Goal: Check status: Check status

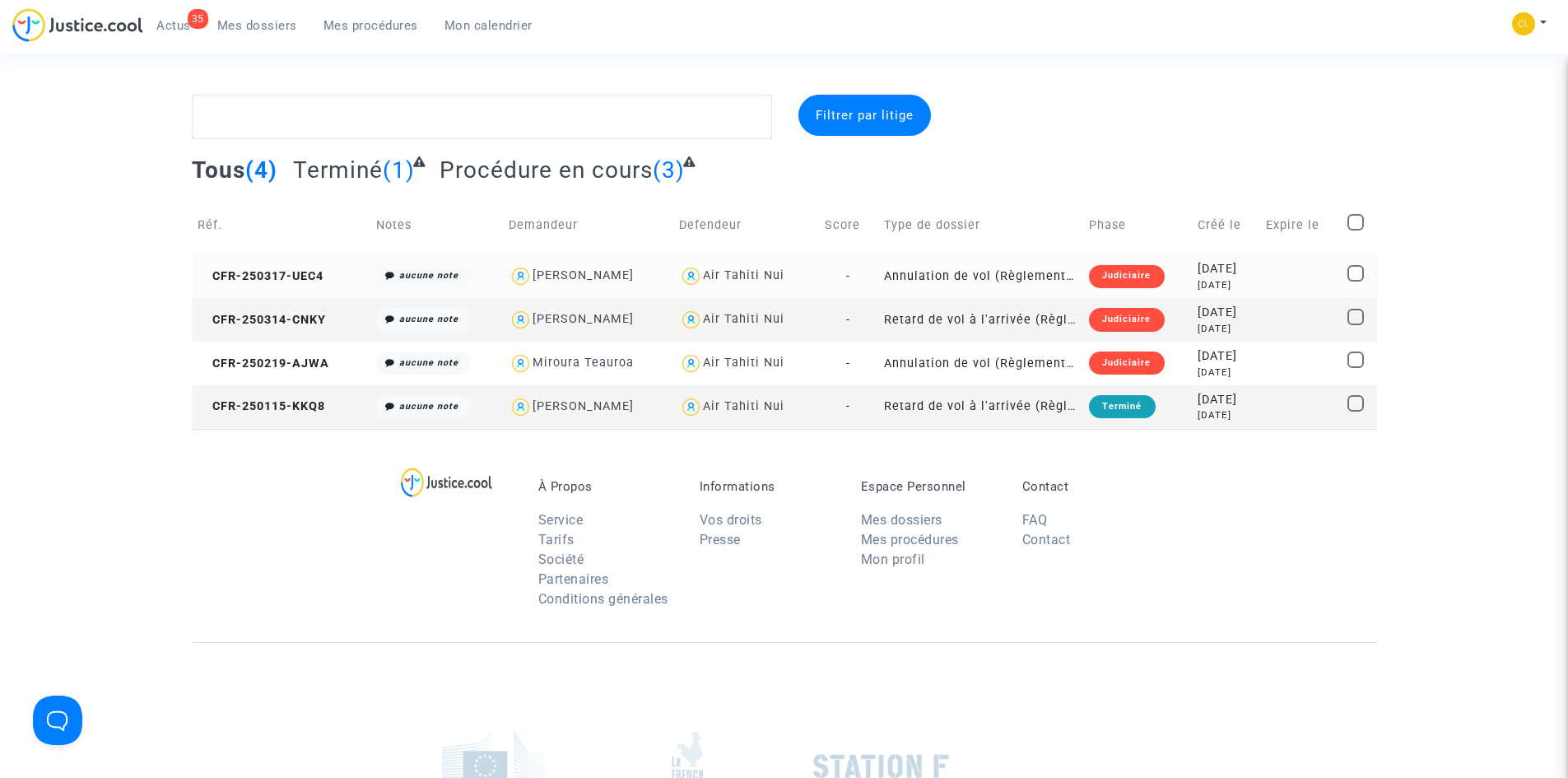
click at [290, 284] on td "CFR-250317-UEC4" at bounding box center [281, 276] width 179 height 43
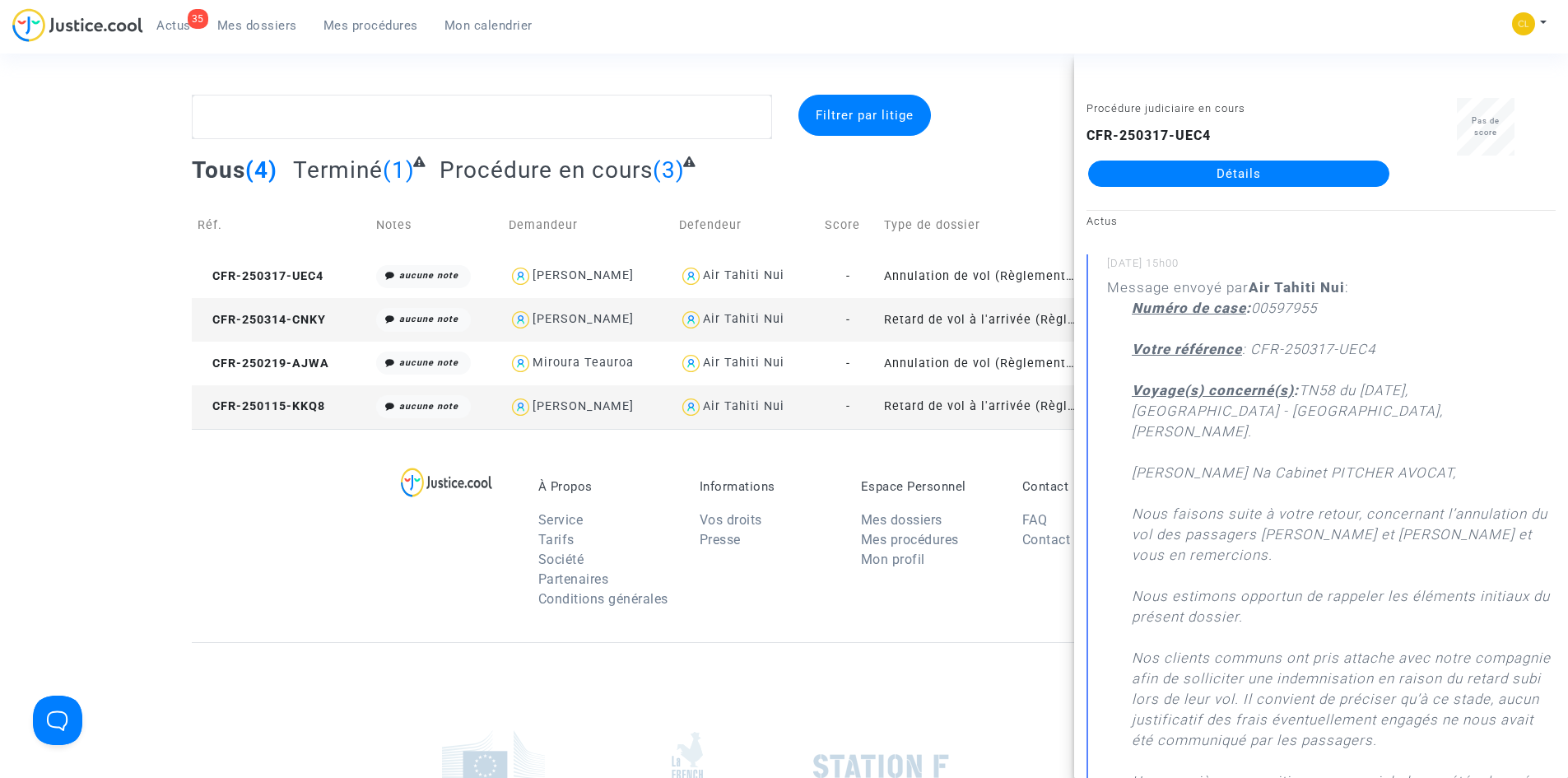
click at [1254, 183] on link "Détails" at bounding box center [1239, 174] width 301 height 26
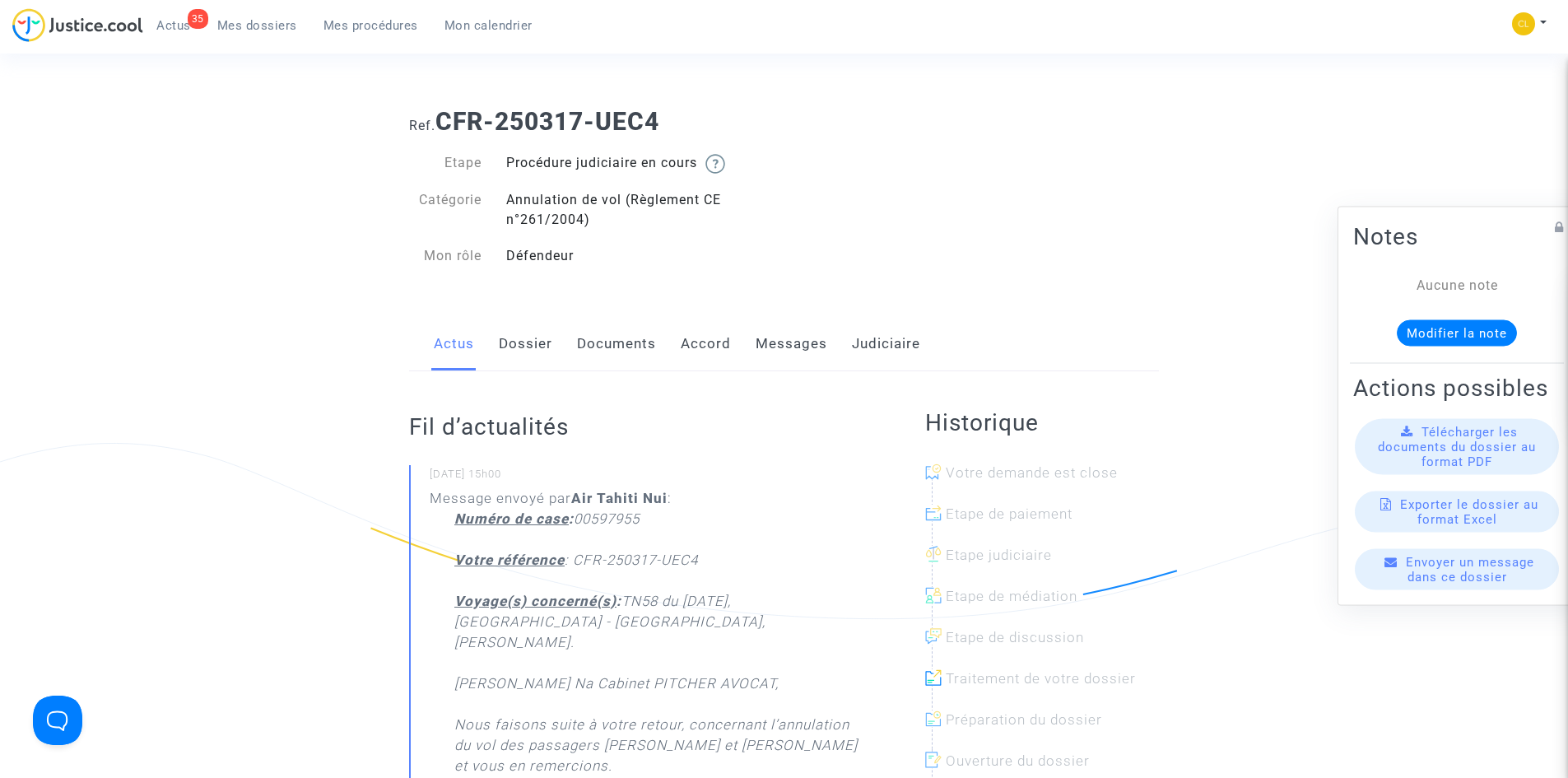
click at [546, 344] on link "Dossier" at bounding box center [525, 344] width 54 height 55
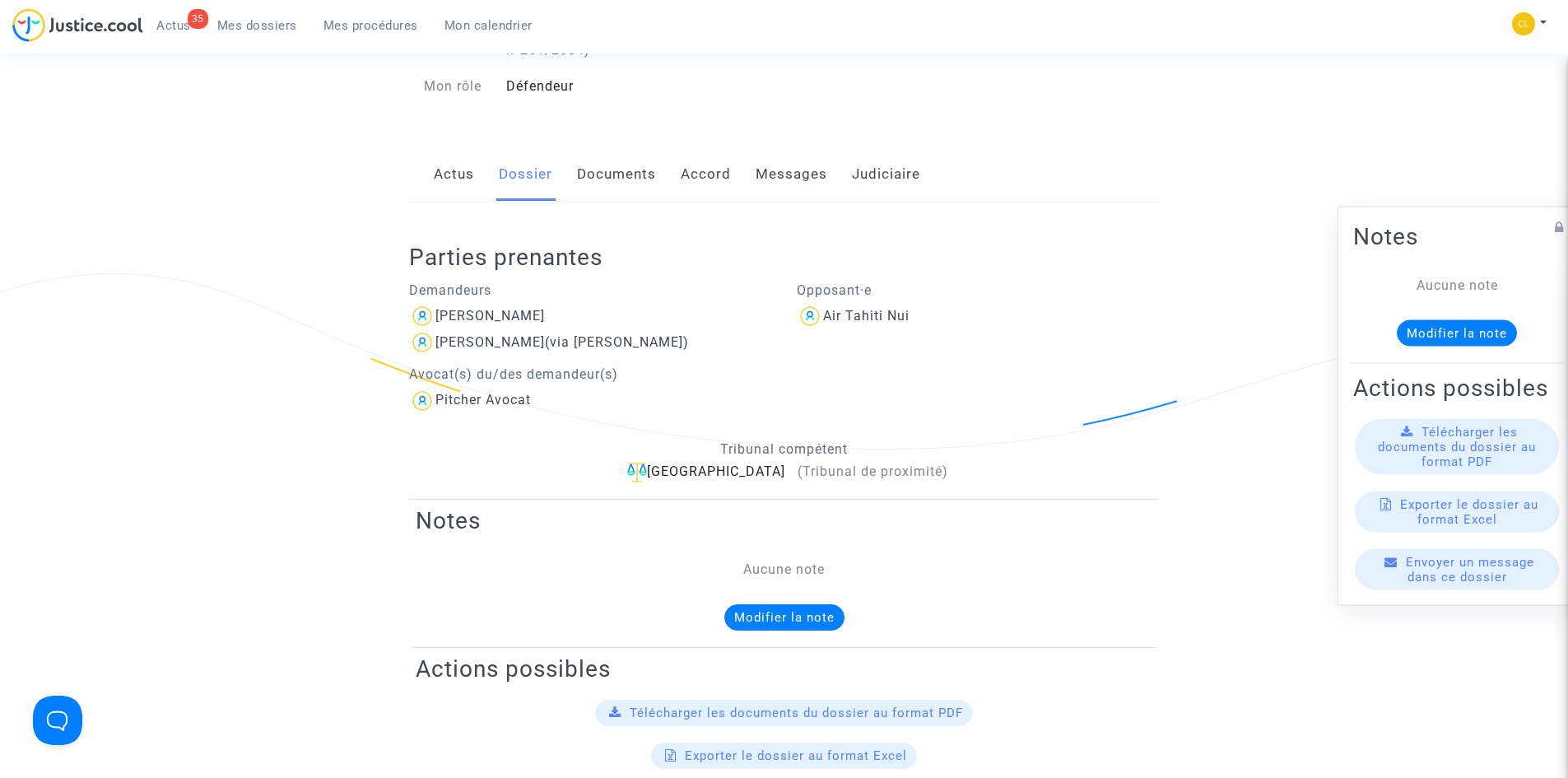
scroll to position [165, 0]
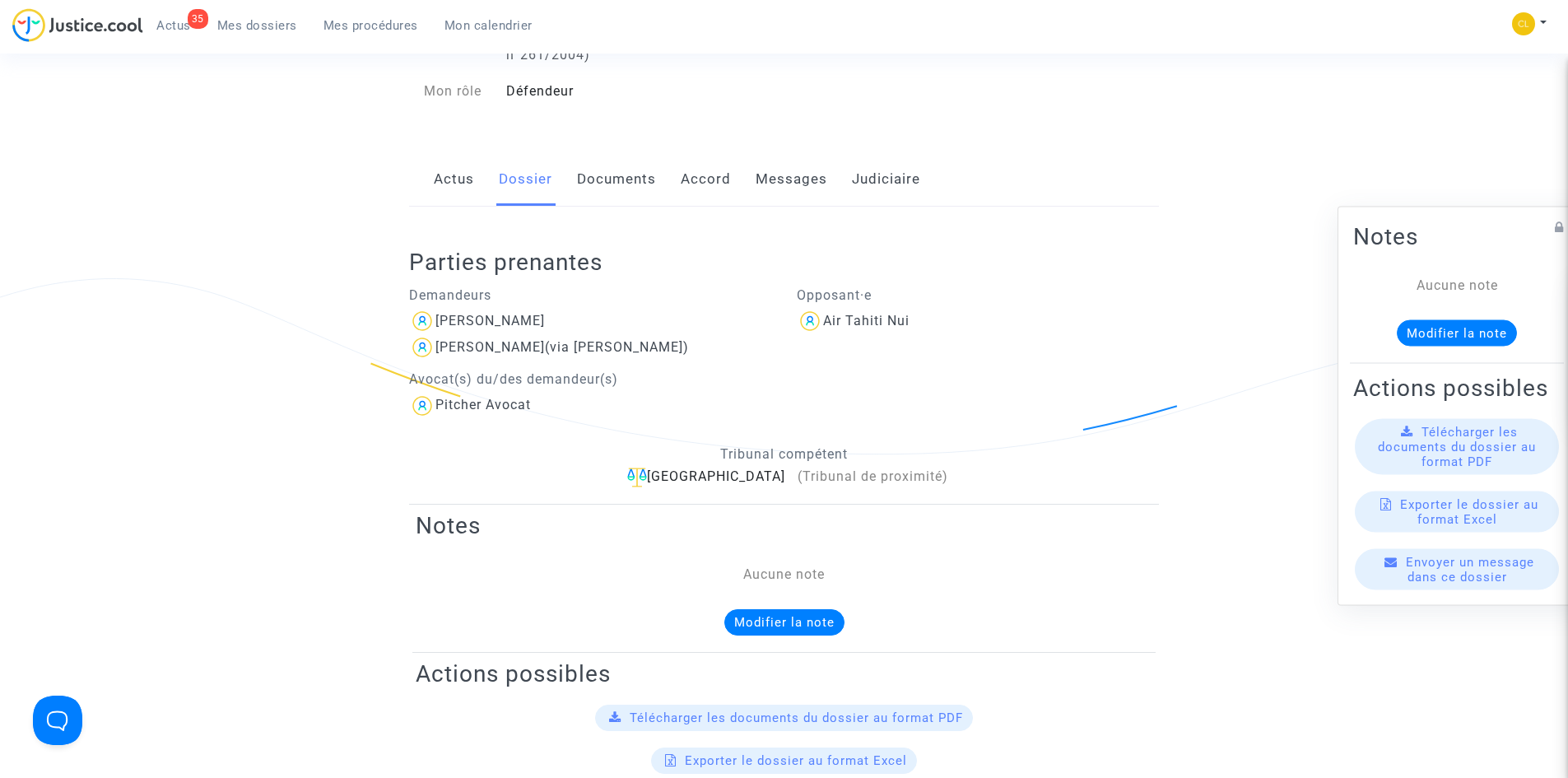
click at [772, 187] on link "Messages" at bounding box center [792, 180] width 72 height 55
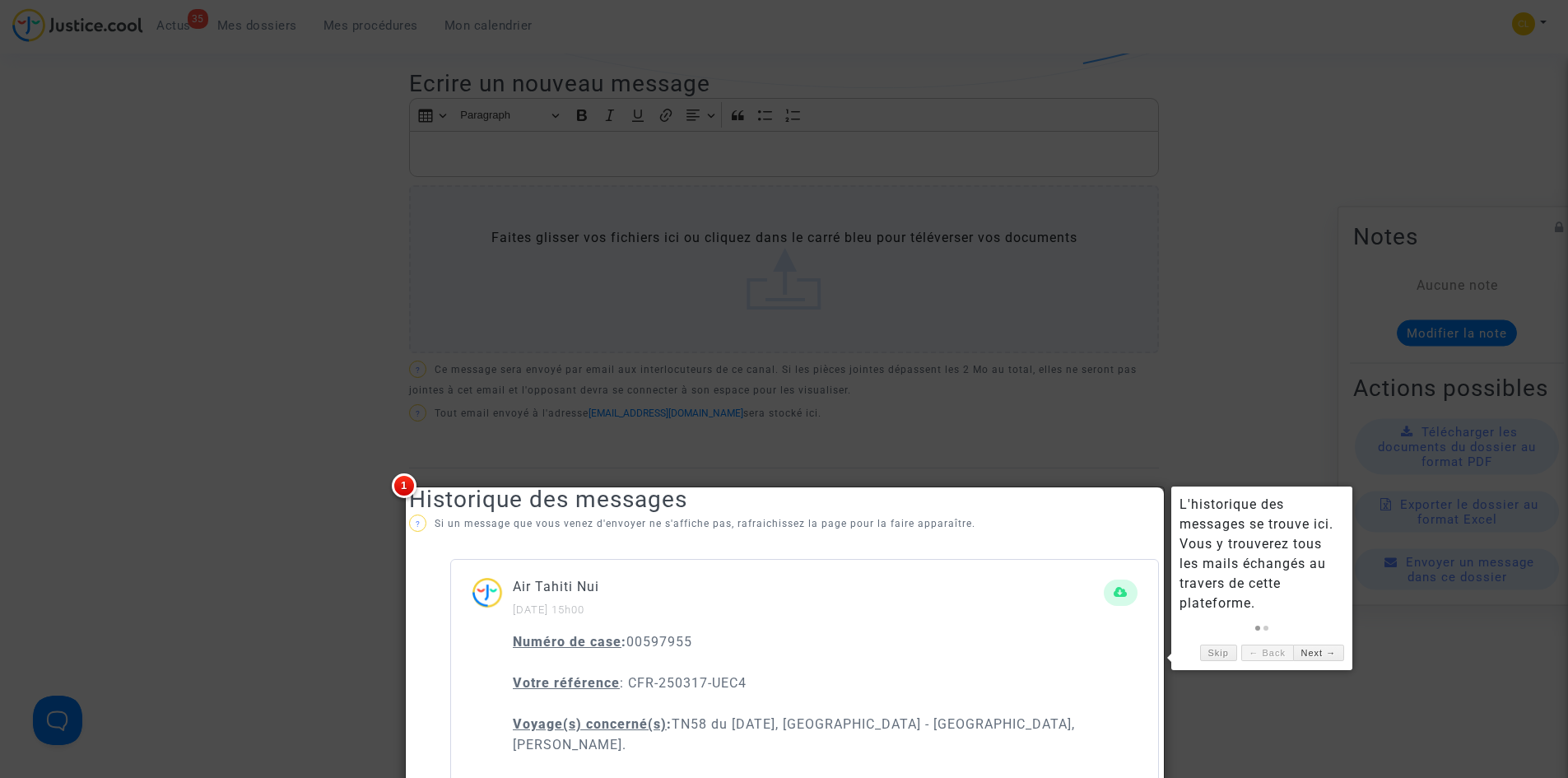
scroll to position [942, 0]
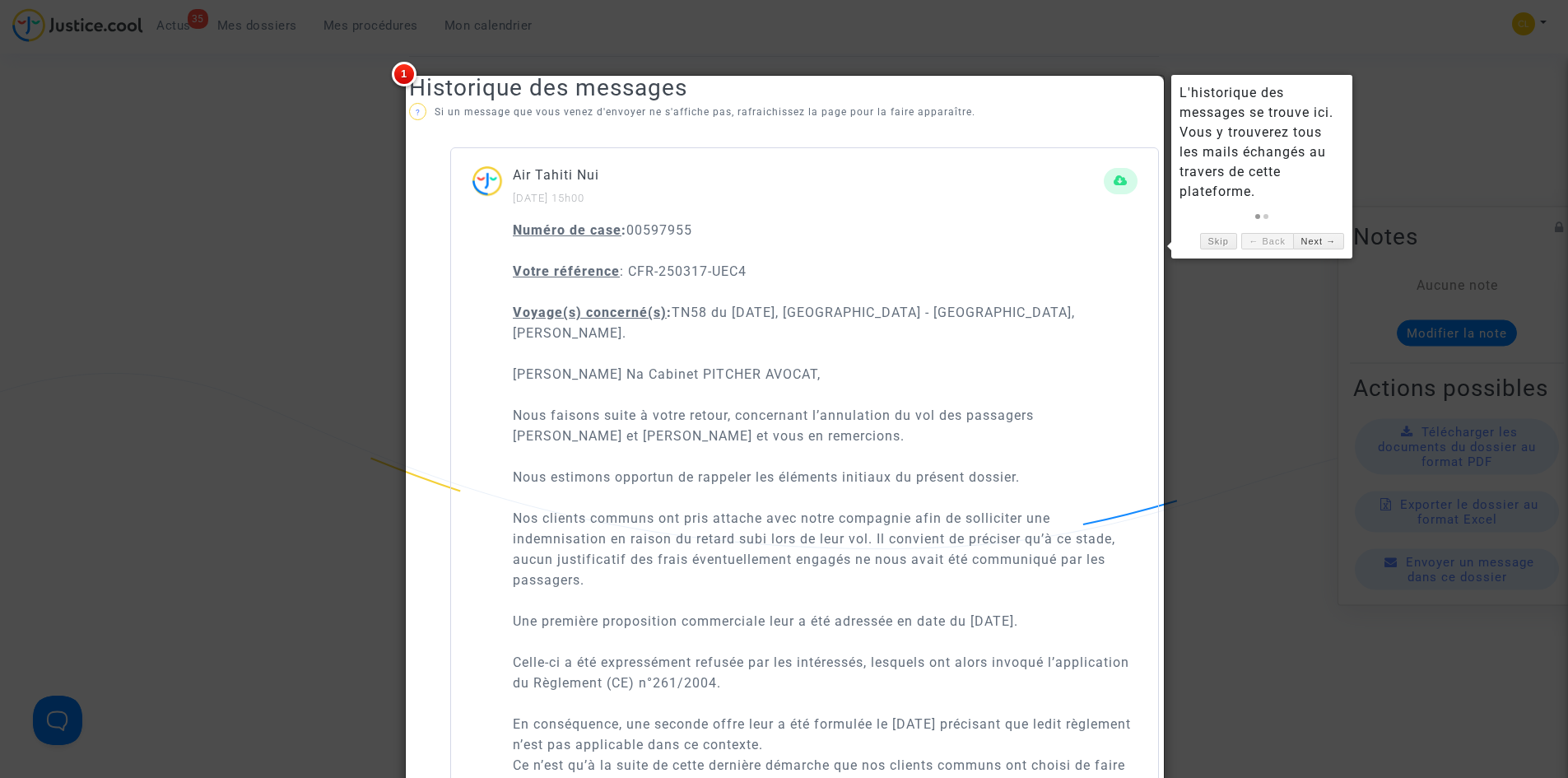
click at [1383, 351] on div at bounding box center [784, 389] width 1568 height 778
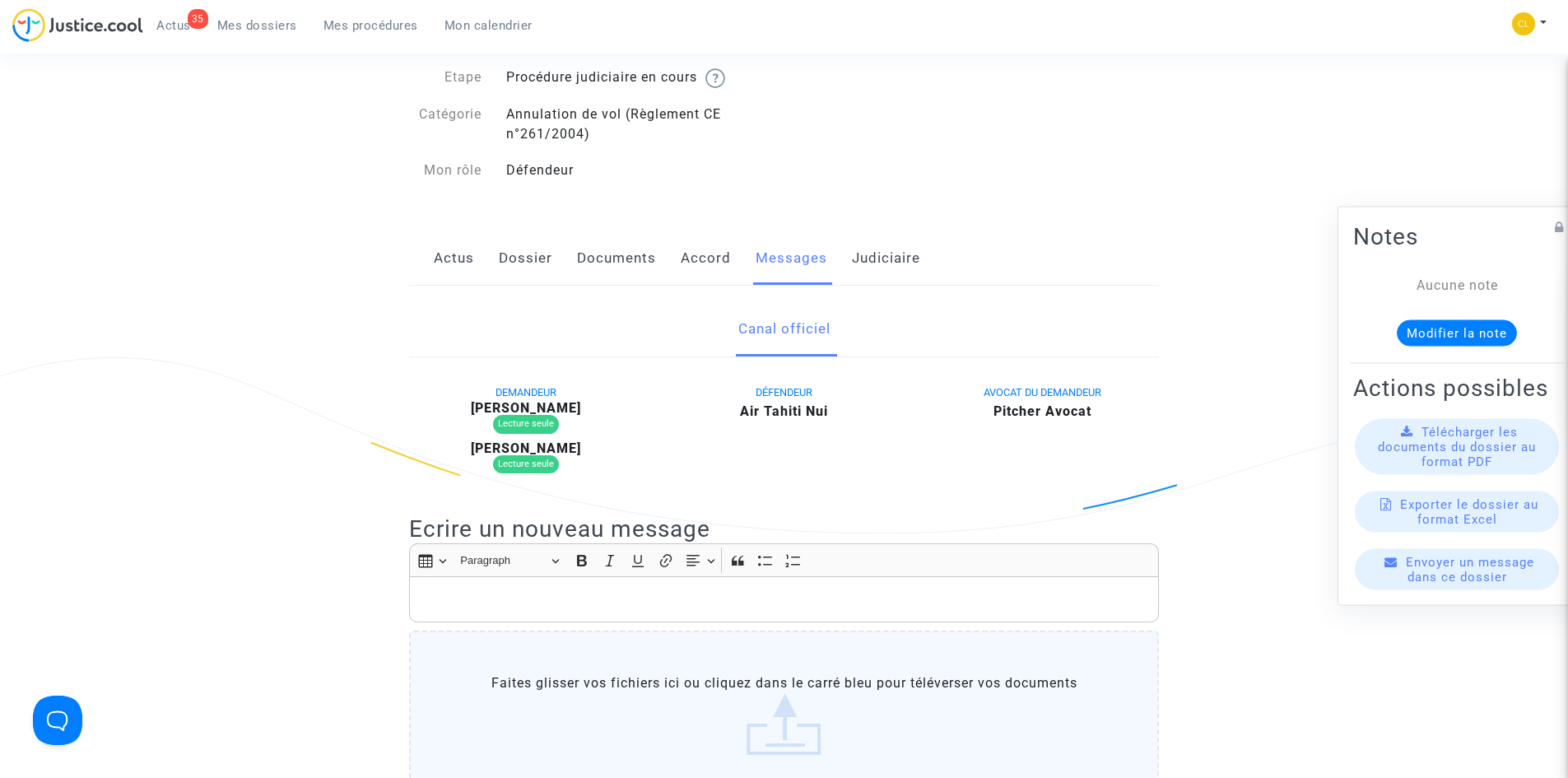
scroll to position [0, 0]
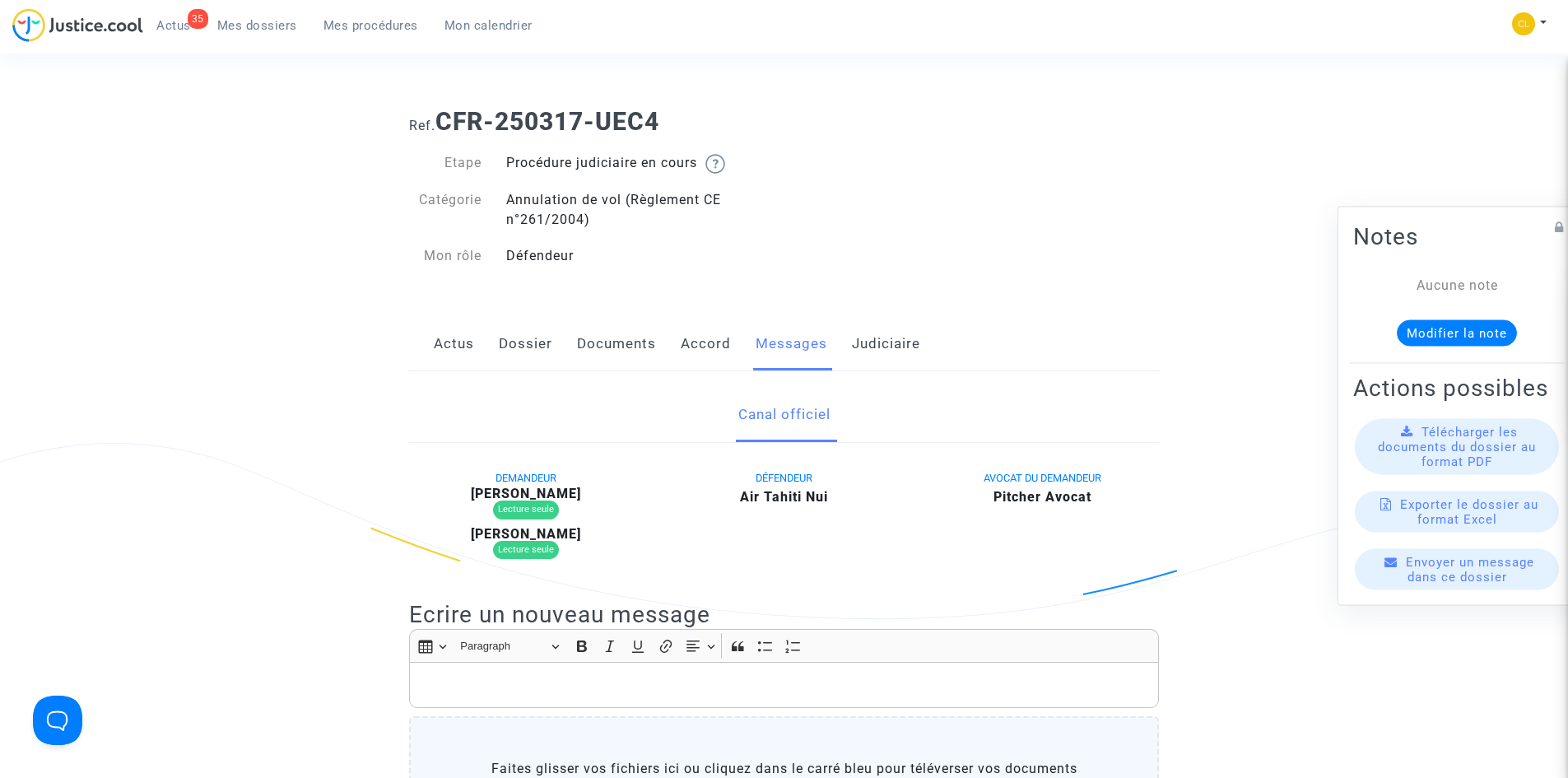
click at [456, 344] on link "Actus" at bounding box center [454, 344] width 40 height 55
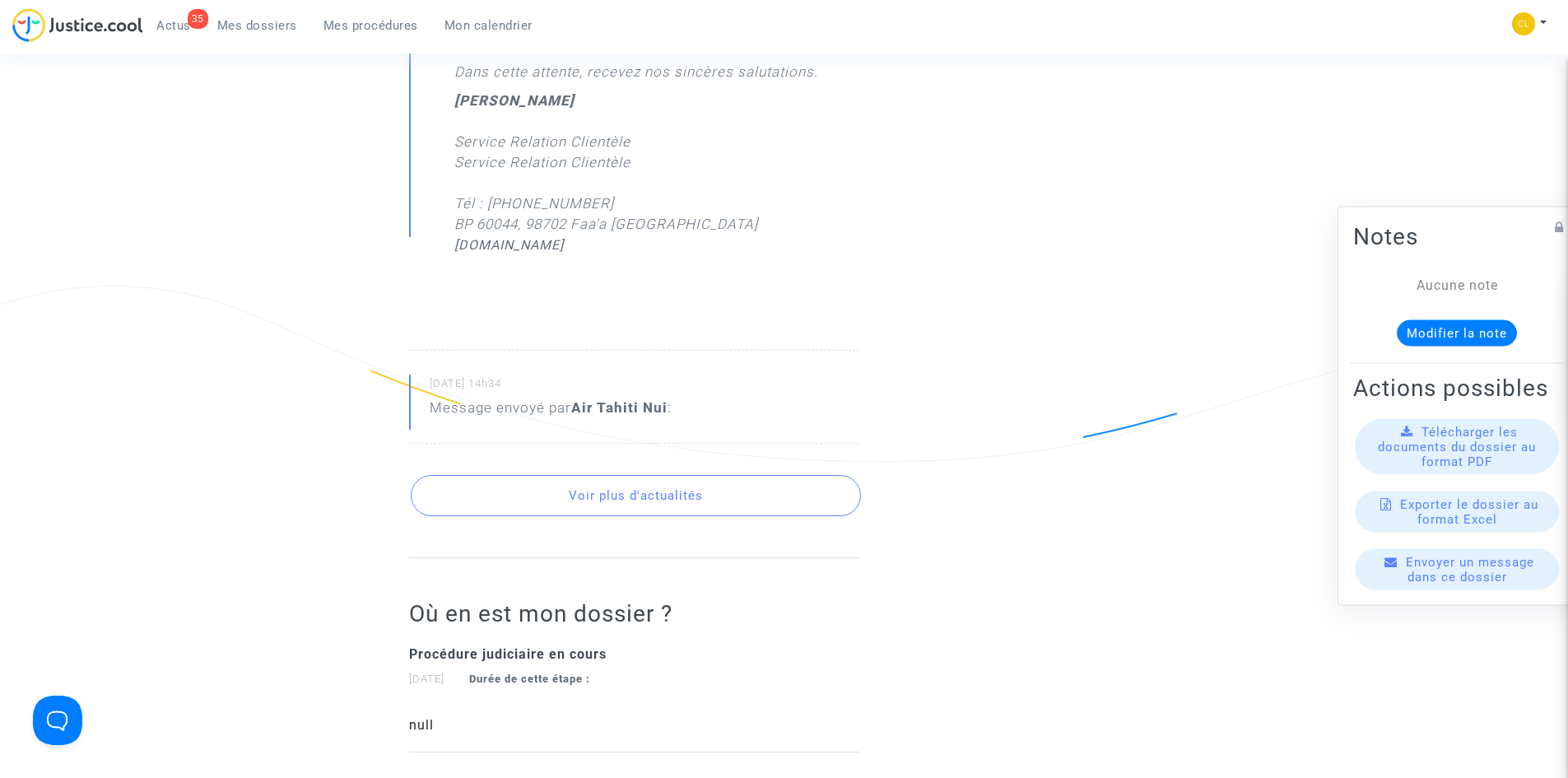
scroll to position [2766, 0]
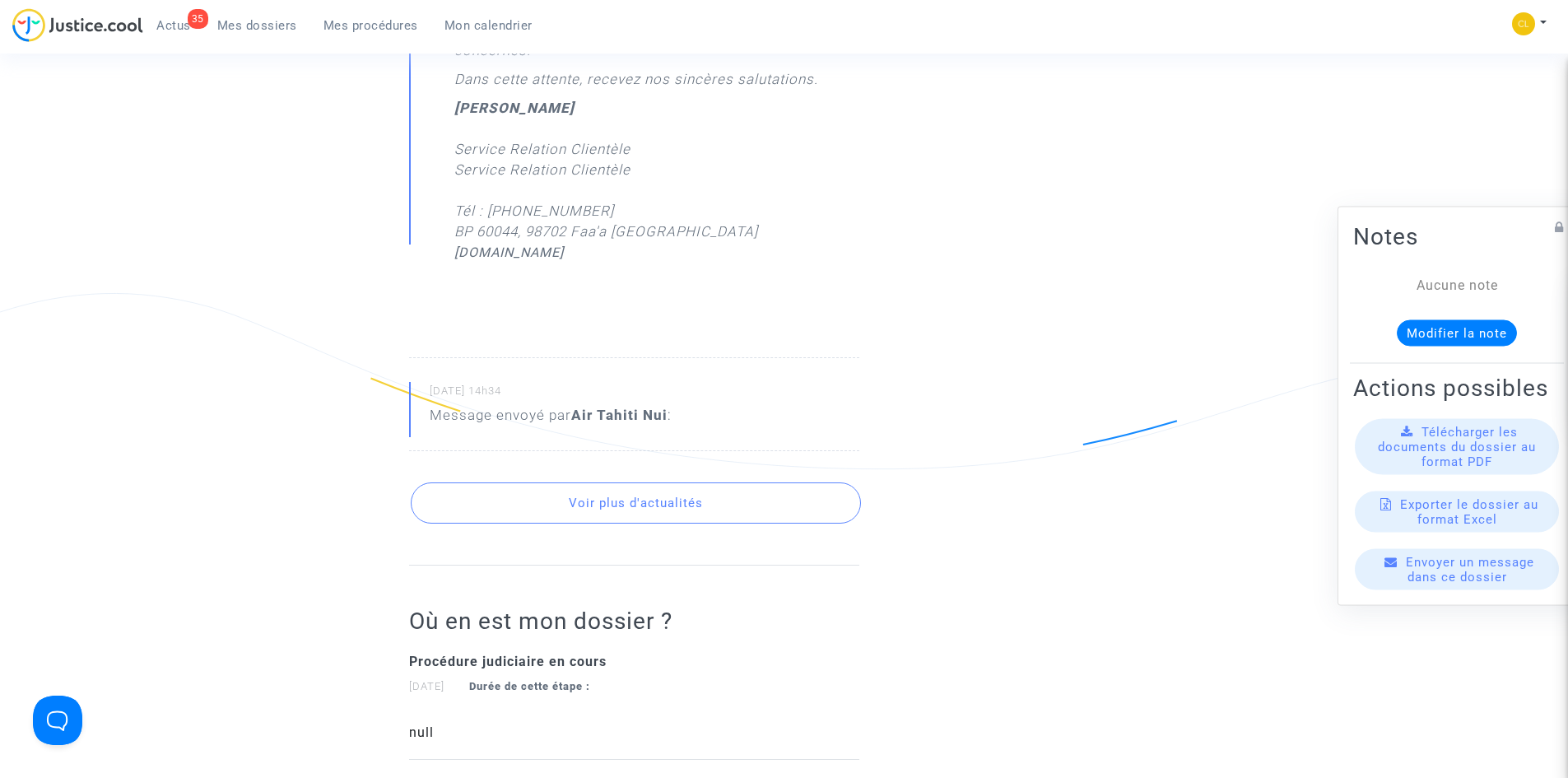
click at [670, 483] on button "Voir plus d'actualités" at bounding box center [635, 503] width 450 height 41
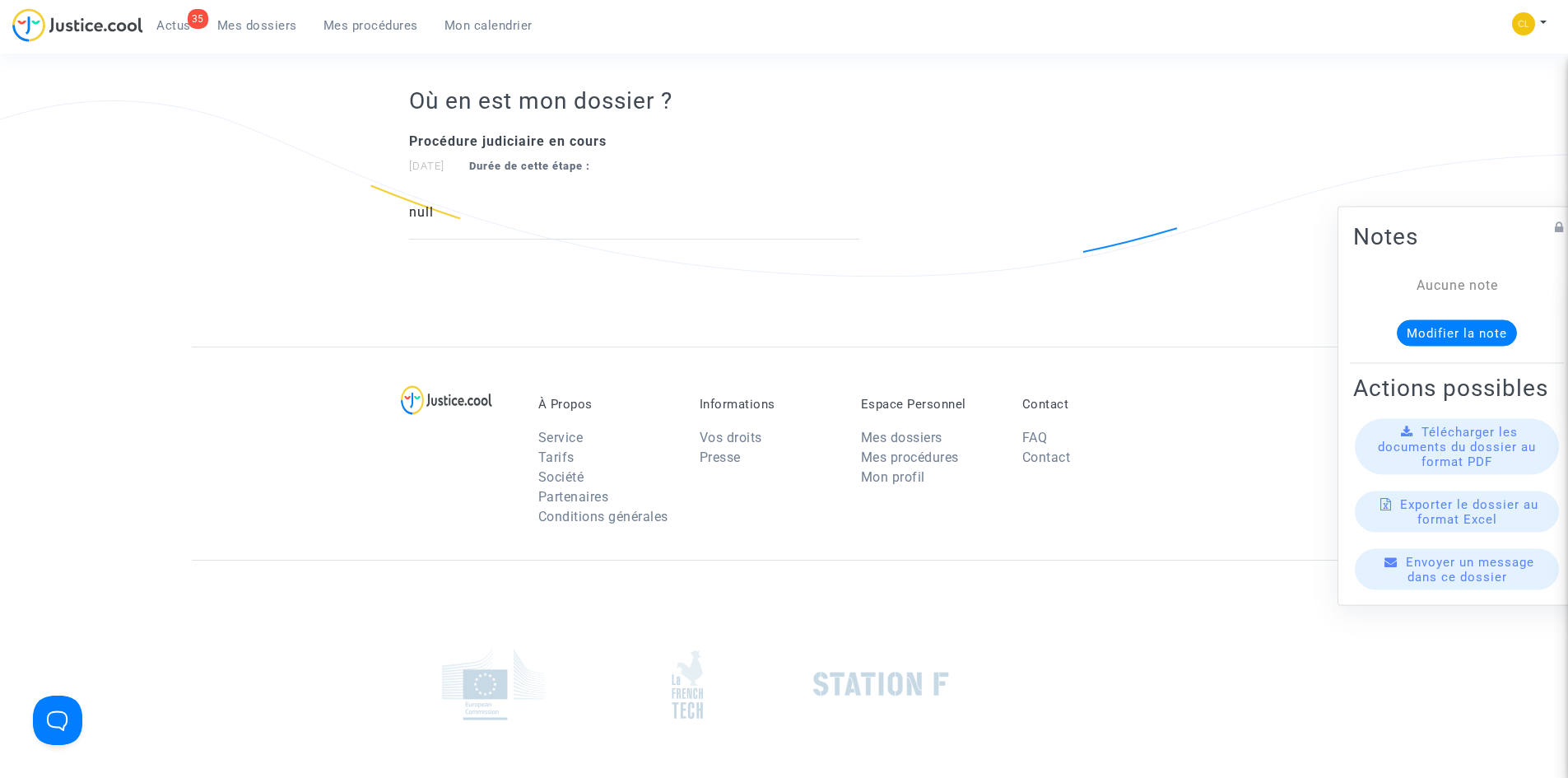
scroll to position [3342, 0]
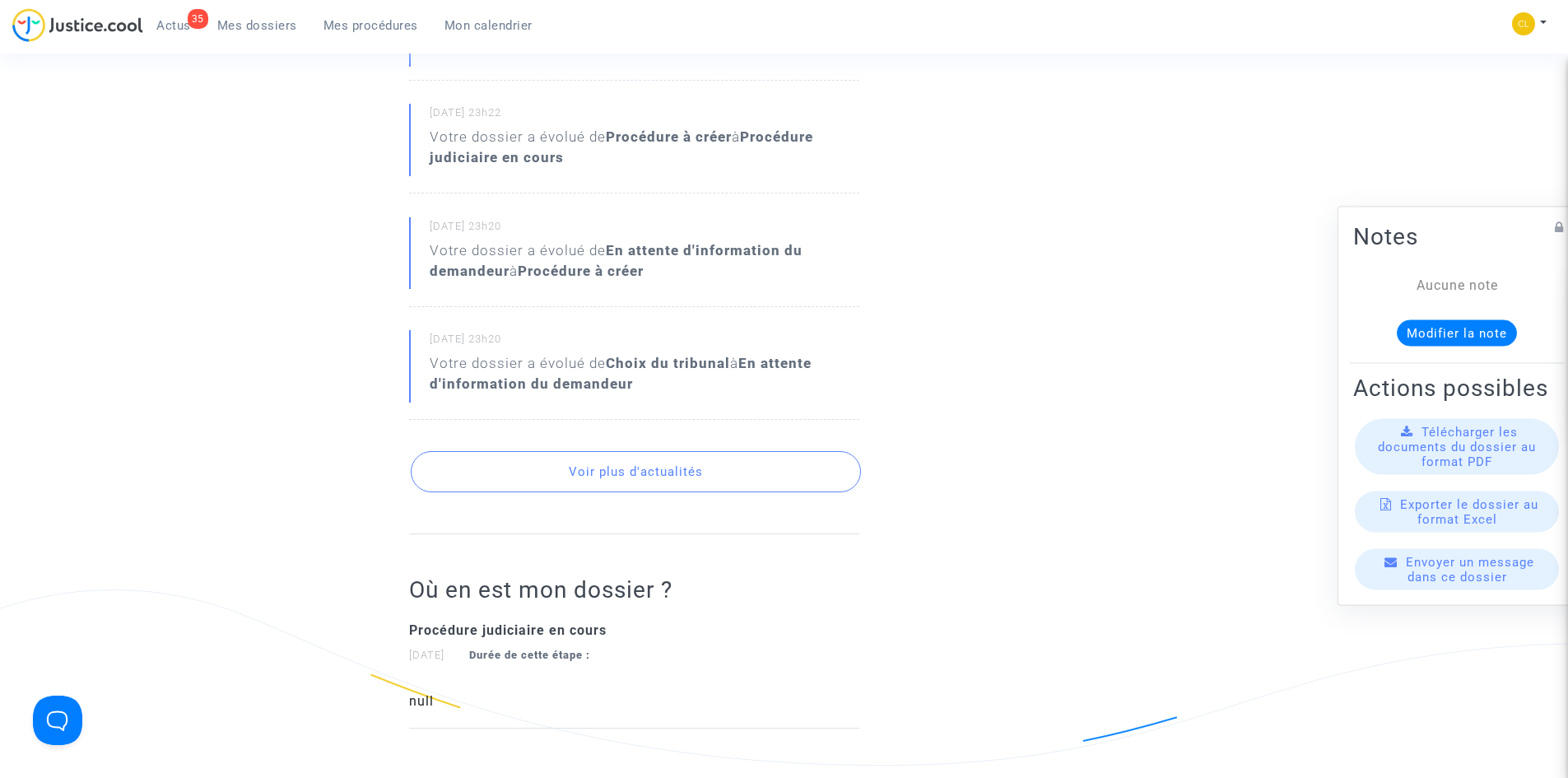
click at [654, 451] on button "Voir plus d'actualités" at bounding box center [635, 471] width 450 height 41
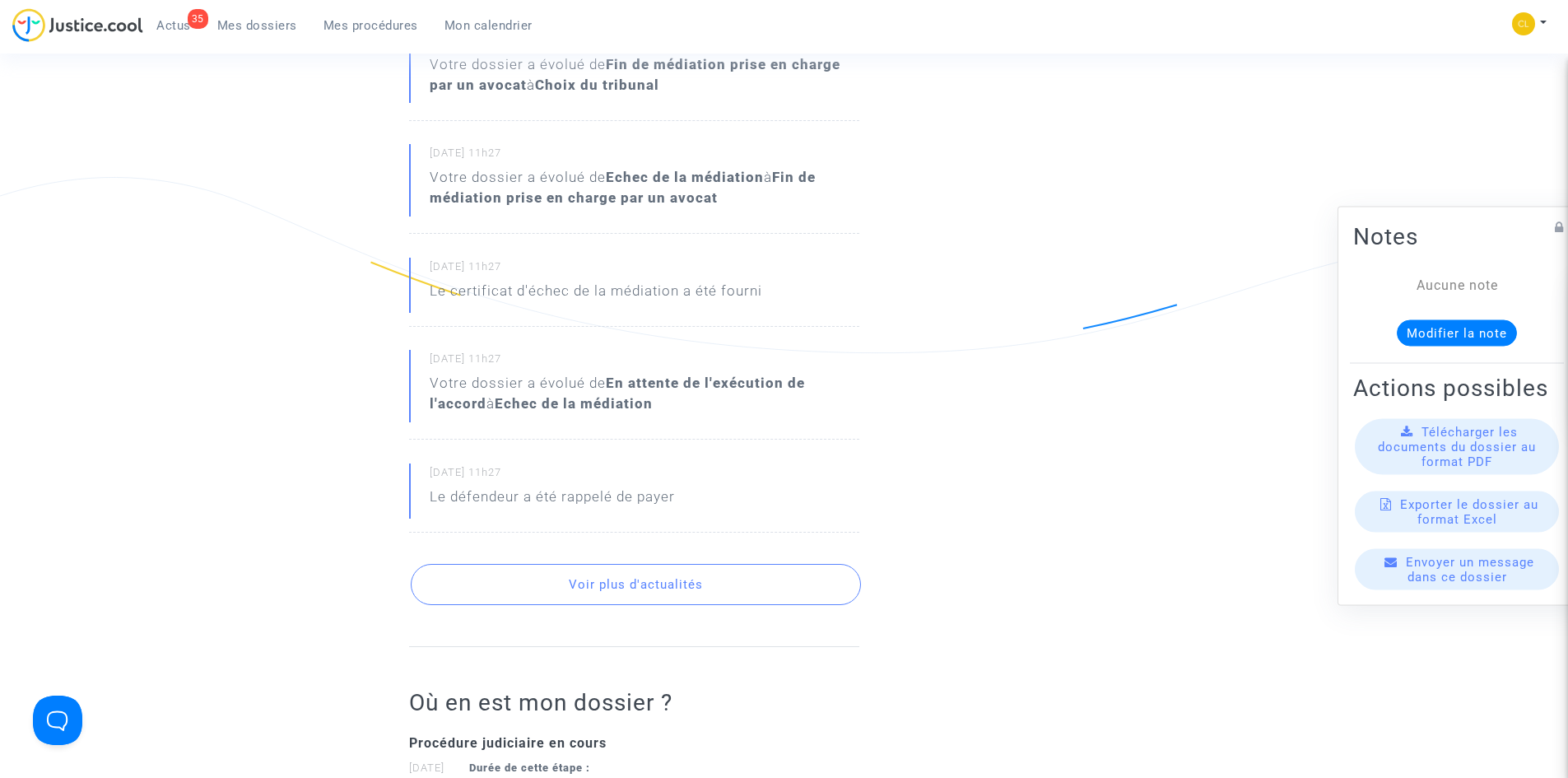
scroll to position [3753, 0]
click at [653, 564] on button "Voir plus d'actualités" at bounding box center [635, 585] width 450 height 41
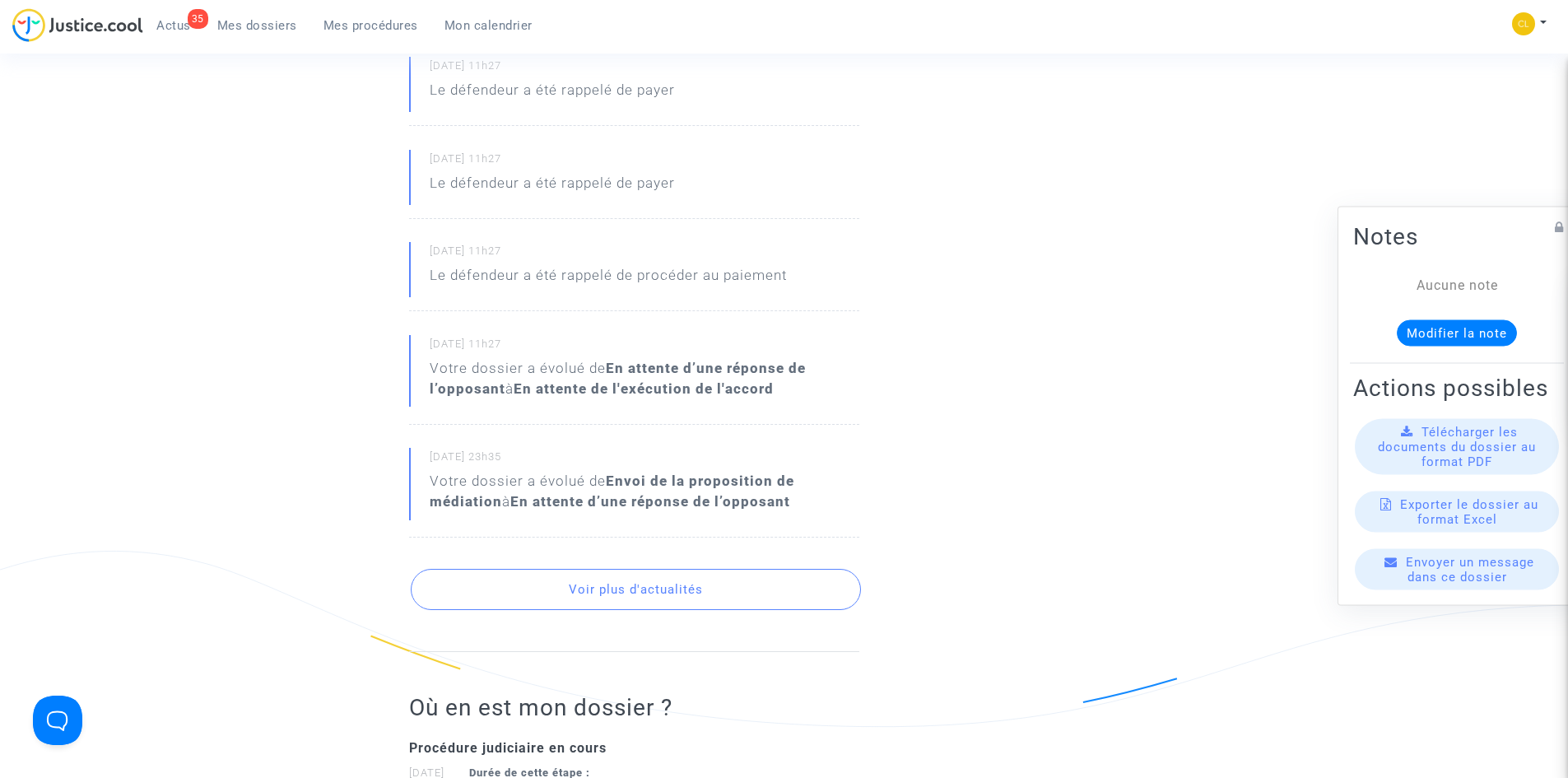
scroll to position [4247, 0]
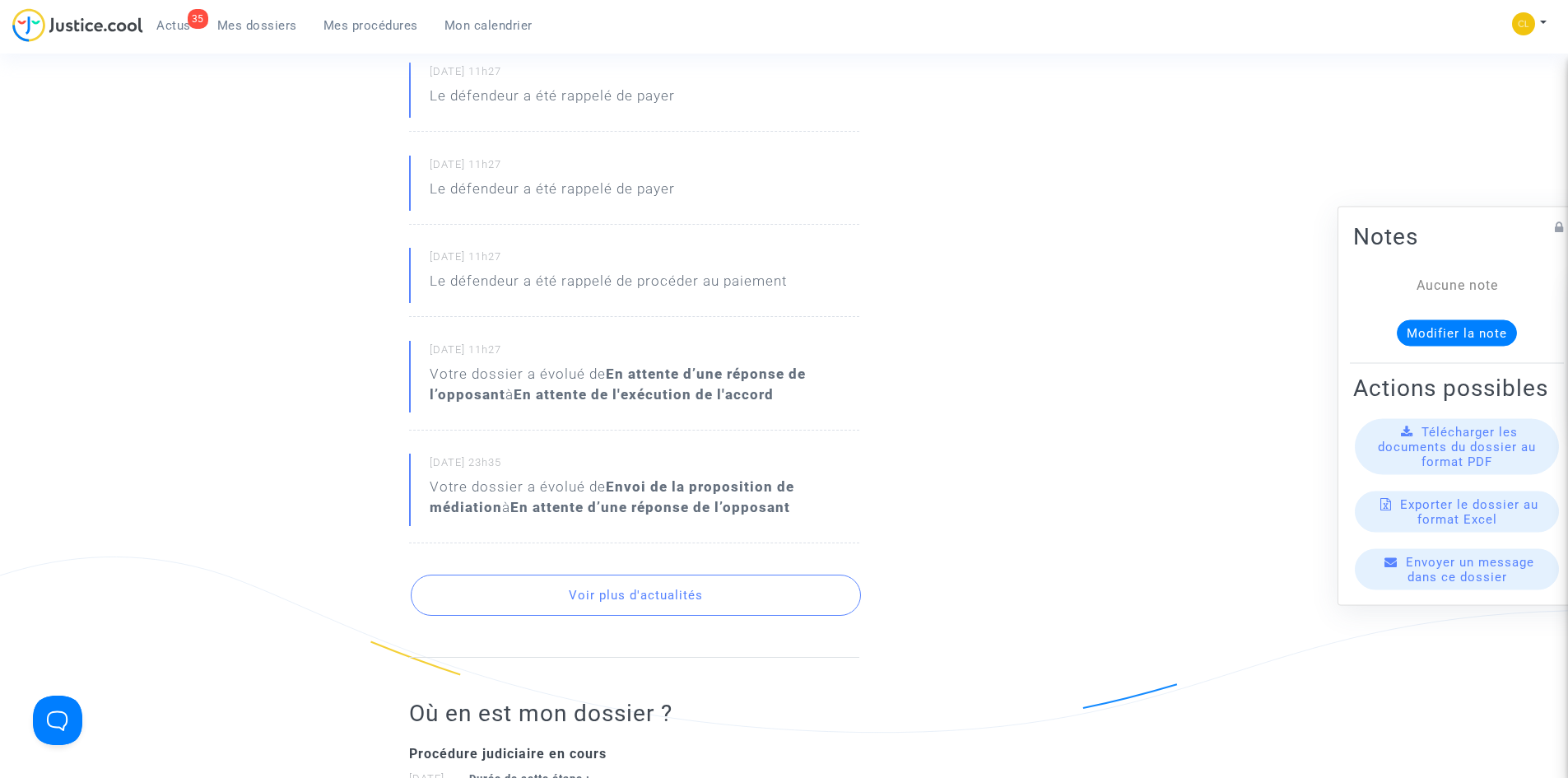
click at [700, 574] on button "Voir plus d'actualités" at bounding box center [635, 595] width 450 height 41
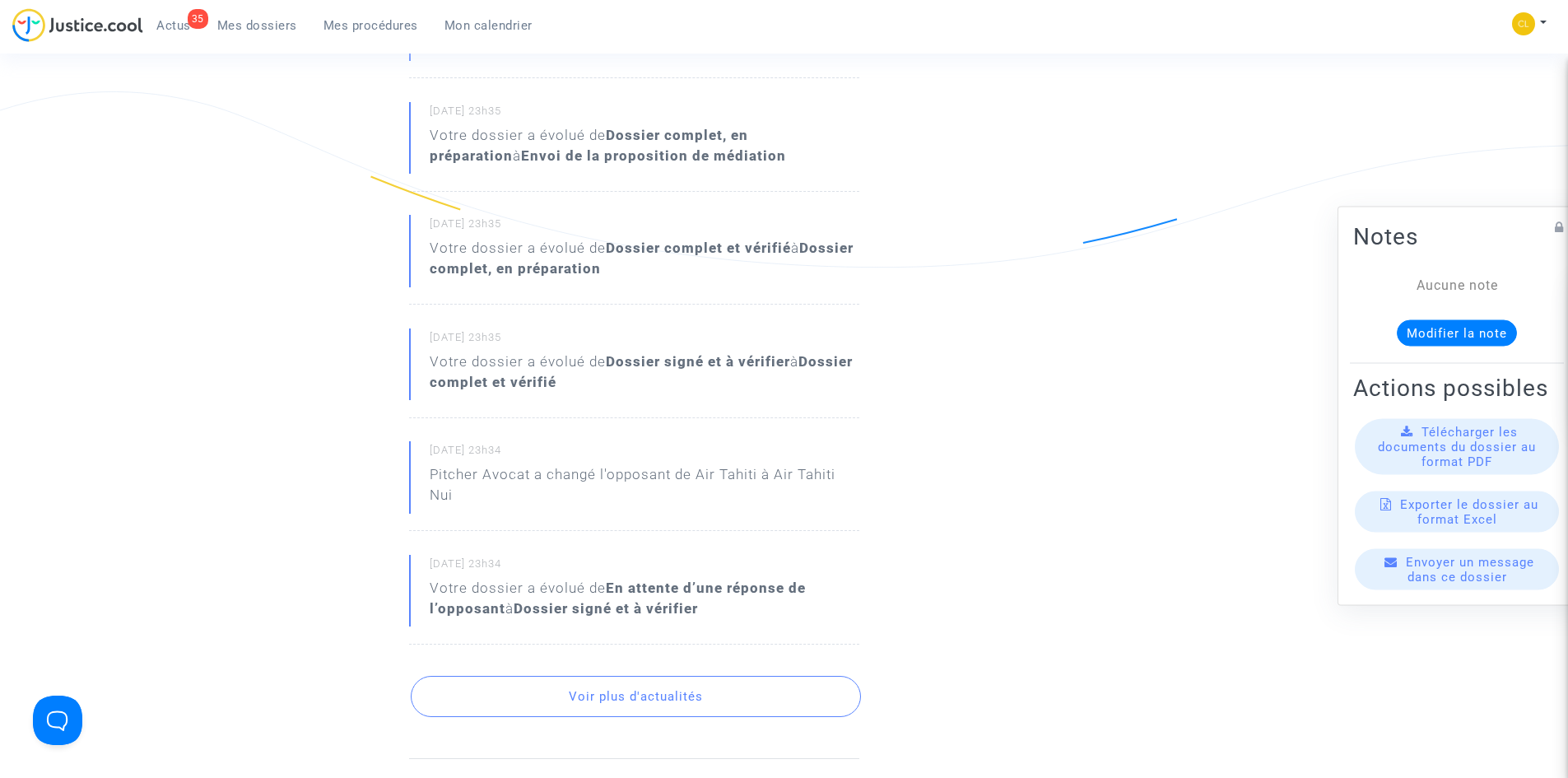
scroll to position [4740, 0]
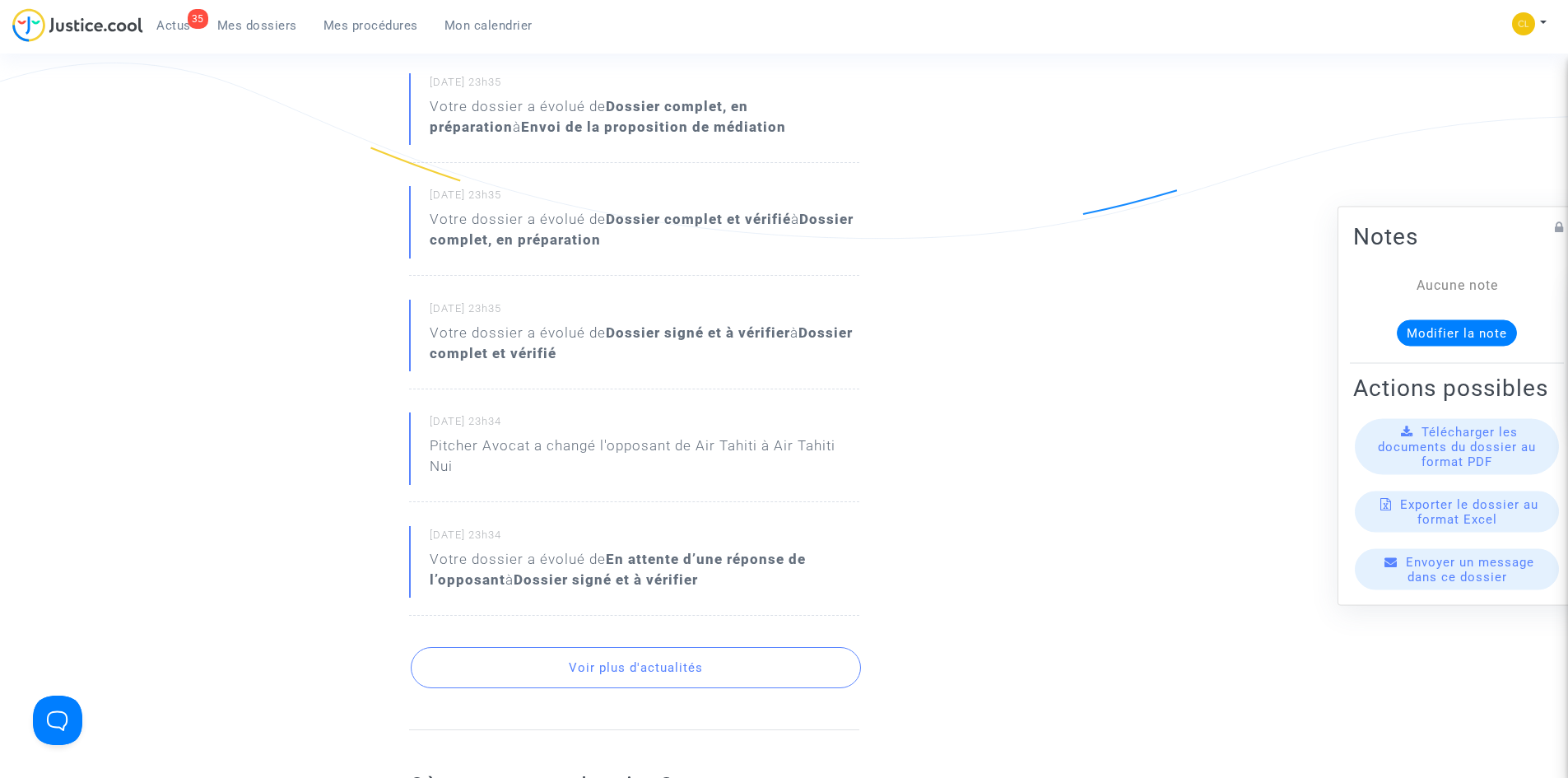
click at [600, 646] on button "Voir plus d'actualités" at bounding box center [635, 667] width 450 height 41
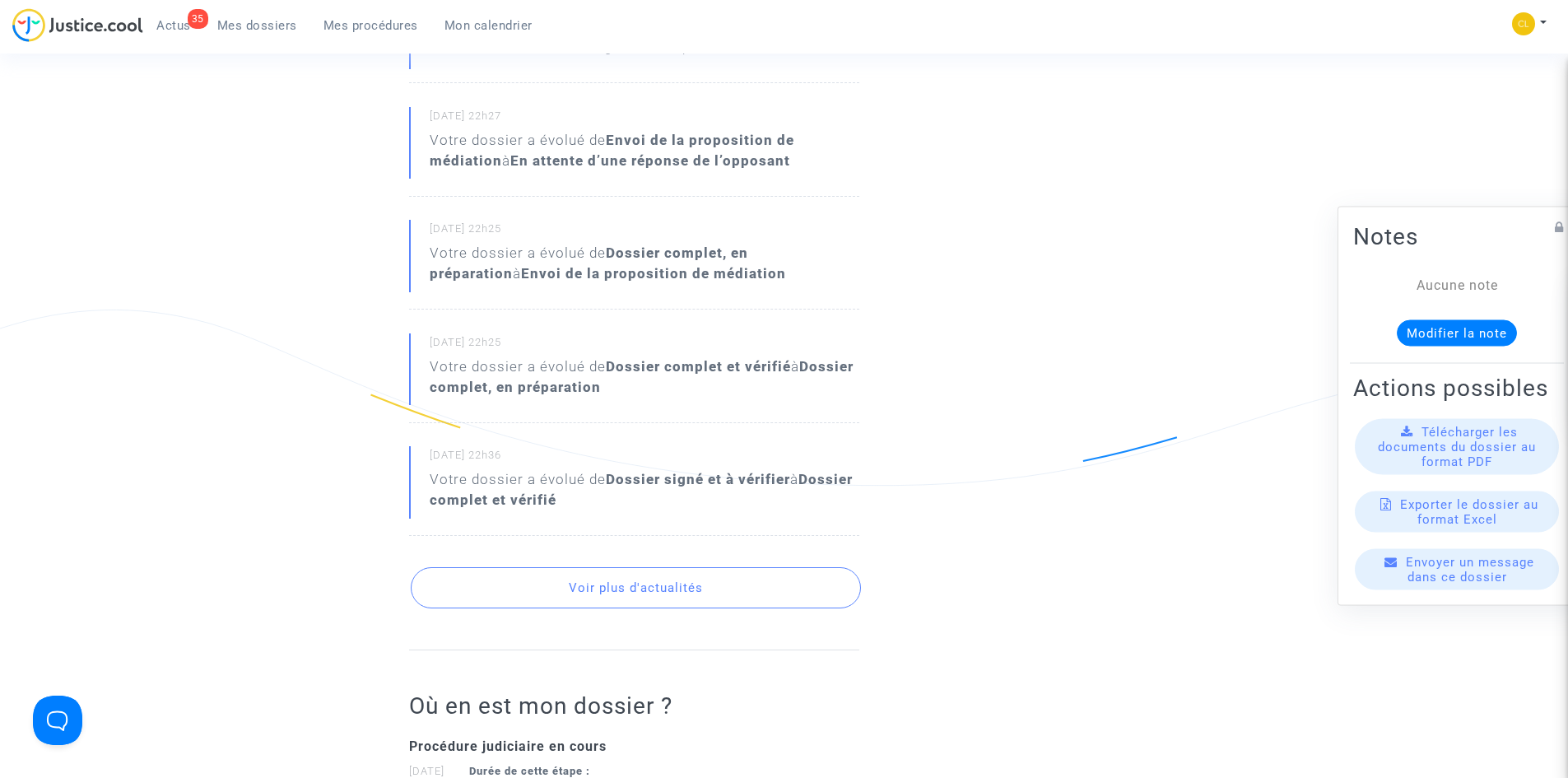
scroll to position [5398, 0]
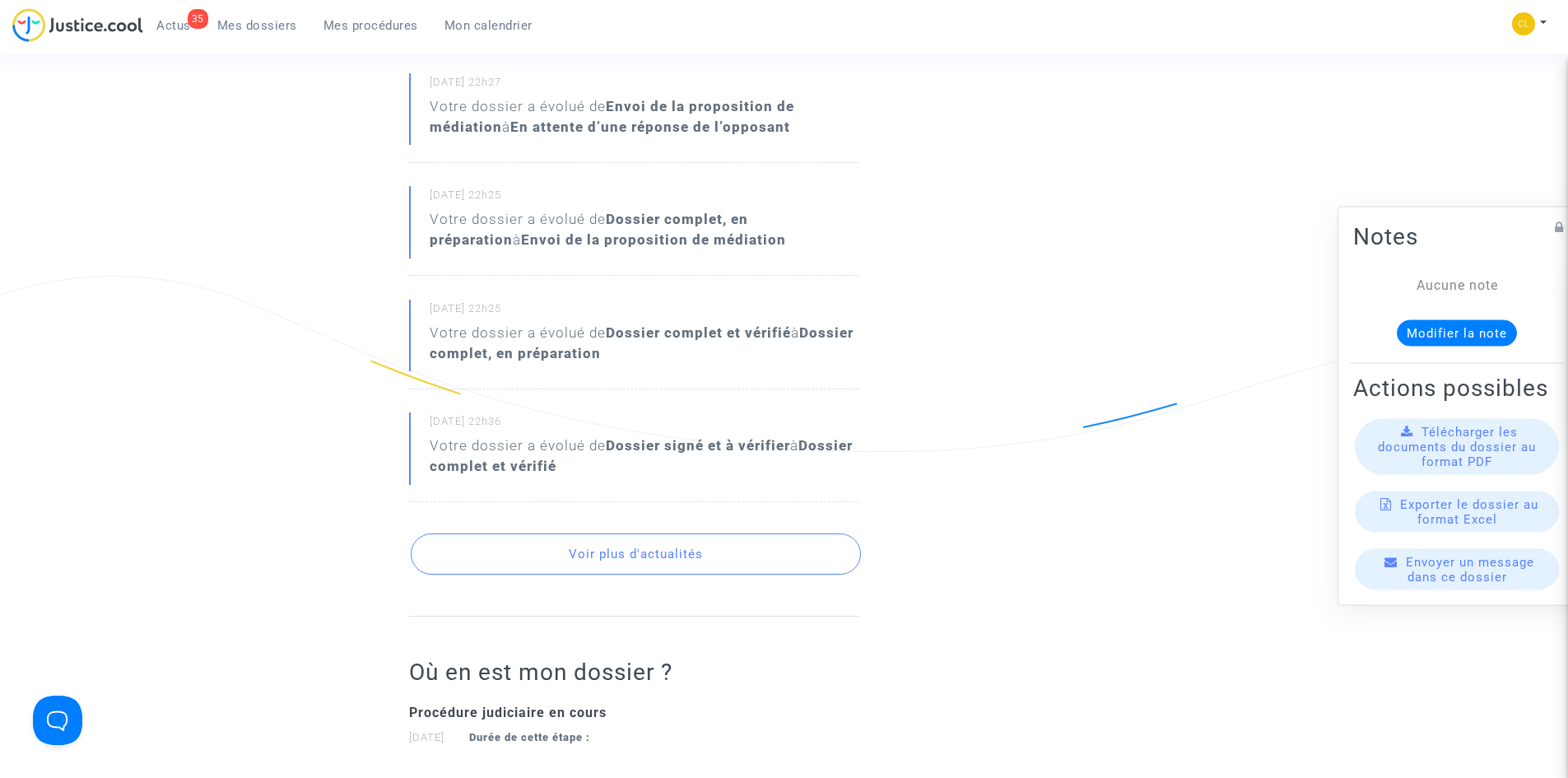
click at [574, 533] on button "Voir plus d'actualités" at bounding box center [635, 554] width 450 height 41
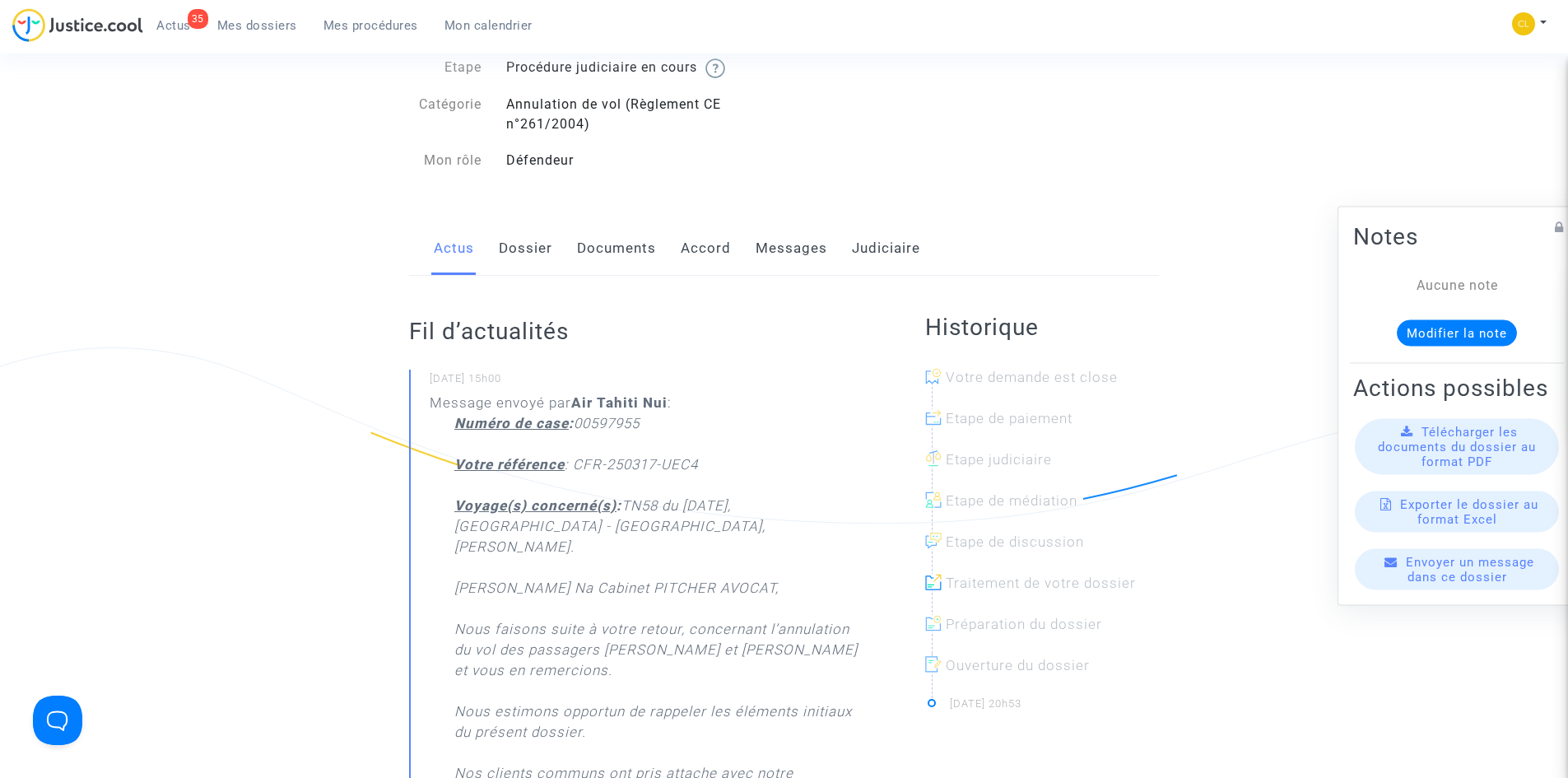
scroll to position [0, 0]
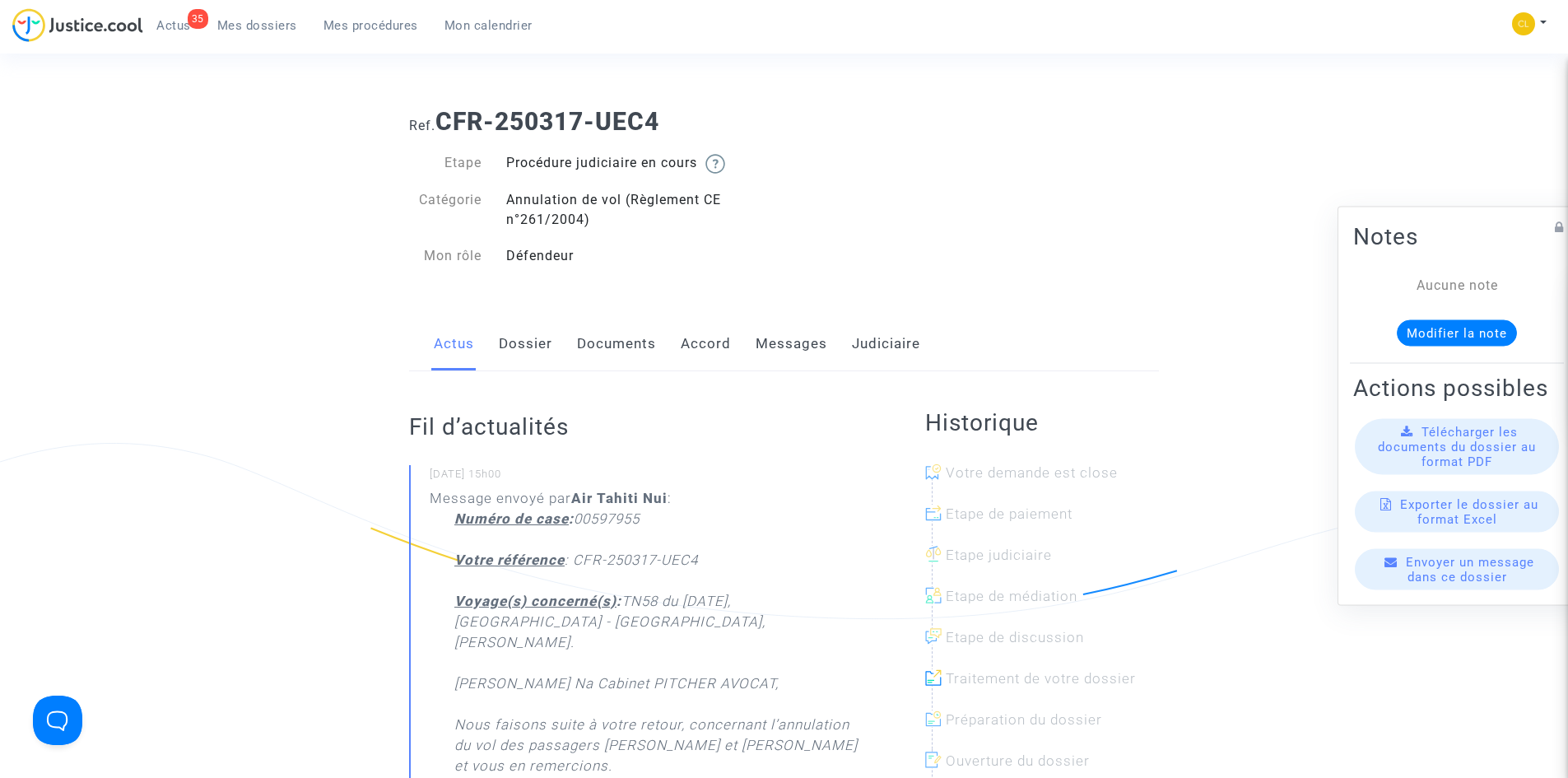
click at [620, 341] on link "Documents" at bounding box center [616, 344] width 79 height 55
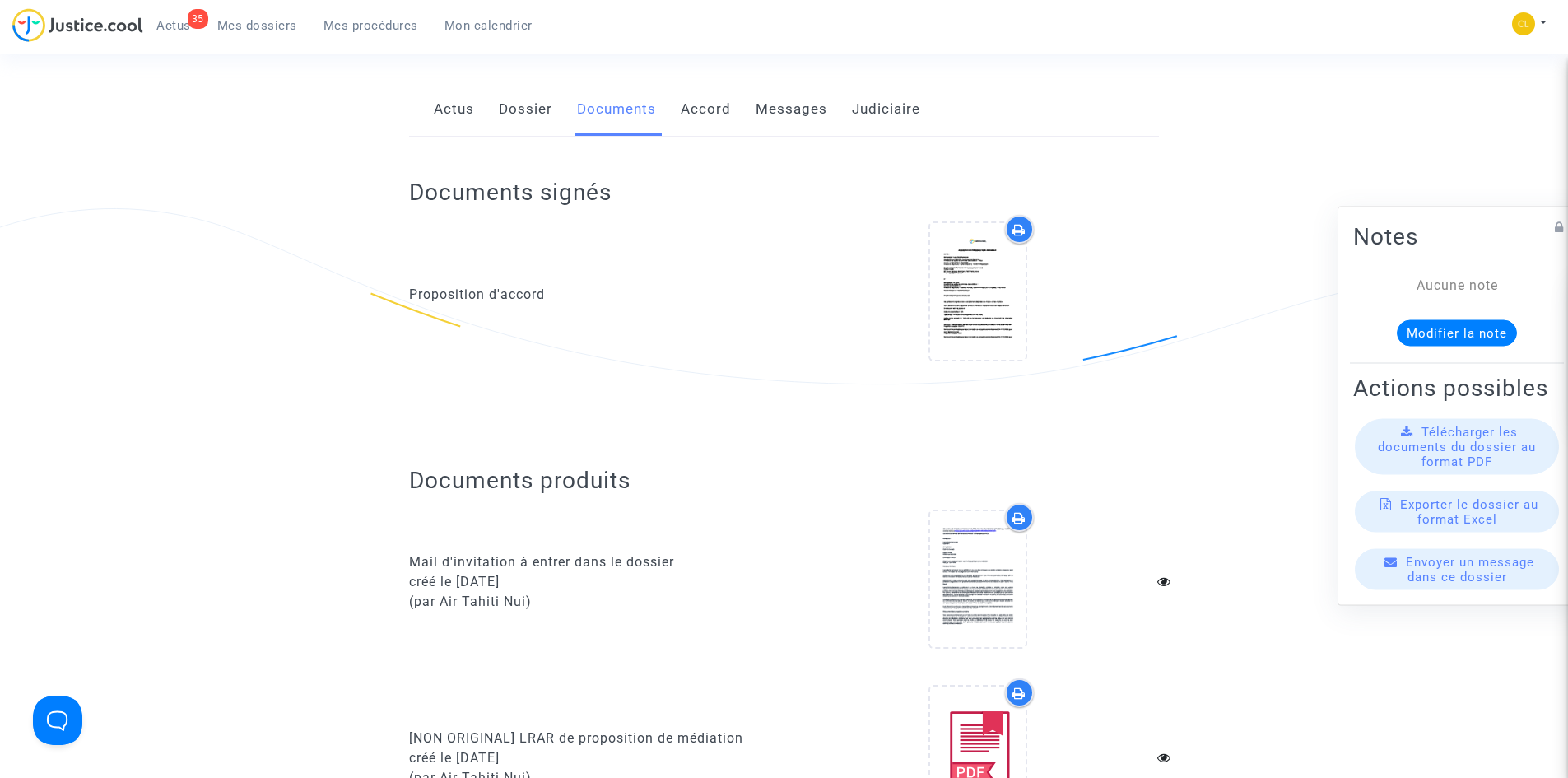
scroll to position [494, 0]
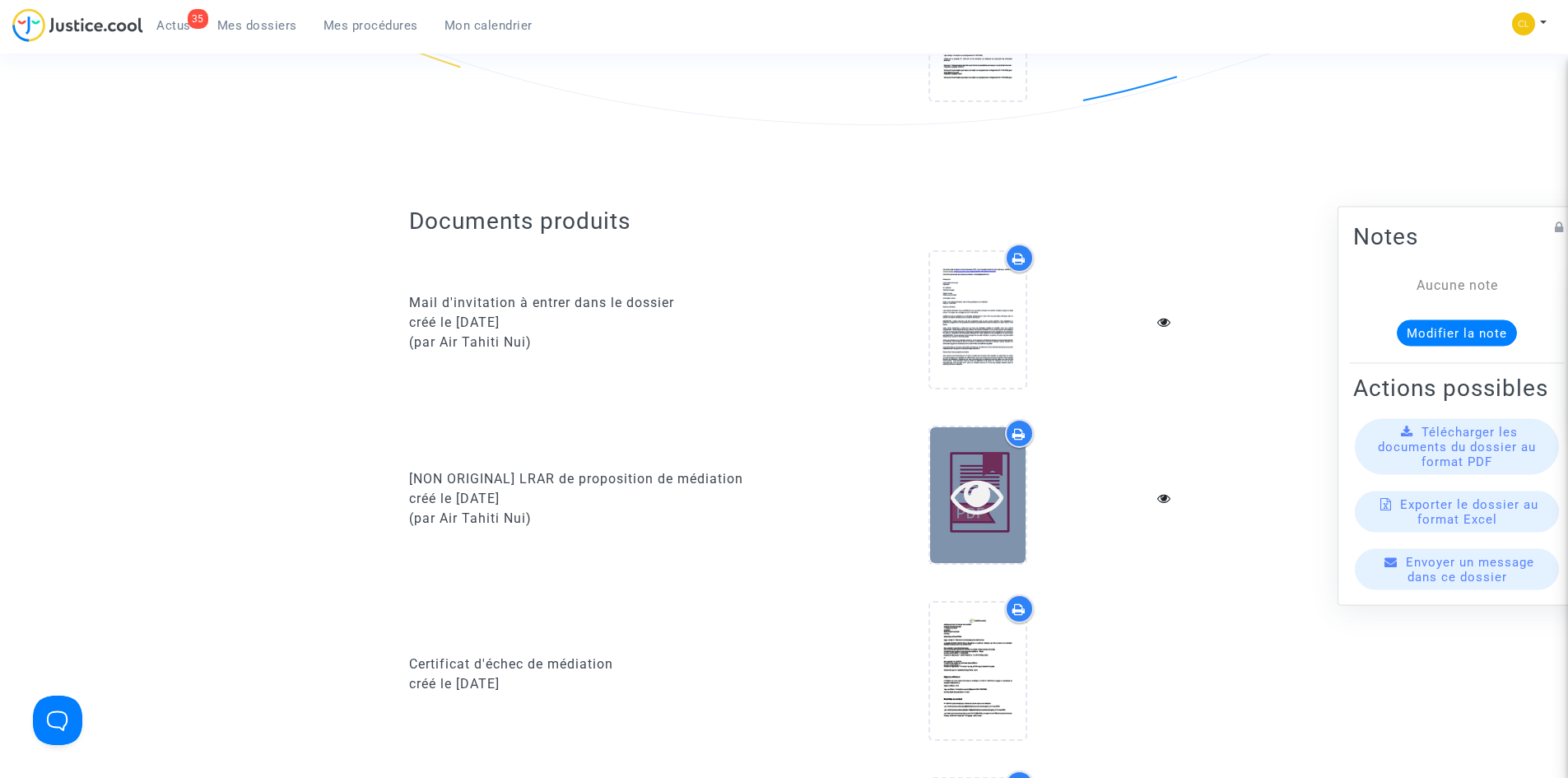
click at [1000, 509] on icon at bounding box center [977, 496] width 54 height 53
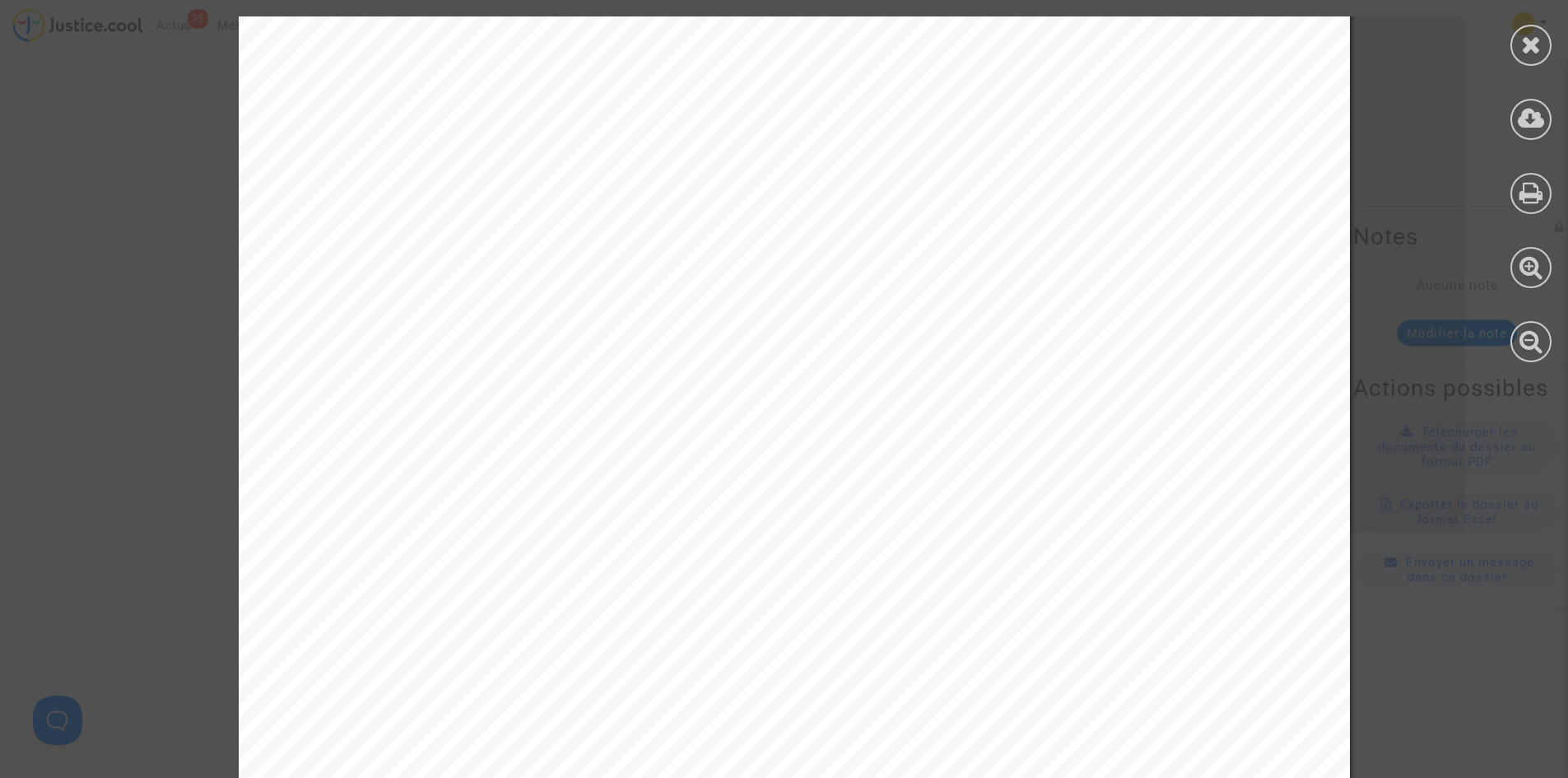
scroll to position [3986, 0]
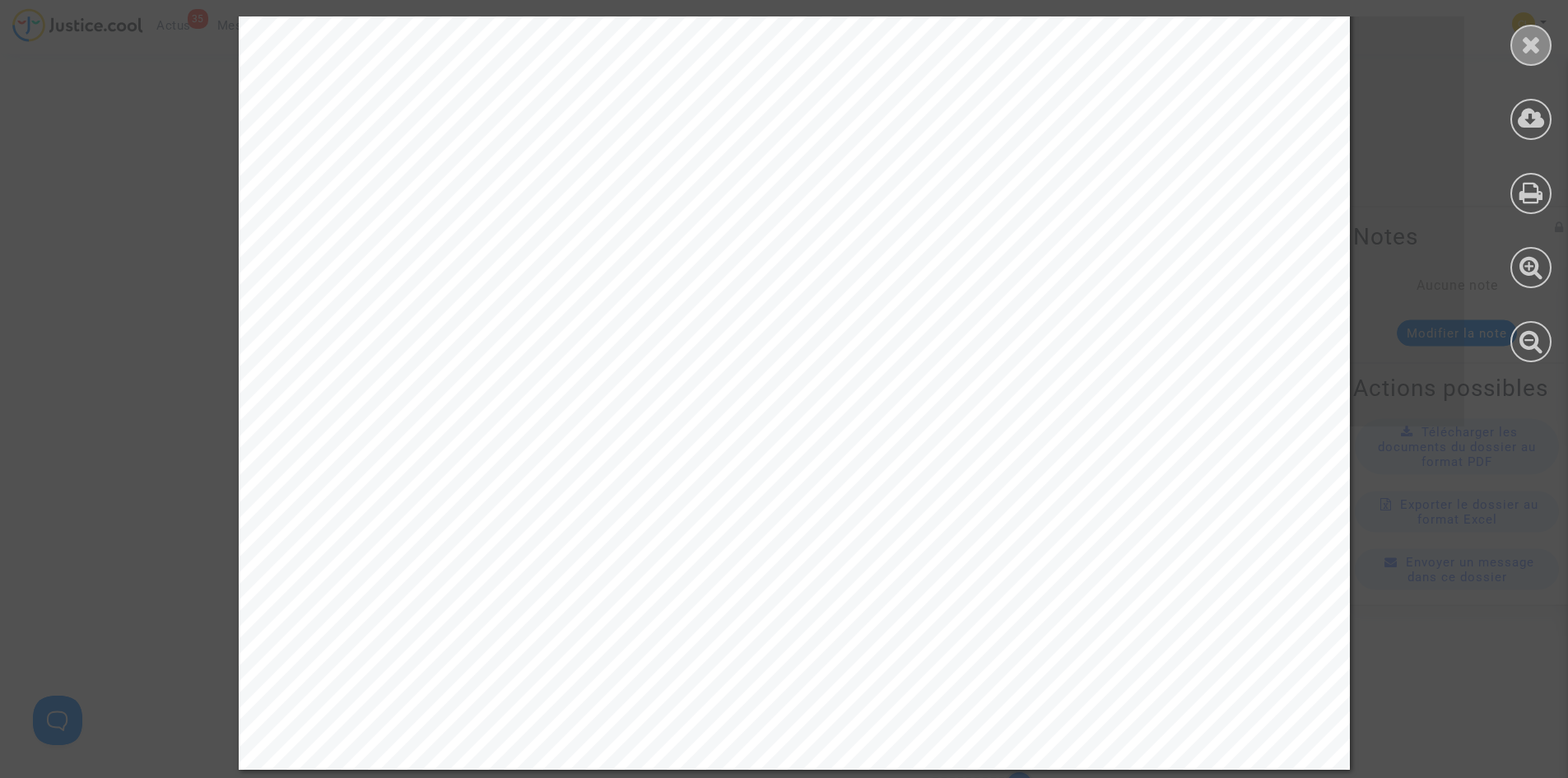
click at [1535, 47] on icon at bounding box center [1531, 44] width 21 height 24
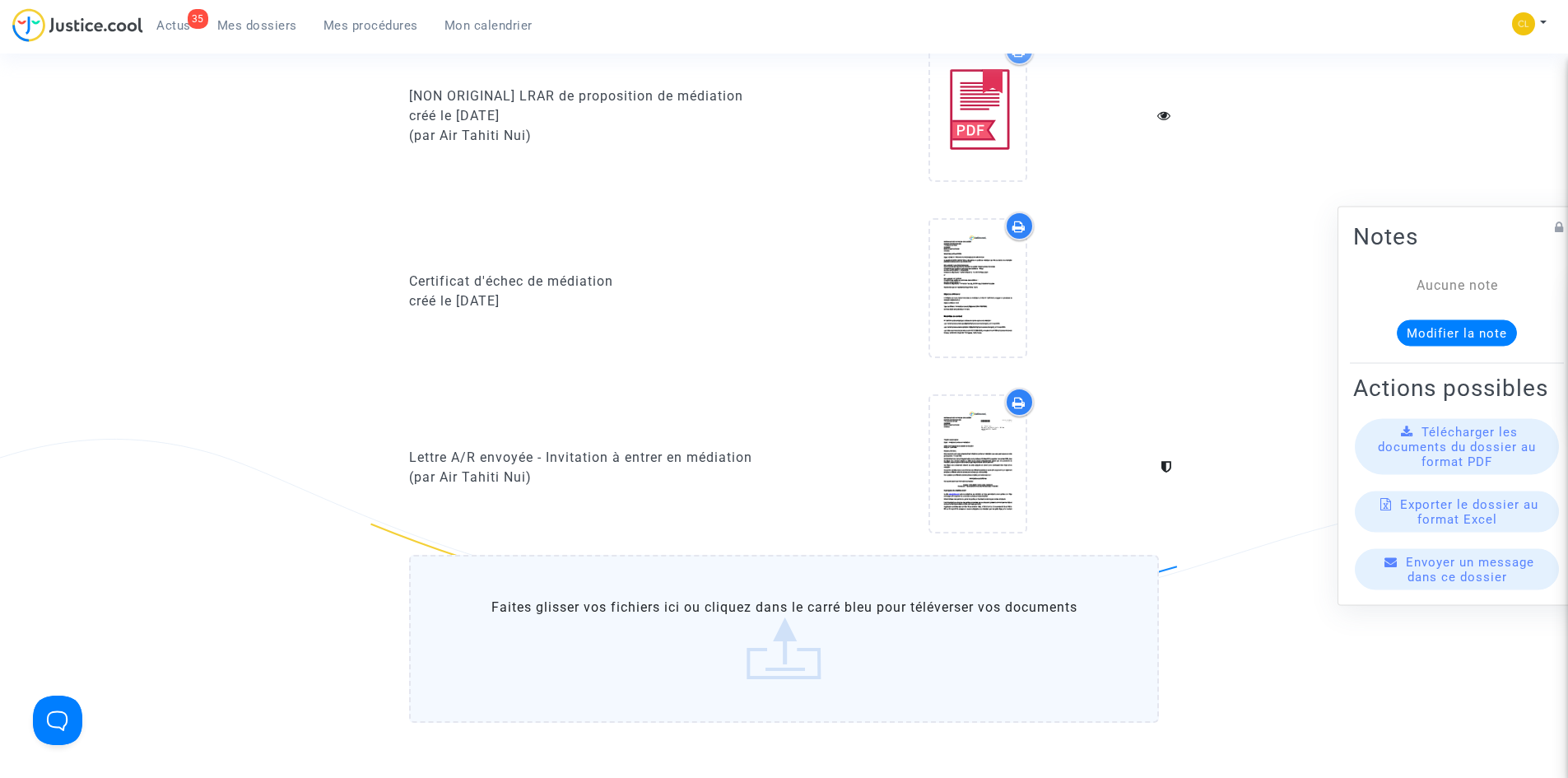
scroll to position [905, 0]
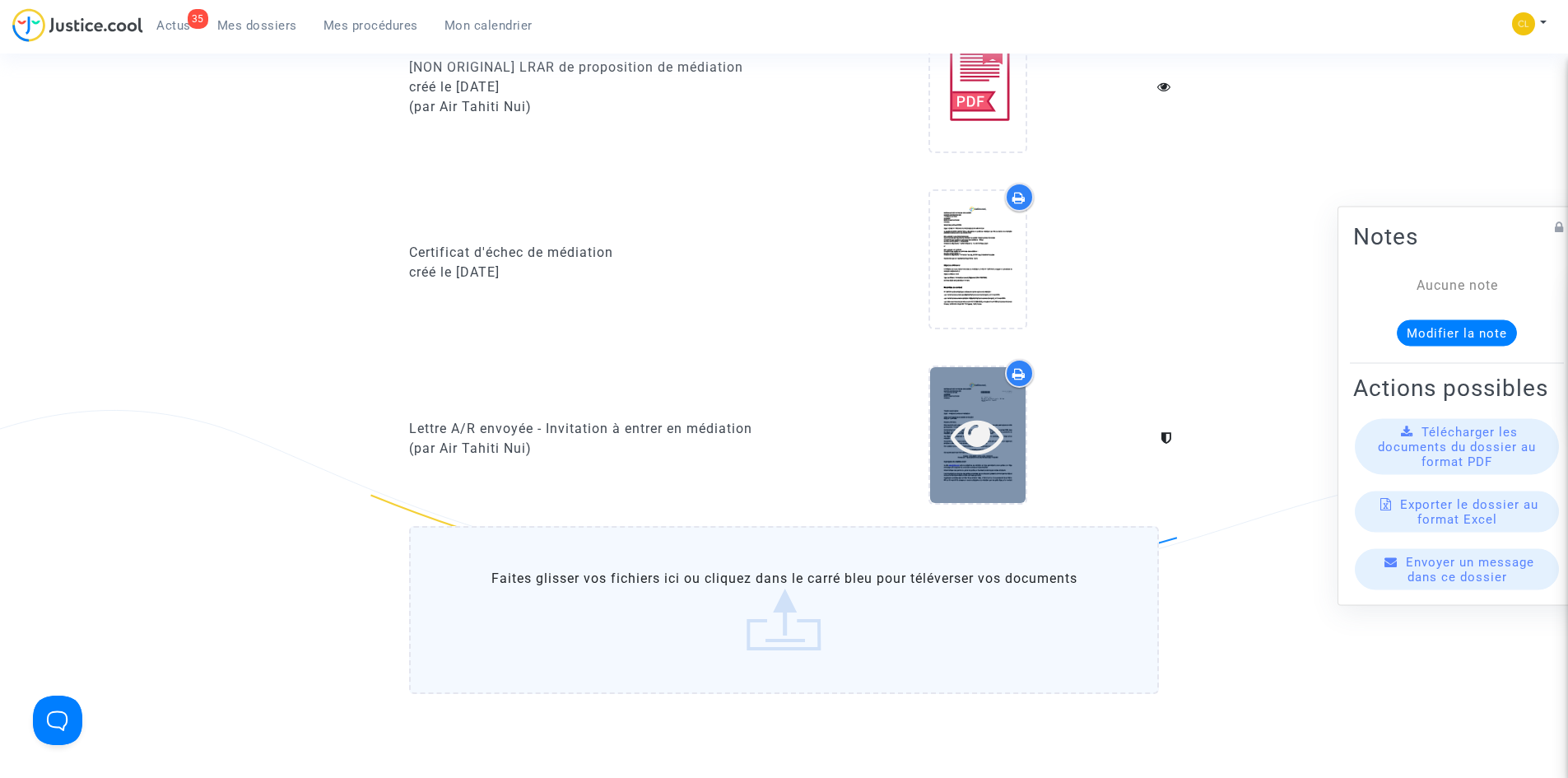
click at [975, 432] on icon at bounding box center [977, 436] width 54 height 53
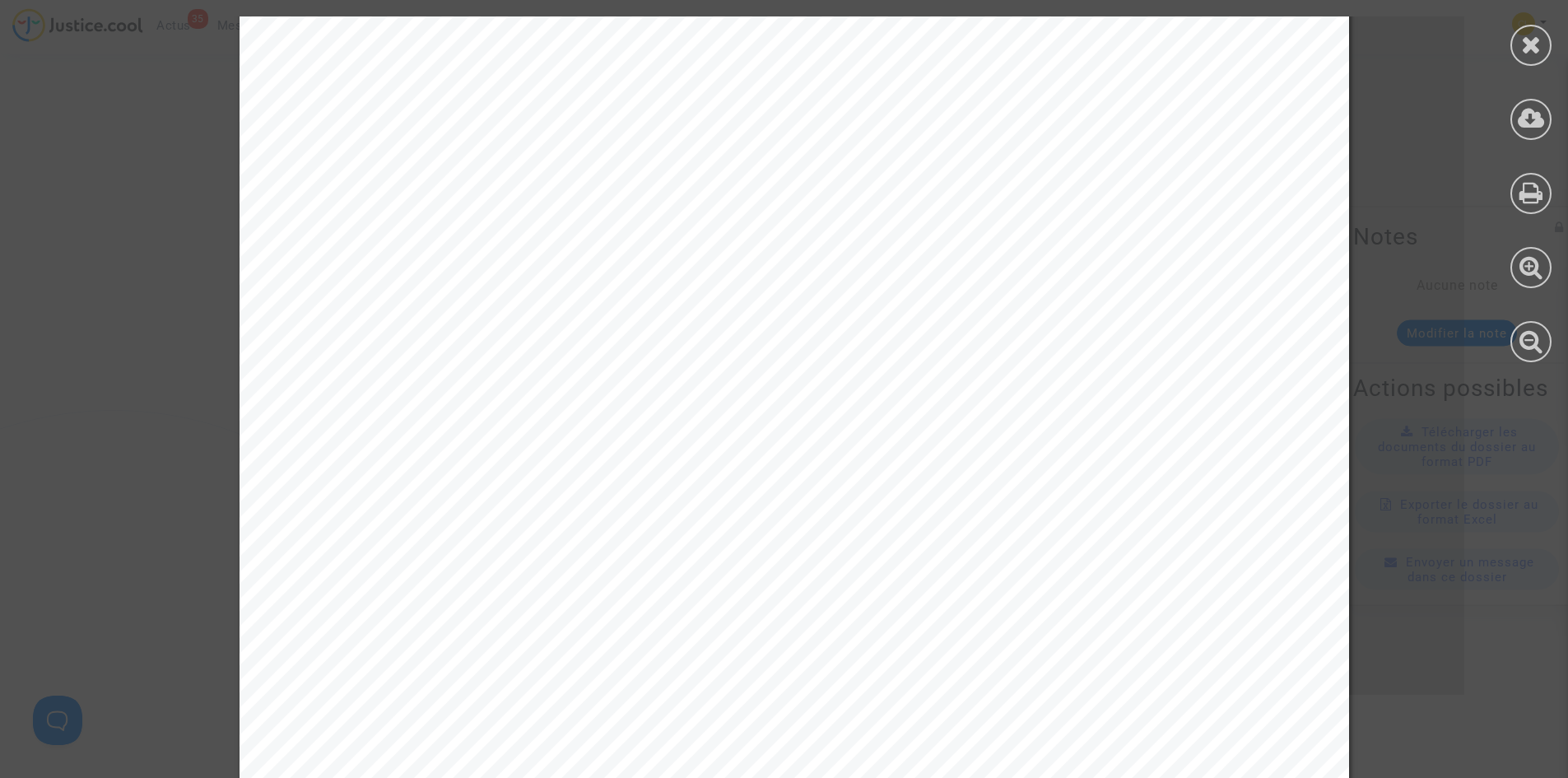
scroll to position [3986, 0]
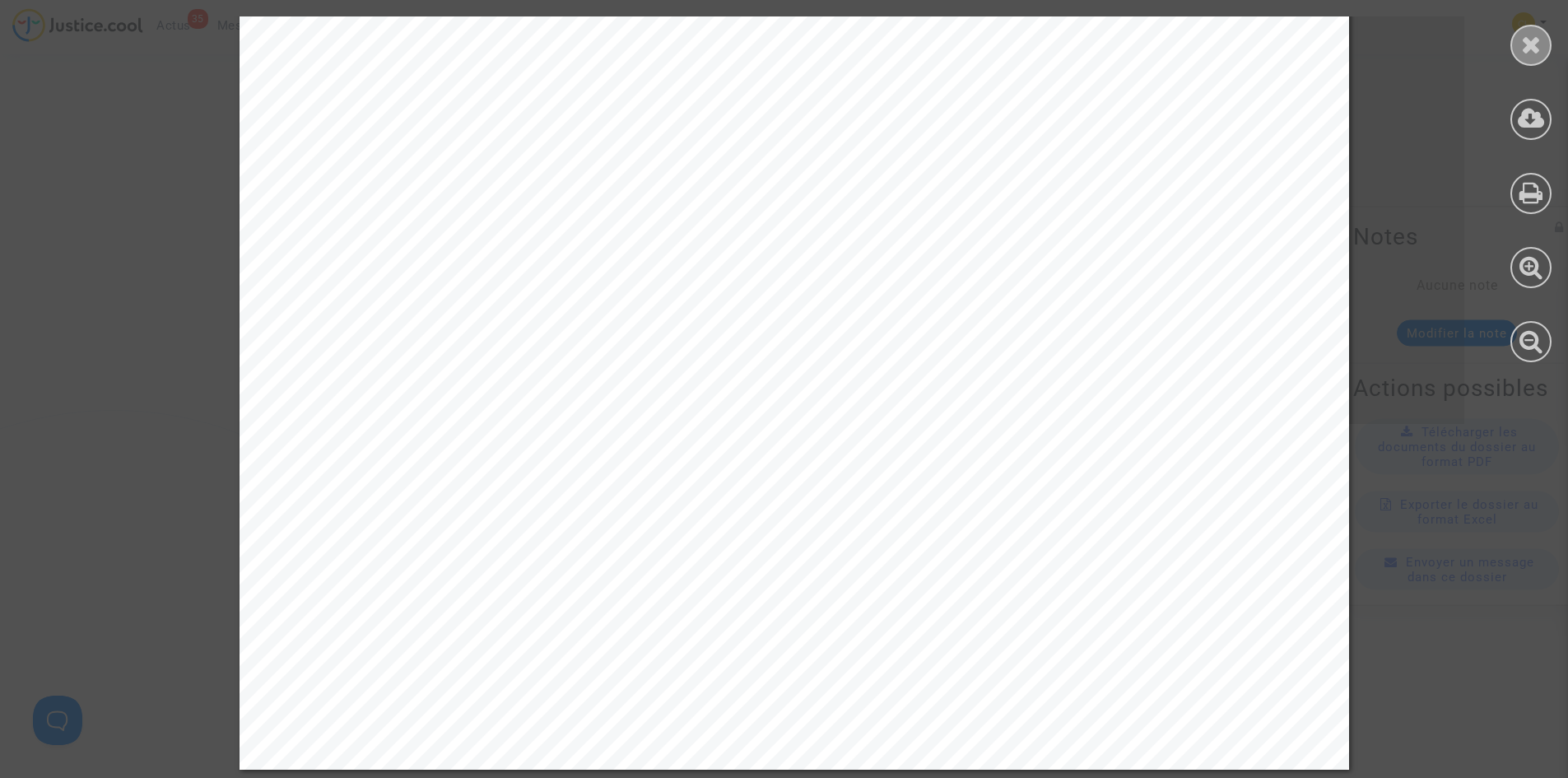
click at [1529, 46] on icon at bounding box center [1531, 44] width 21 height 24
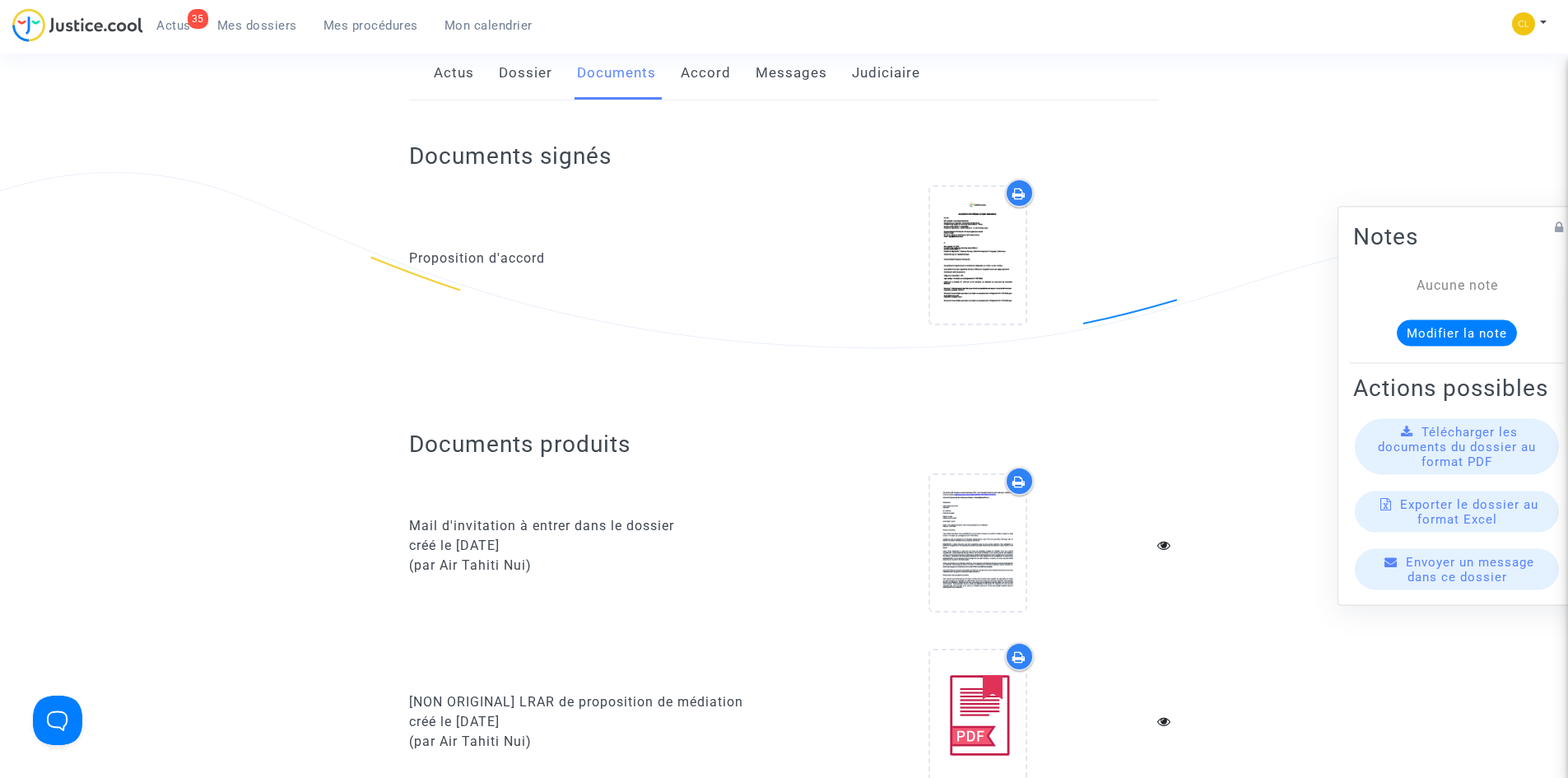
scroll to position [246, 0]
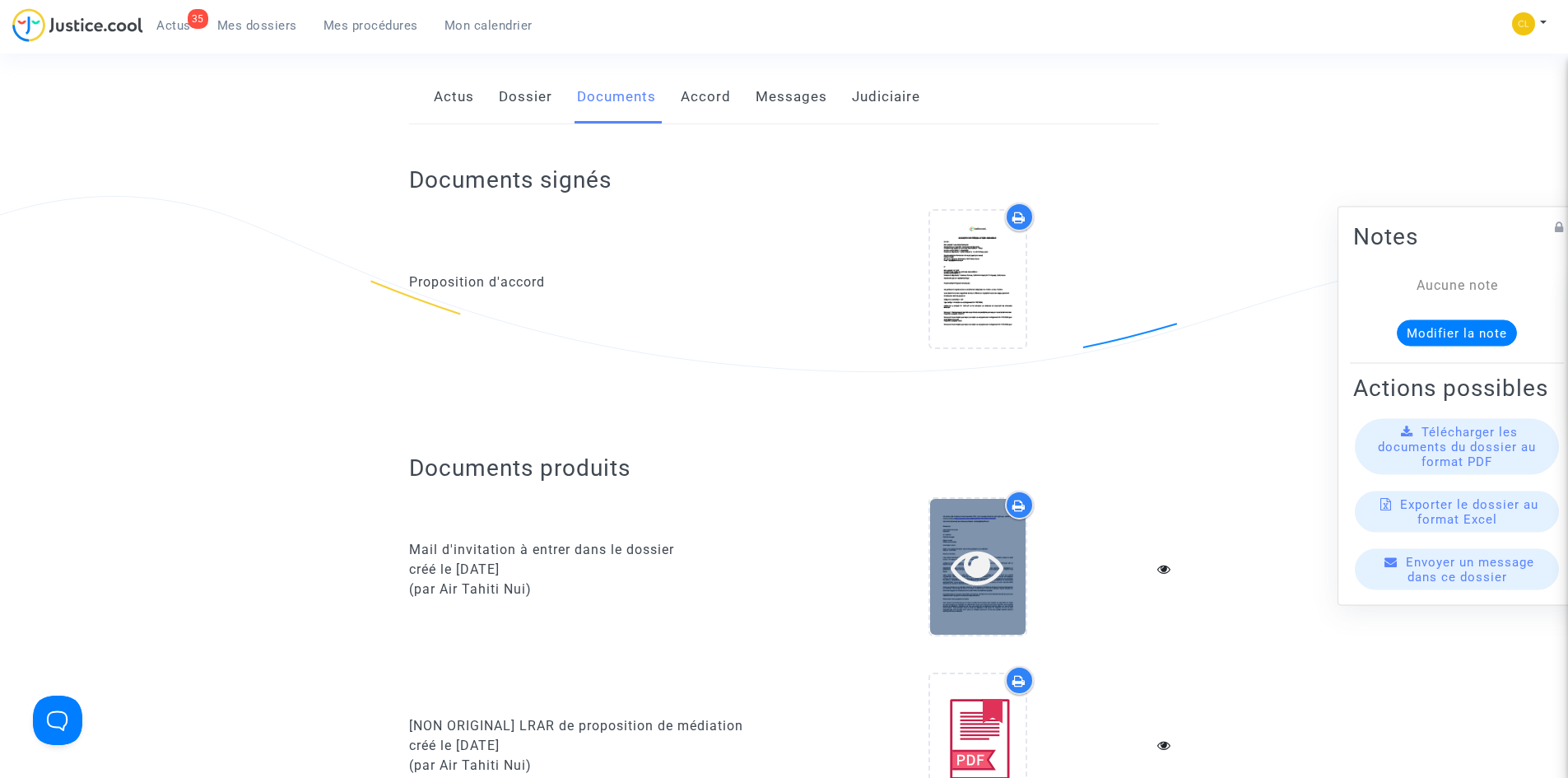
click at [975, 574] on icon at bounding box center [977, 566] width 54 height 53
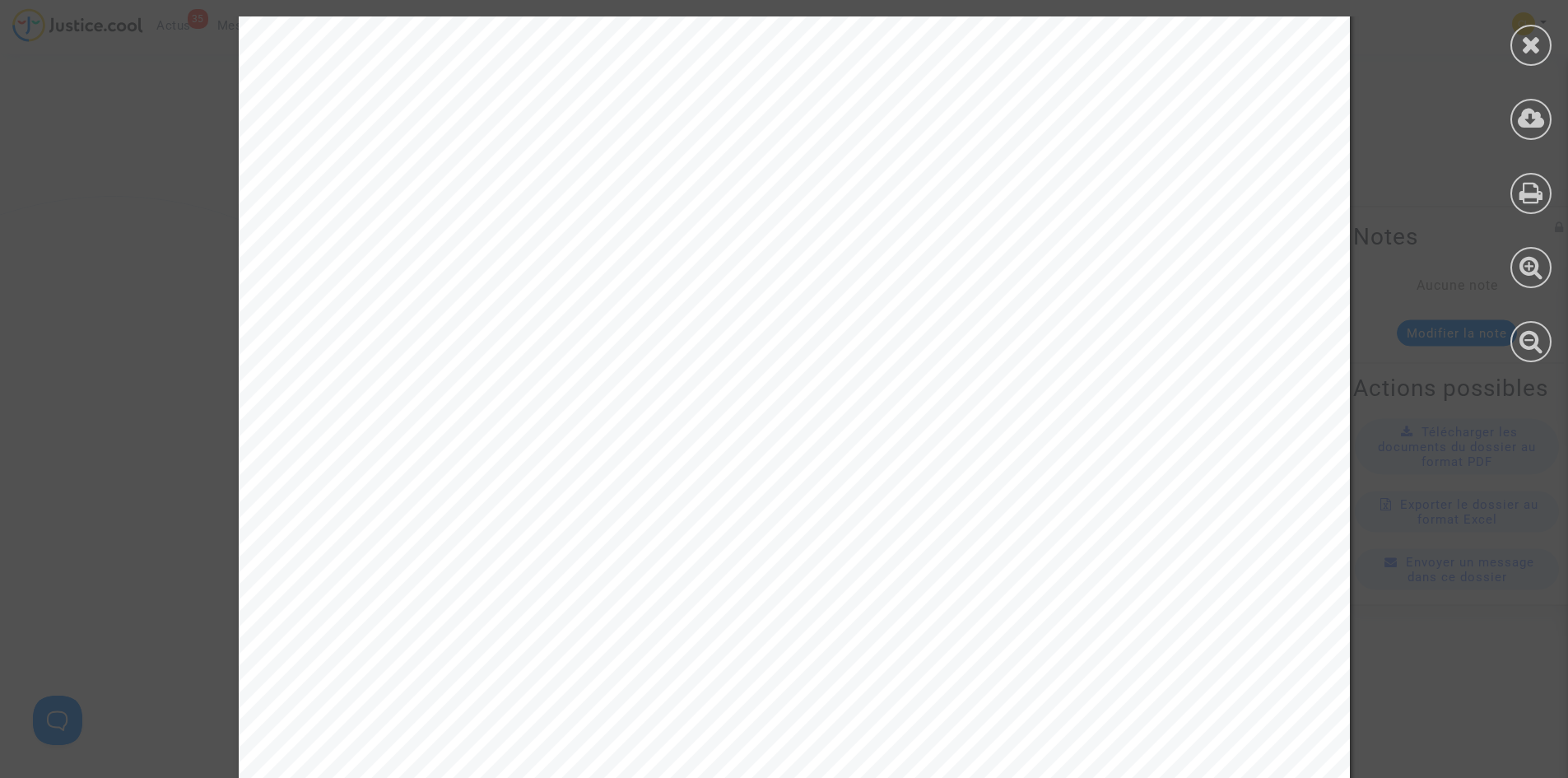
scroll to position [3986, 0]
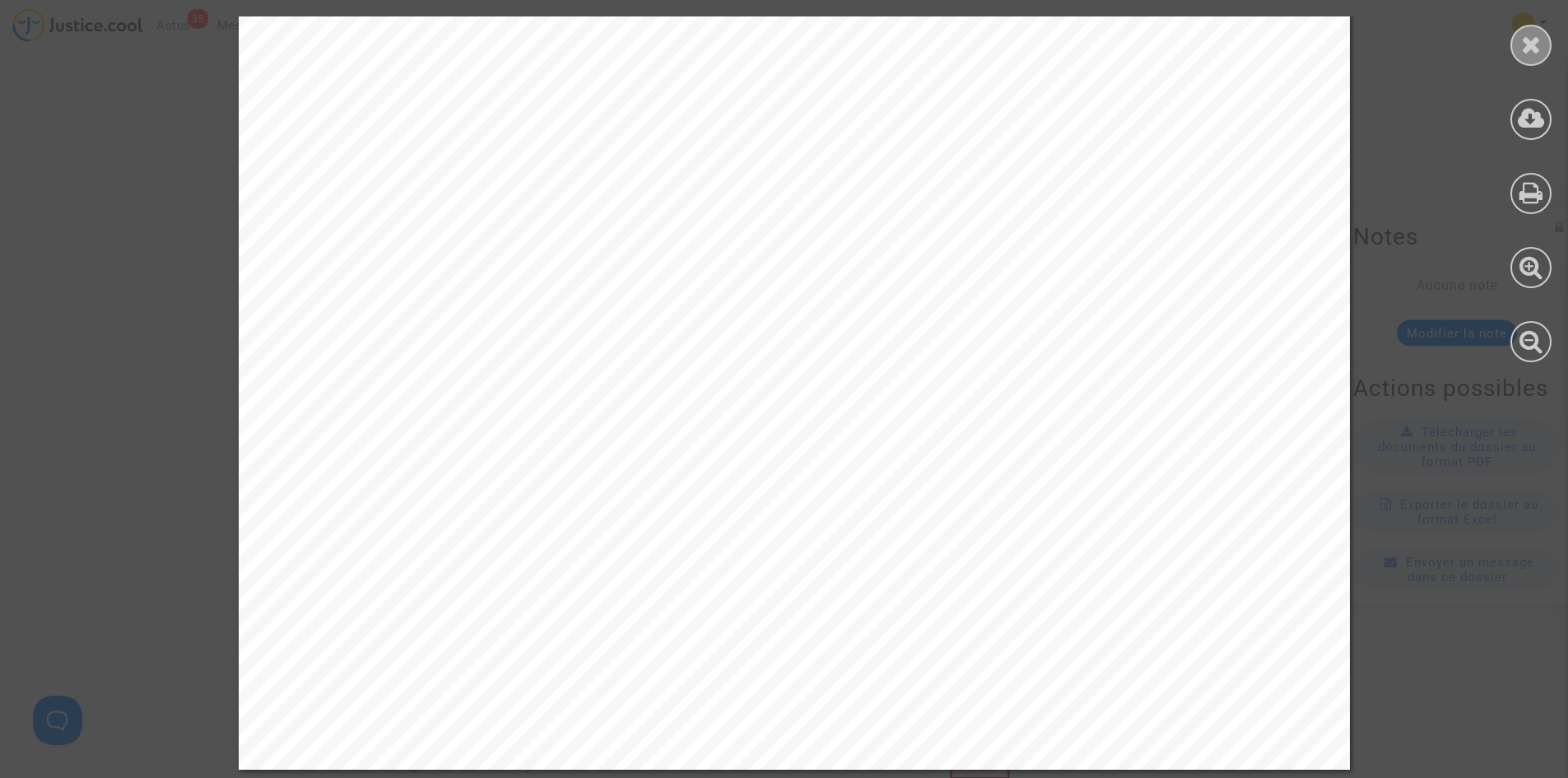
click at [1527, 51] on icon at bounding box center [1531, 44] width 21 height 24
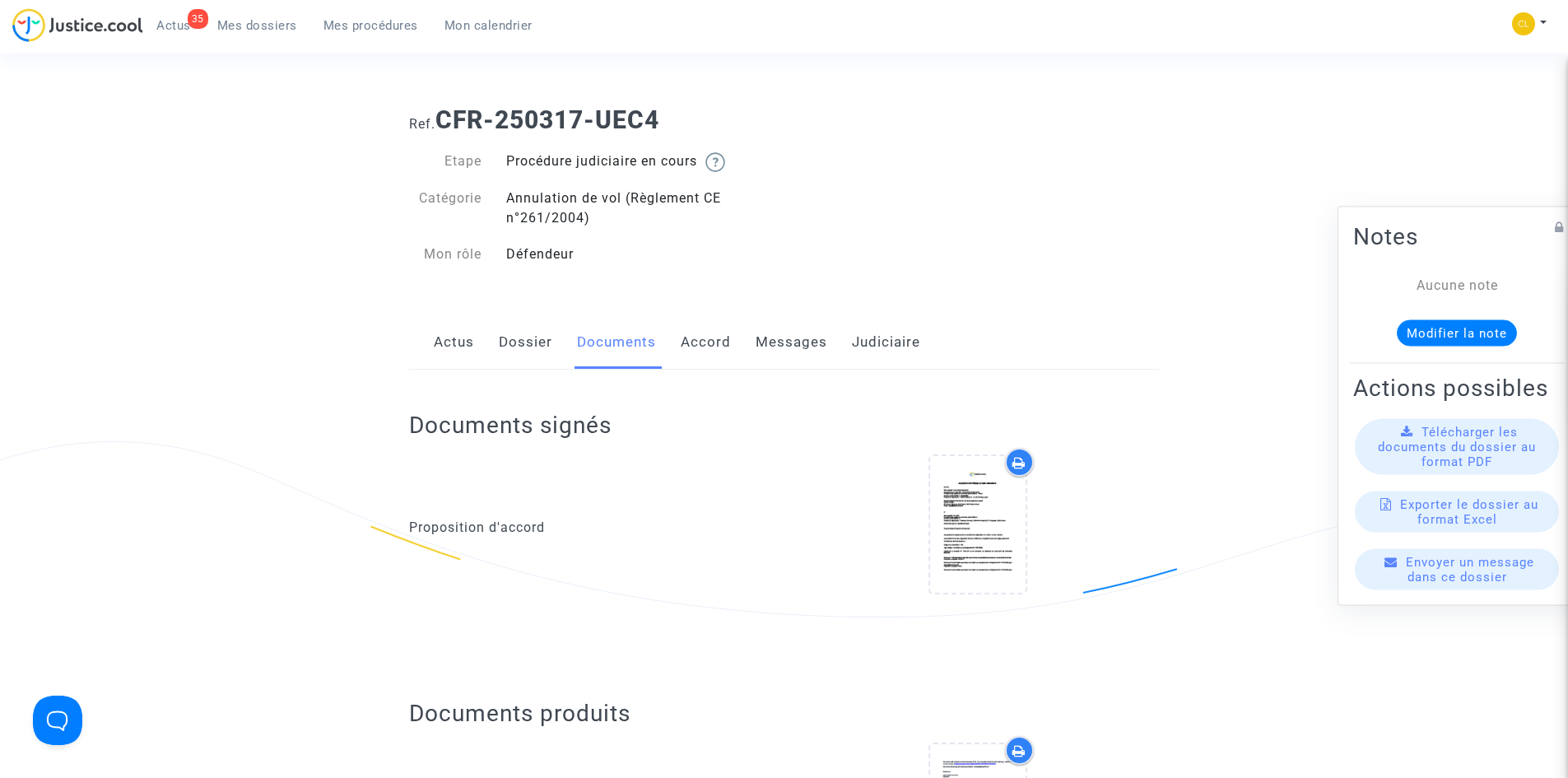
scroll to position [0, 0]
click at [962, 506] on icon at bounding box center [977, 526] width 54 height 53
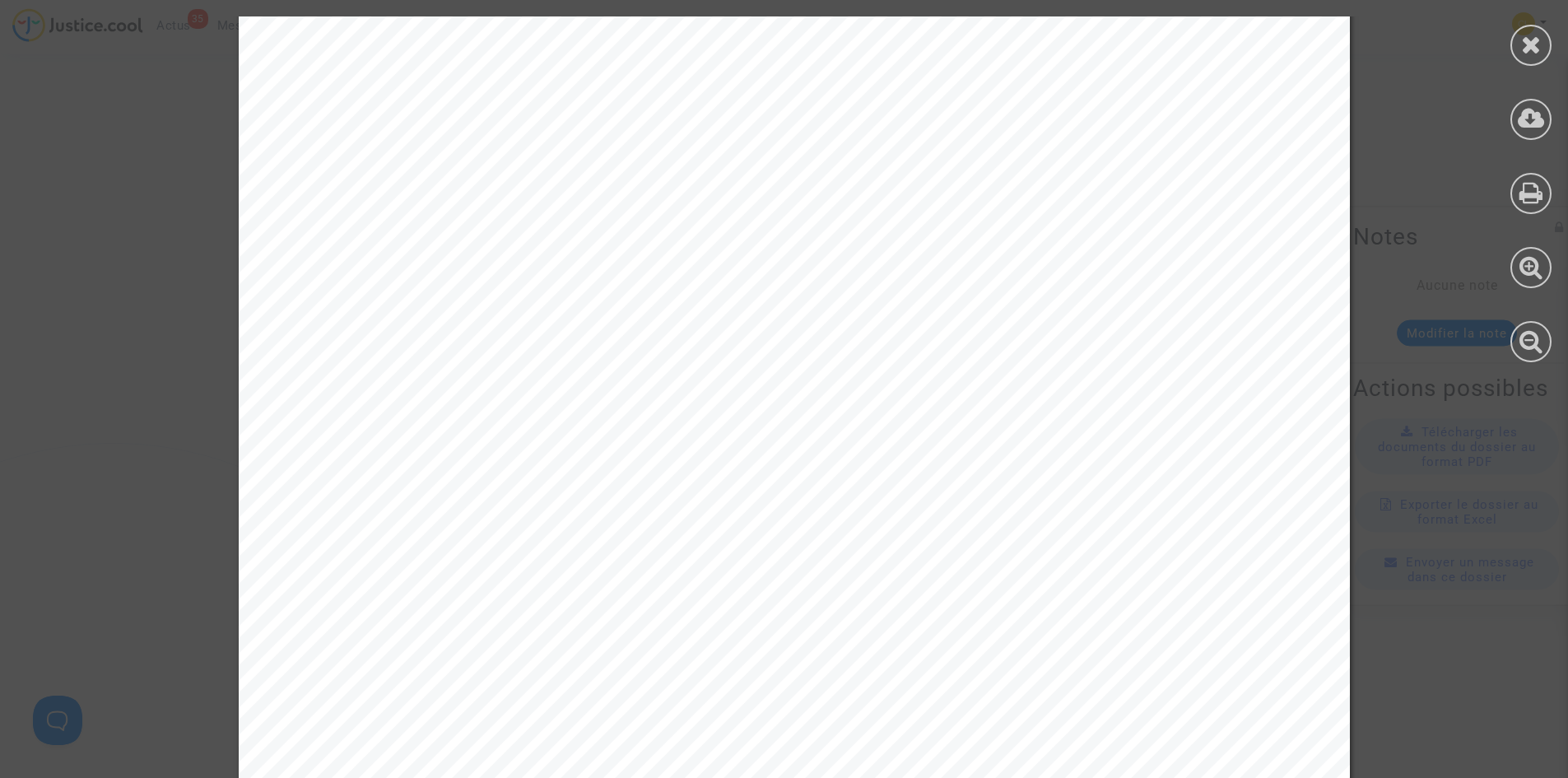
scroll to position [3867, 0]
click at [1511, 54] on div at bounding box center [1530, 189] width 74 height 378
click at [1516, 50] on div at bounding box center [1531, 45] width 41 height 41
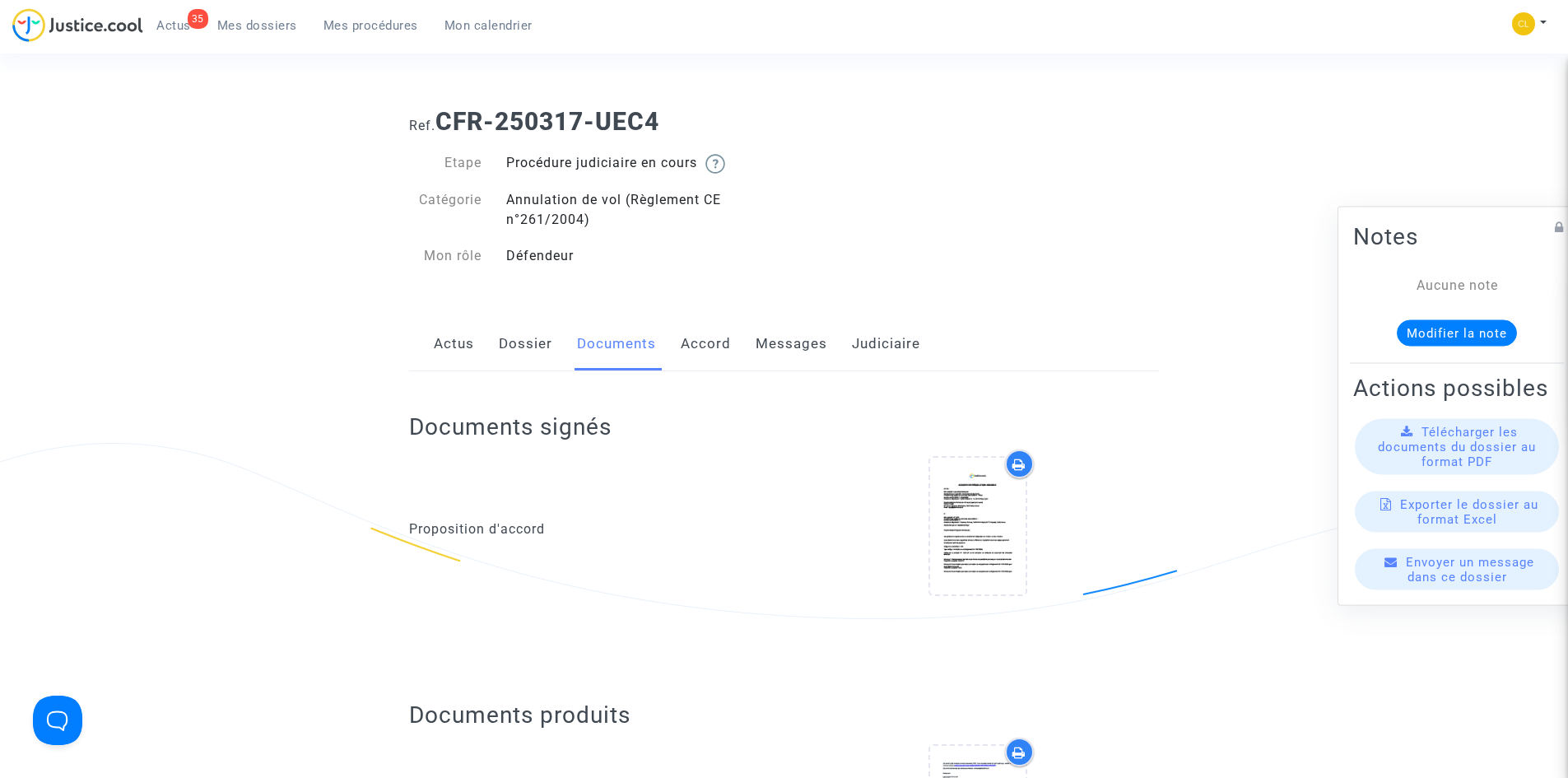
click at [550, 351] on link "Dossier" at bounding box center [525, 344] width 54 height 55
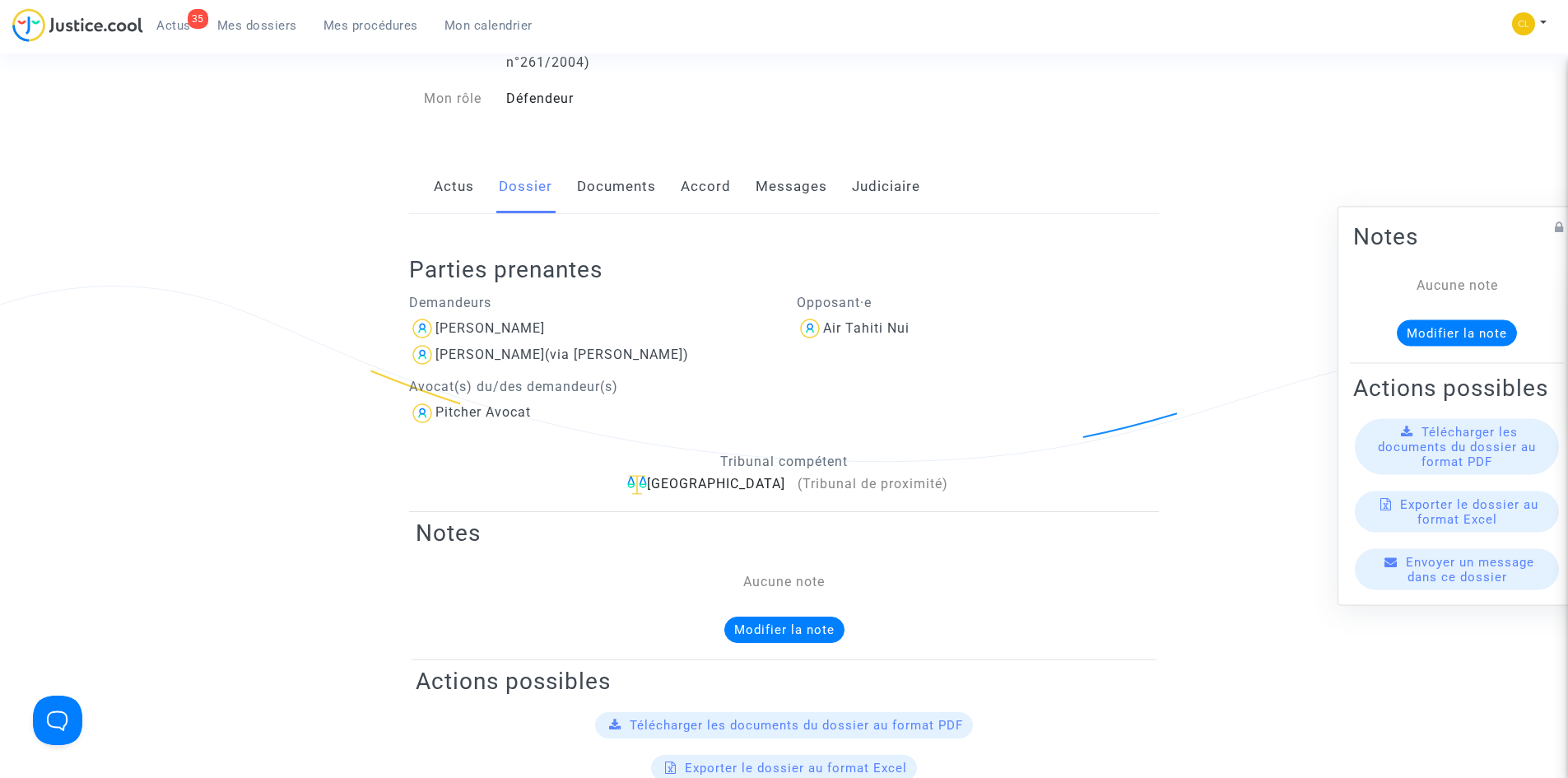
scroll to position [24, 0]
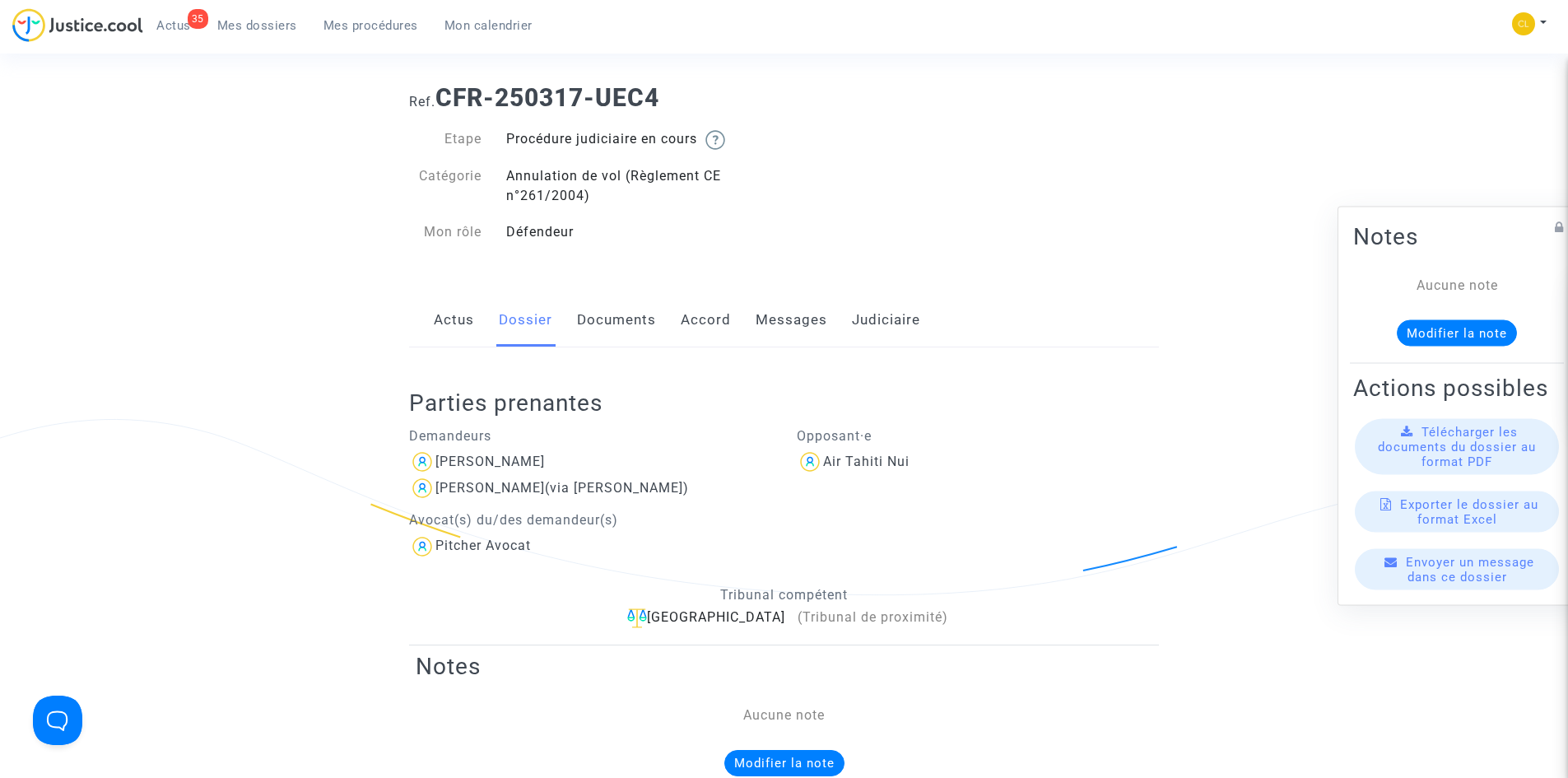
click at [465, 351] on div "Parties prenantes Demandeurs [PERSON_NAME] (via [PERSON_NAME]) Avocat(s) du/des…" at bounding box center [784, 496] width 750 height 297
click at [456, 339] on link "Actus" at bounding box center [454, 320] width 40 height 55
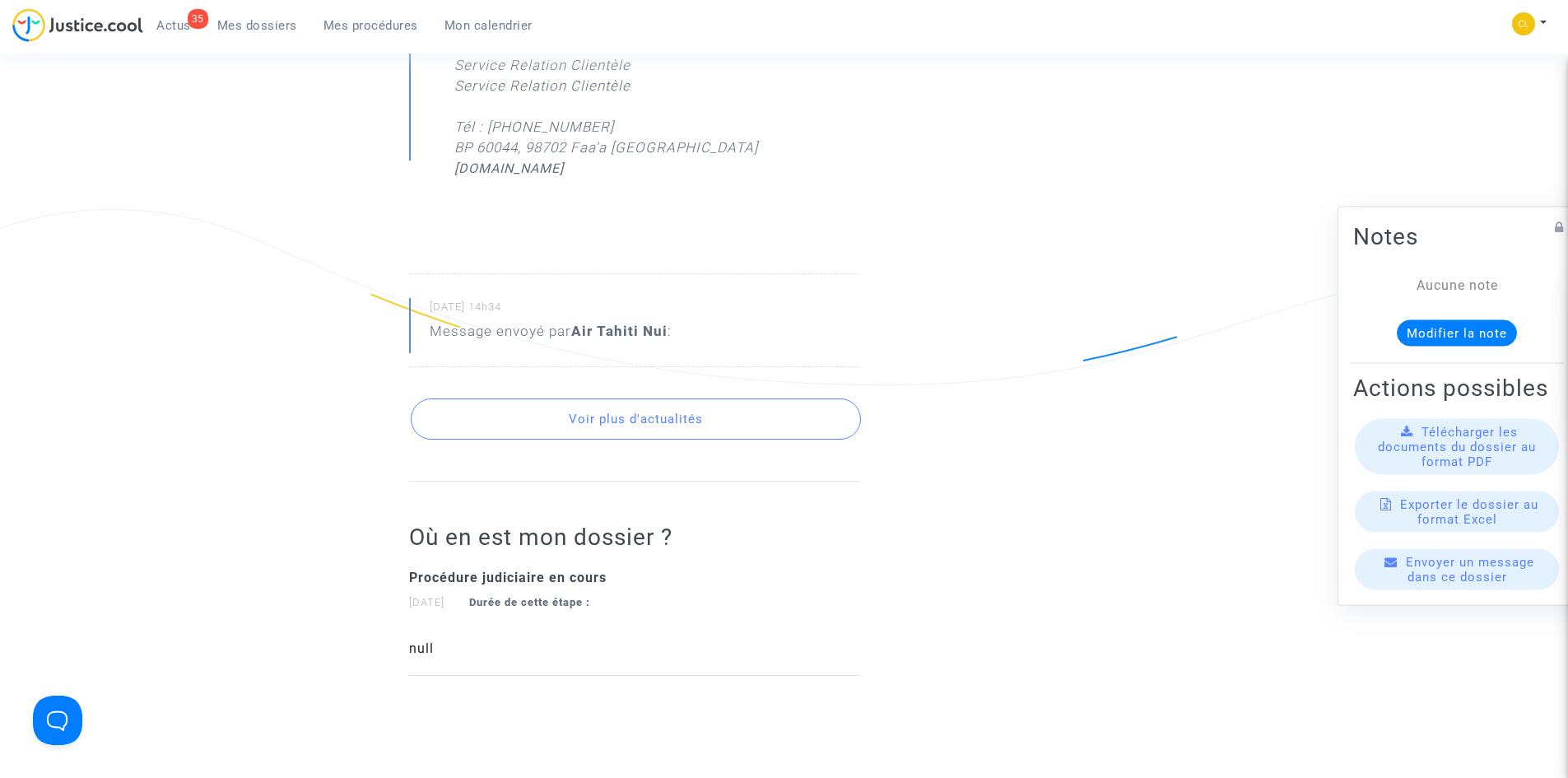
scroll to position [2848, 0]
click at [572, 400] on button "Voir plus d'actualités" at bounding box center [635, 421] width 450 height 41
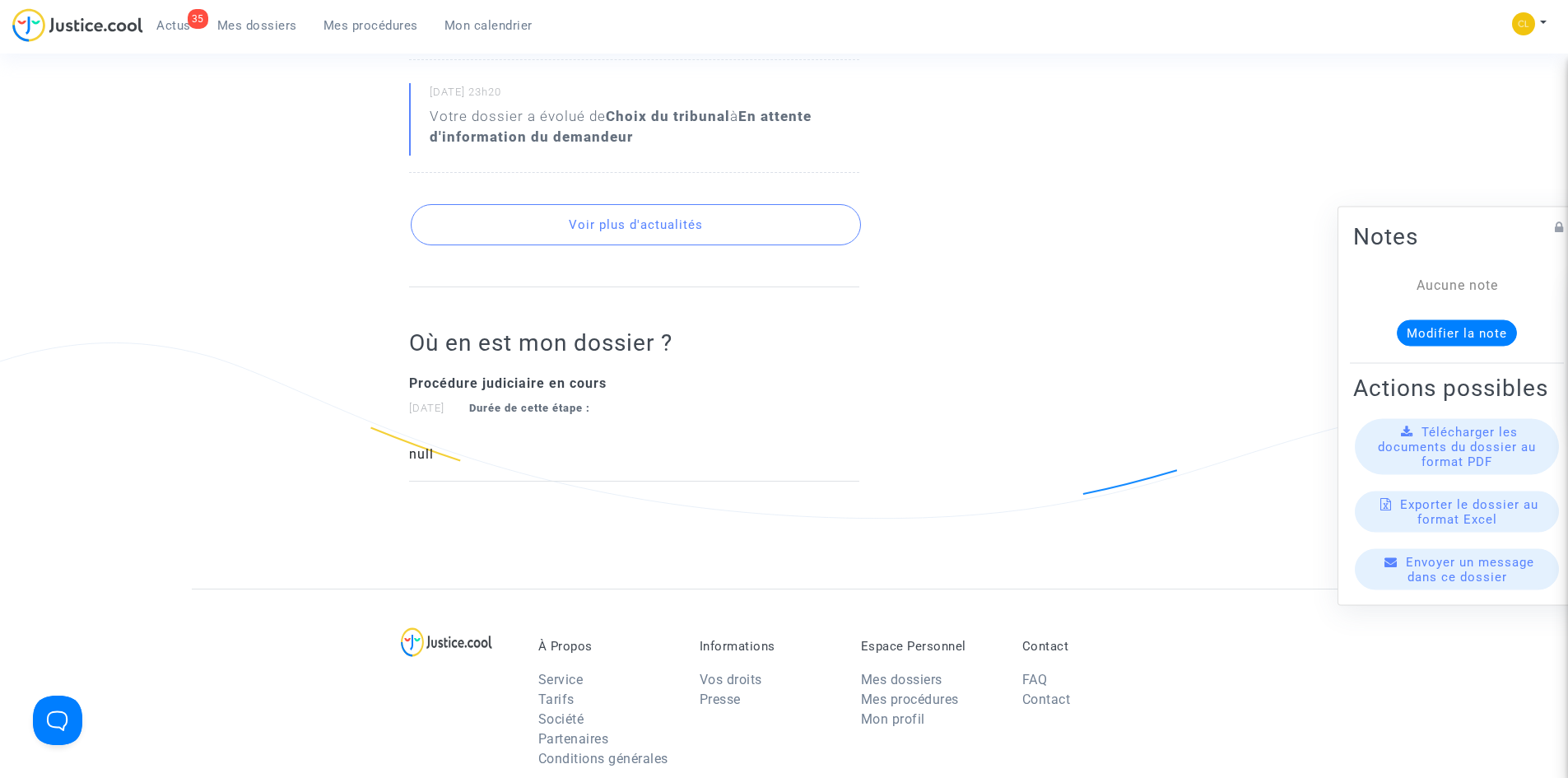
scroll to position [3423, 0]
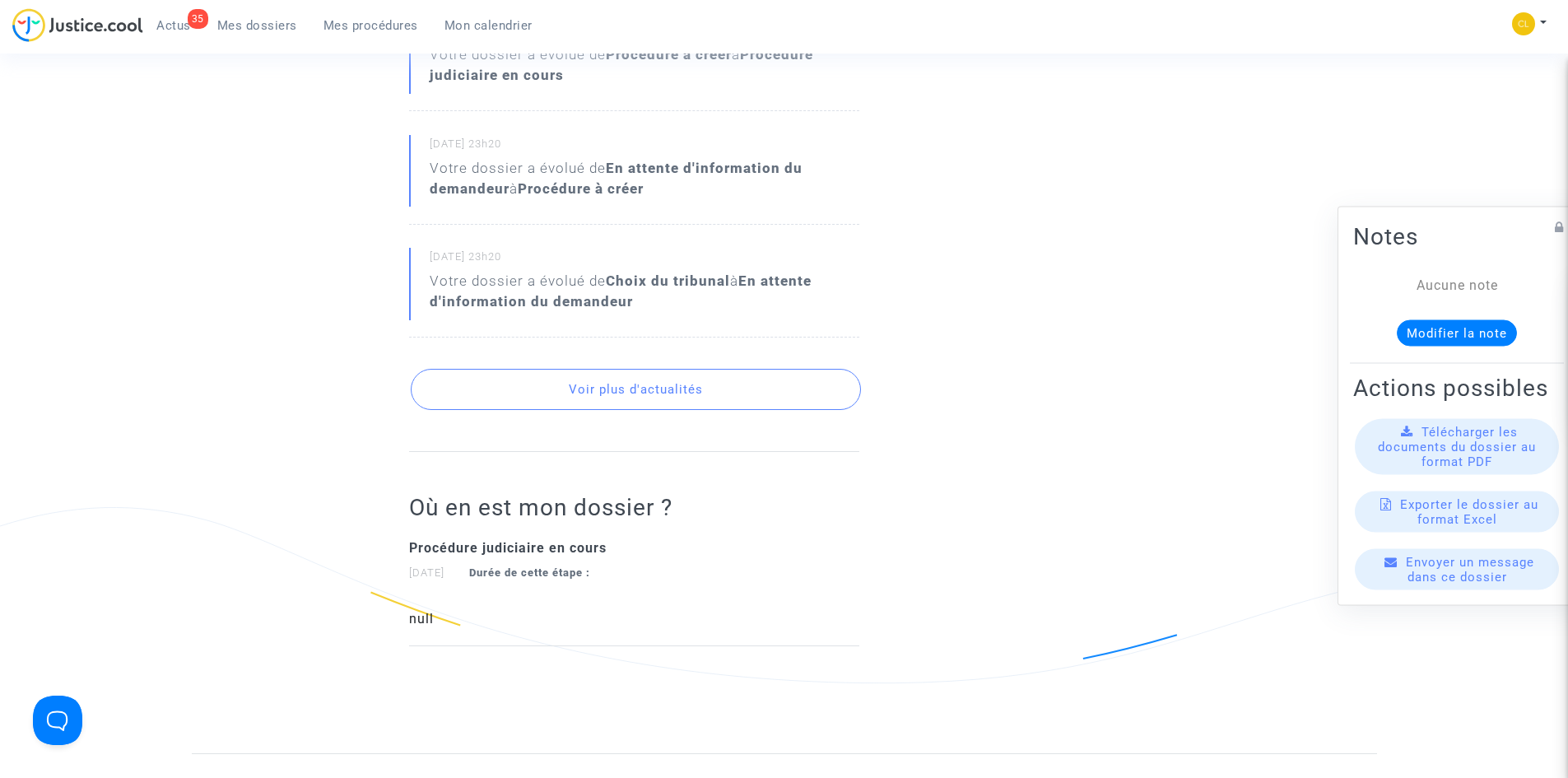
click at [660, 369] on button "Voir plus d'actualités" at bounding box center [635, 389] width 450 height 41
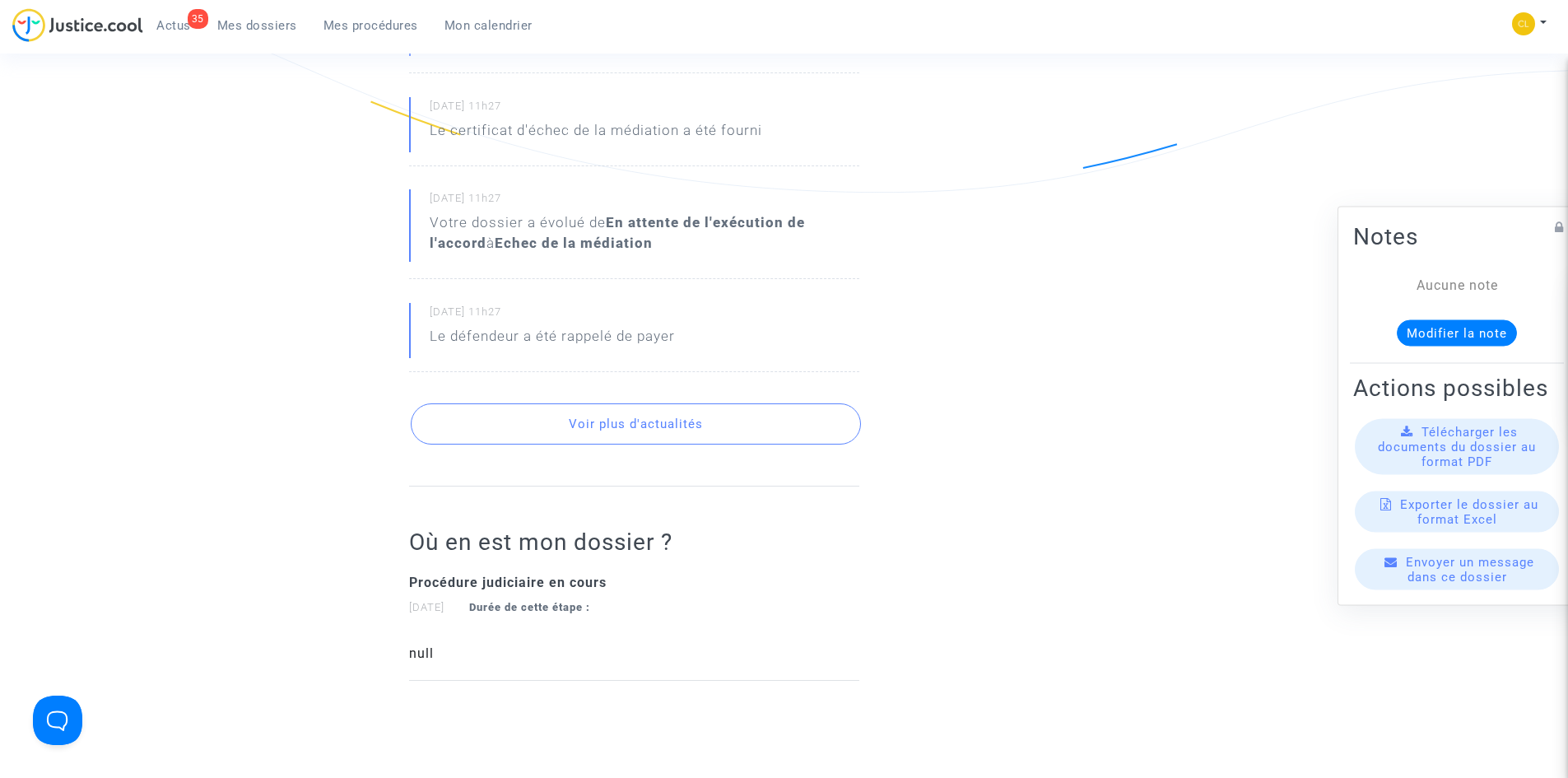
scroll to position [3917, 0]
click at [613, 400] on button "Voir plus d'actualités" at bounding box center [635, 421] width 450 height 41
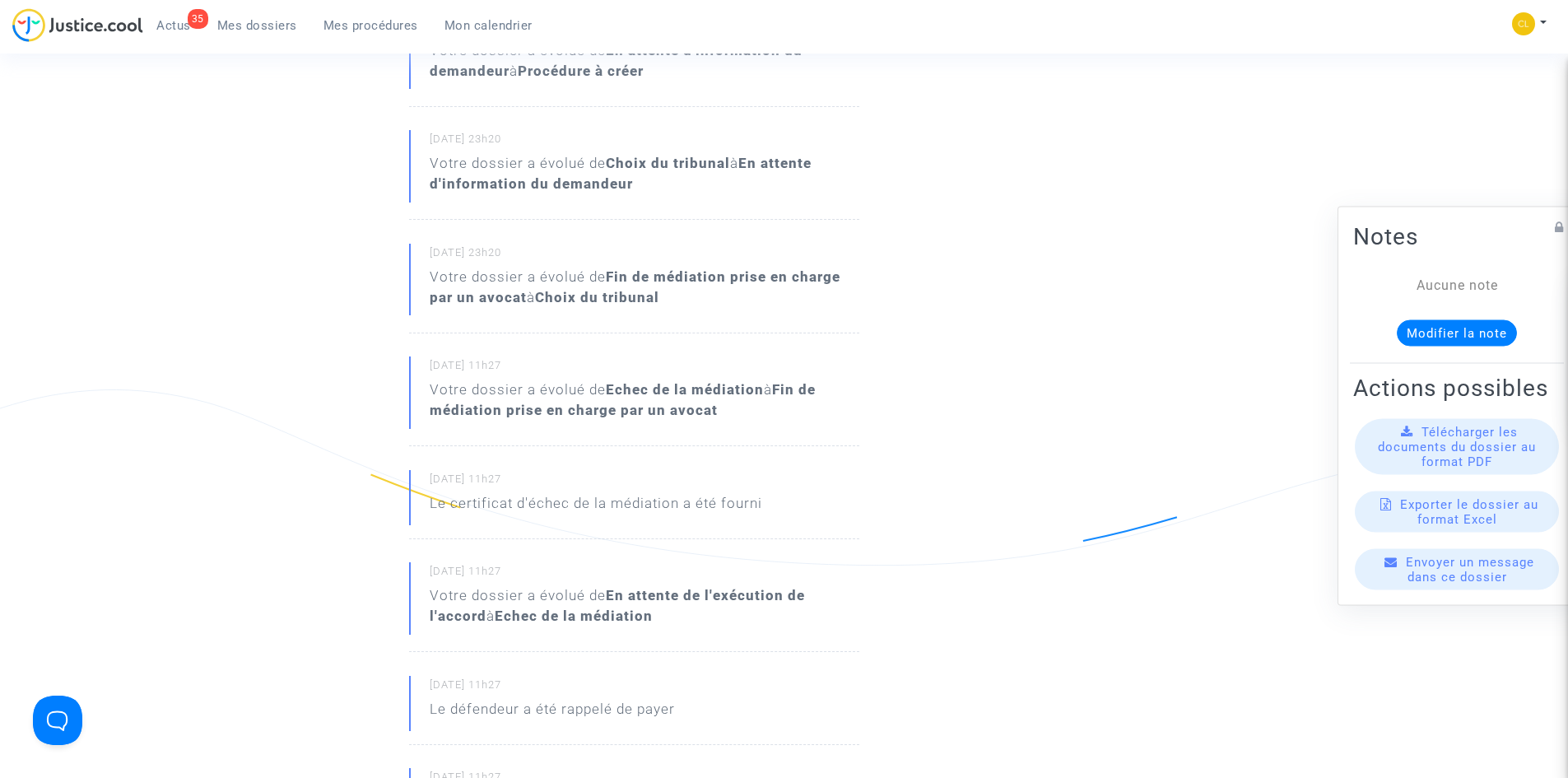
scroll to position [3594, 0]
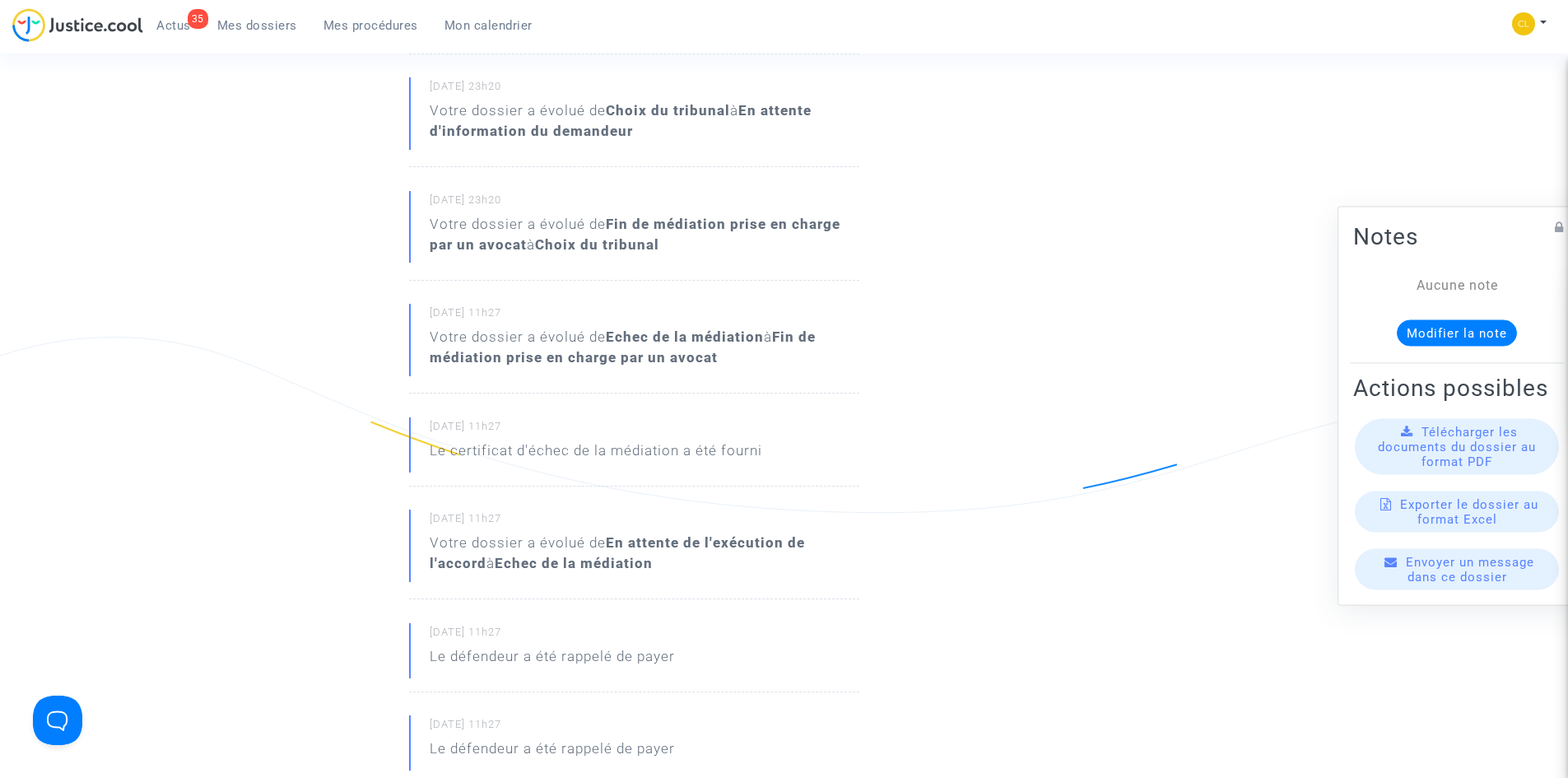
drag, startPoint x: 673, startPoint y: 499, endPoint x: 488, endPoint y: 513, distance: 185.5
click at [488, 532] on p "Votre dossier a évolué de En attente de l'exécution de l'accord à Echec de la m…" at bounding box center [645, 557] width 430 height 49
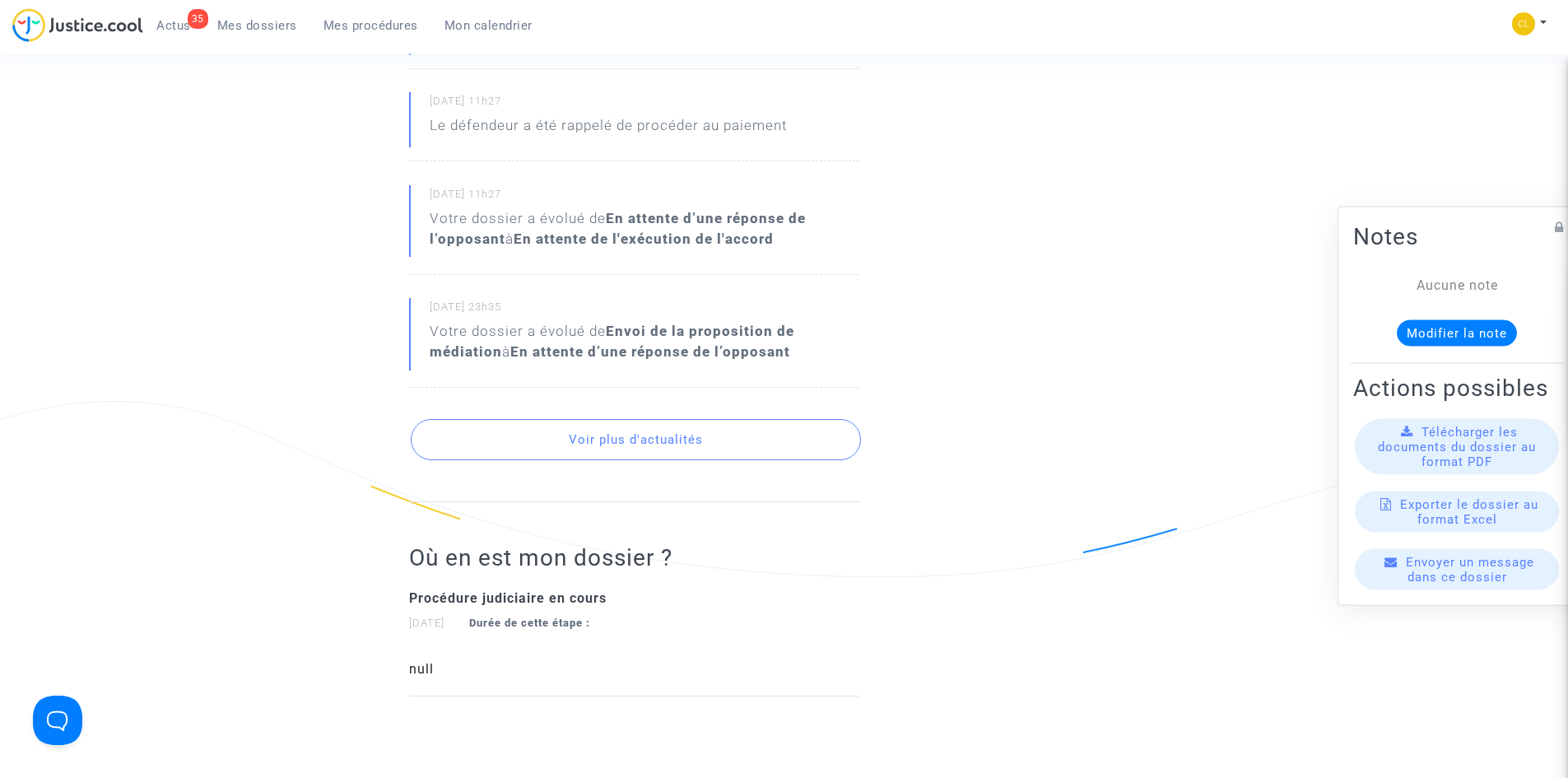
scroll to position [4401, 0]
click at [675, 420] on button "Voir plus d'actualités" at bounding box center [635, 440] width 450 height 41
click at [673, 420] on button "Voir plus d'actualités" at bounding box center [635, 440] width 450 height 41
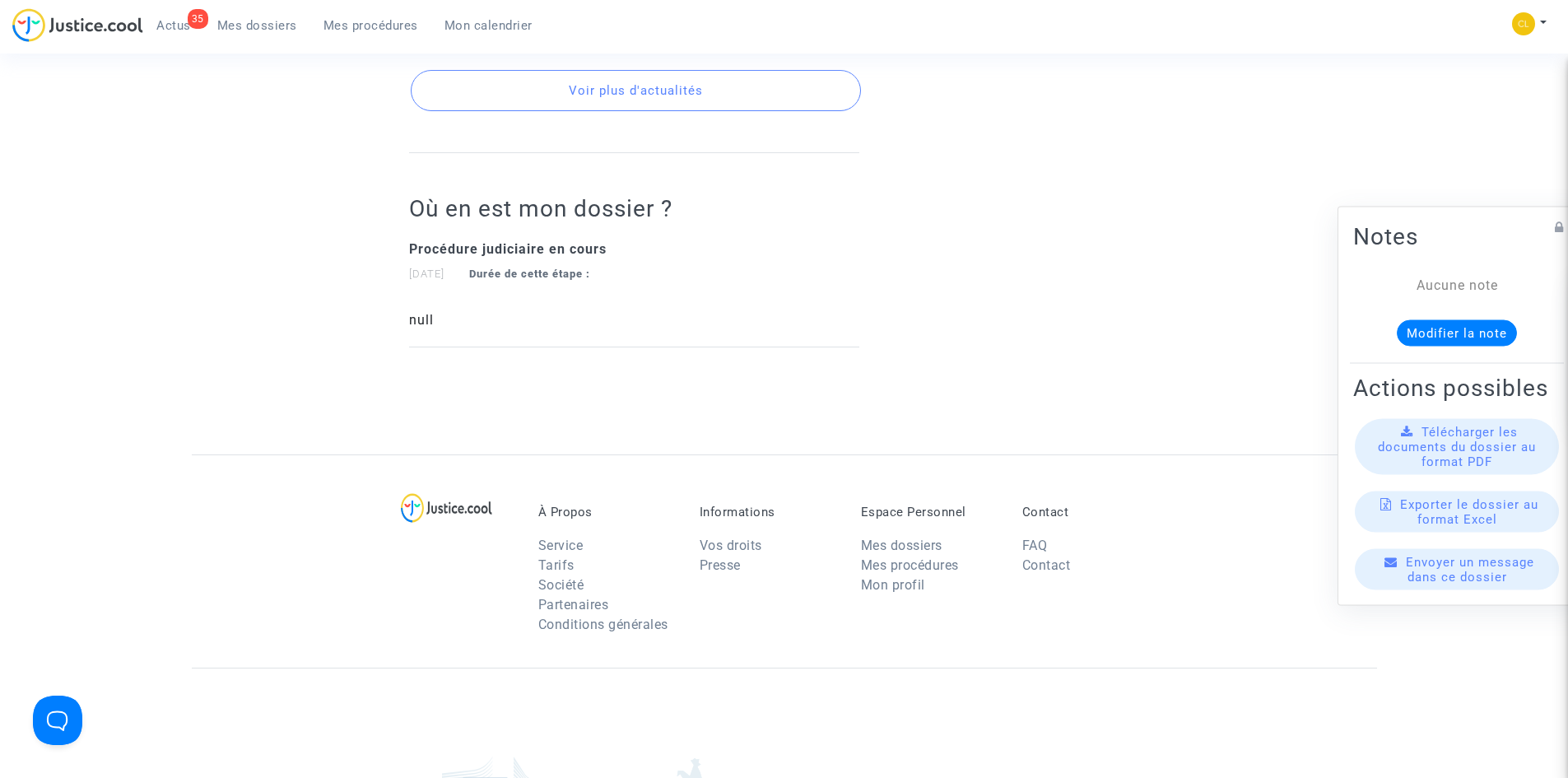
scroll to position [5635, 0]
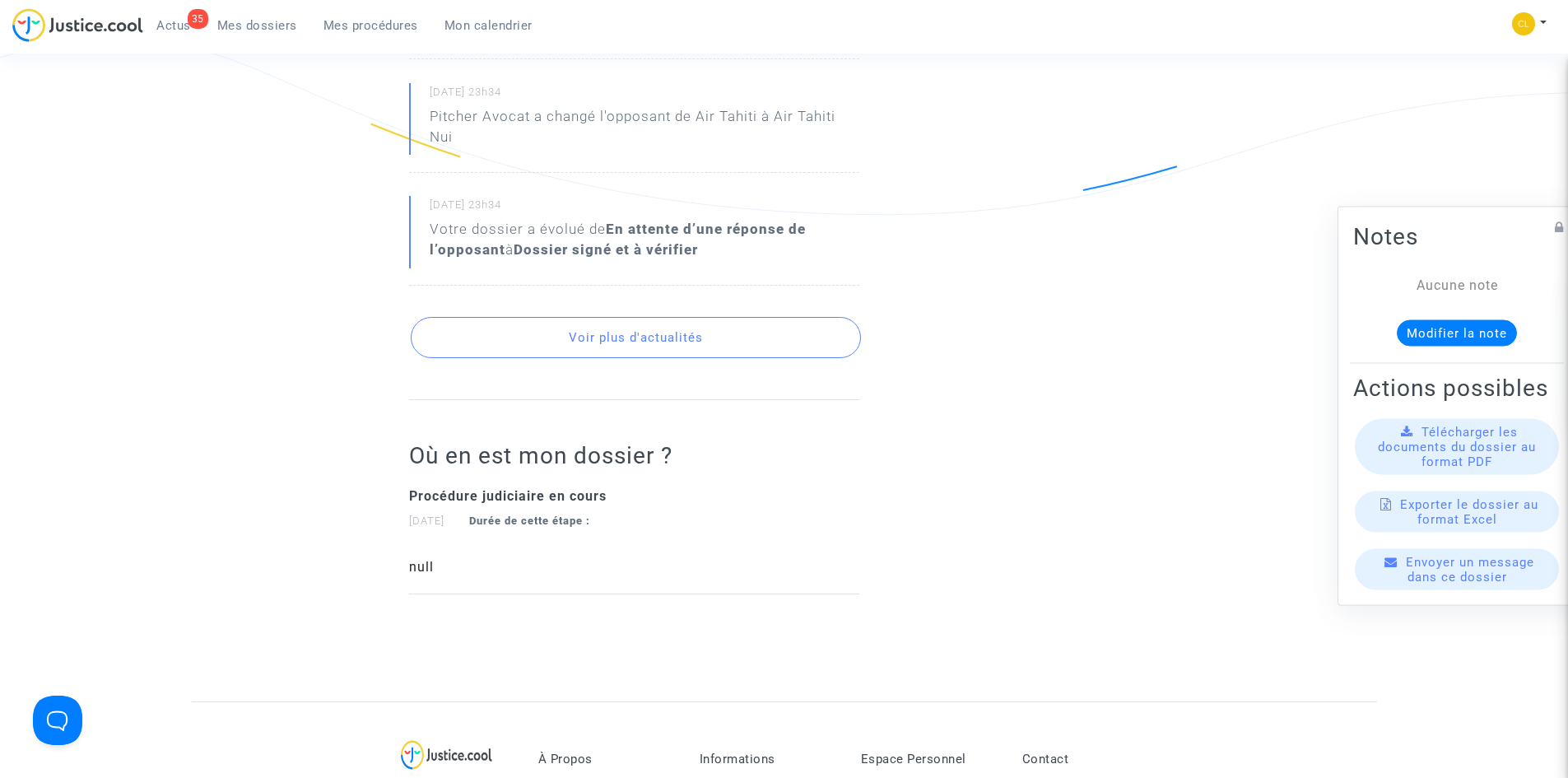
click at [656, 317] on button "Voir plus d'actualités" at bounding box center [635, 338] width 450 height 41
click at [608, 317] on button "Voir plus d'actualités" at bounding box center [635, 338] width 450 height 41
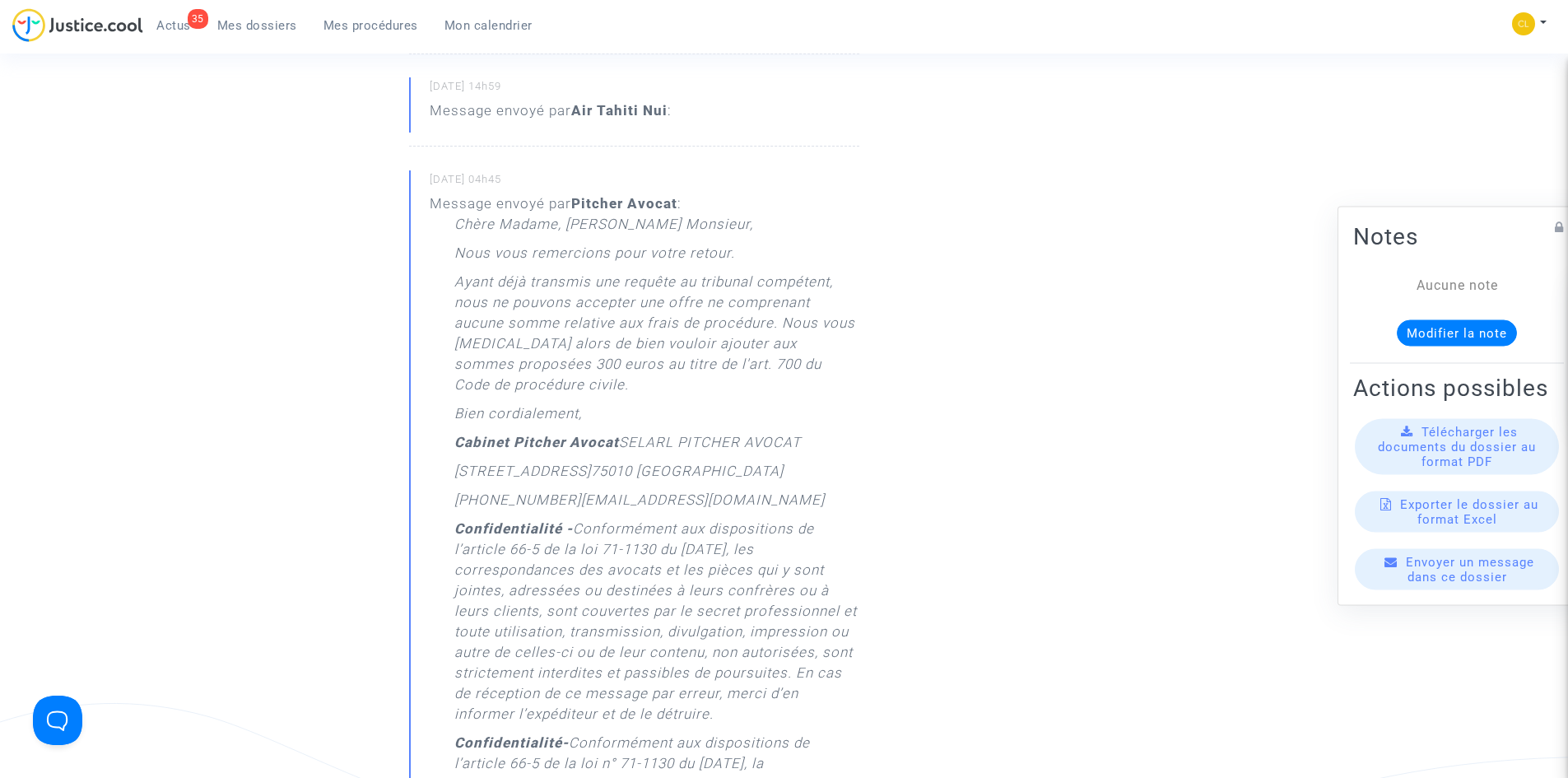
scroll to position [1439, 0]
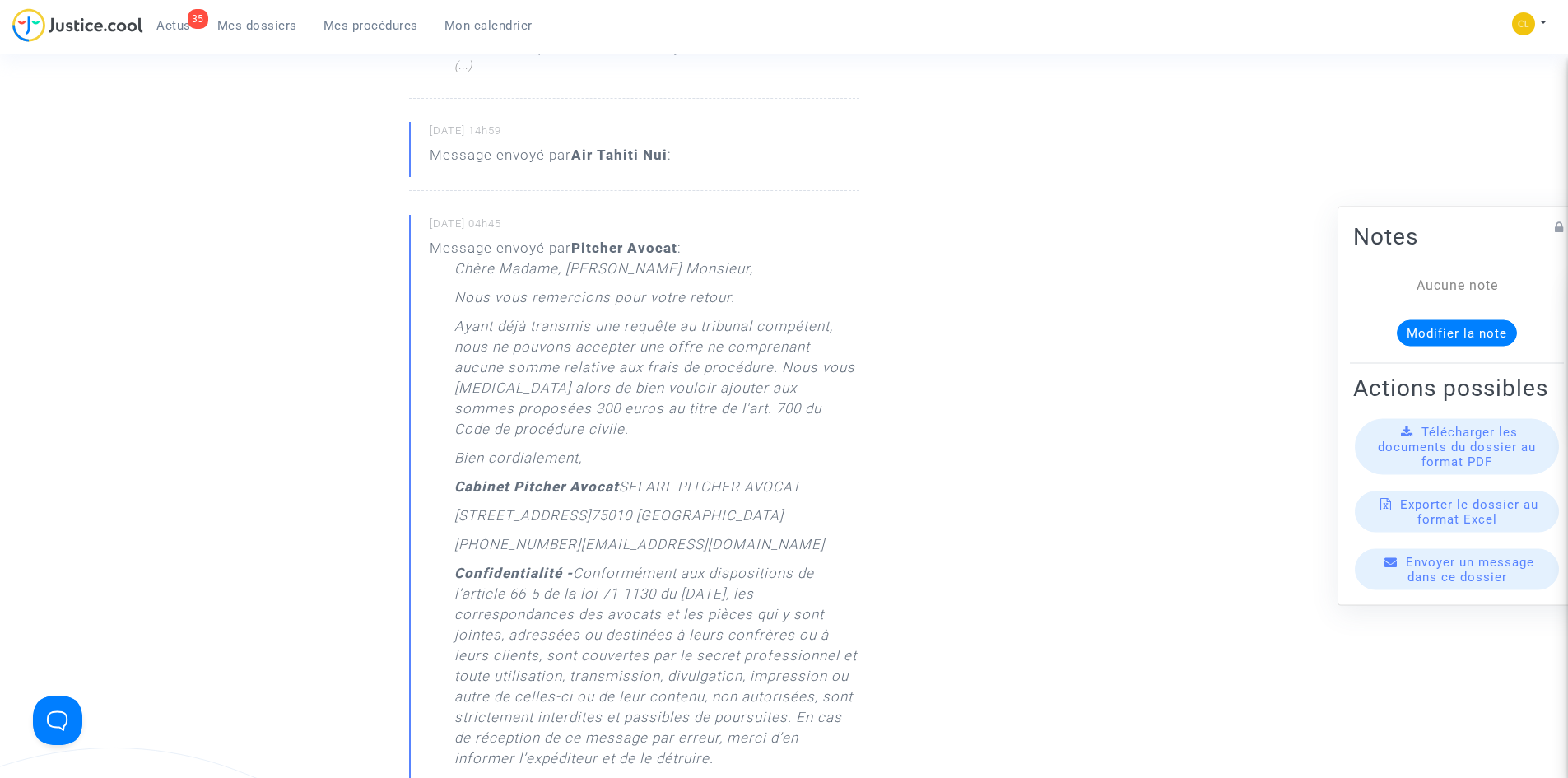
drag, startPoint x: 686, startPoint y: 227, endPoint x: 533, endPoint y: 227, distance: 153.0
click at [533, 238] on div "Message envoyé par [PERSON_NAME] : [PERSON_NAME] Madame, [PERSON_NAME] Monsieur…" at bounding box center [645, 639] width 430 height 802
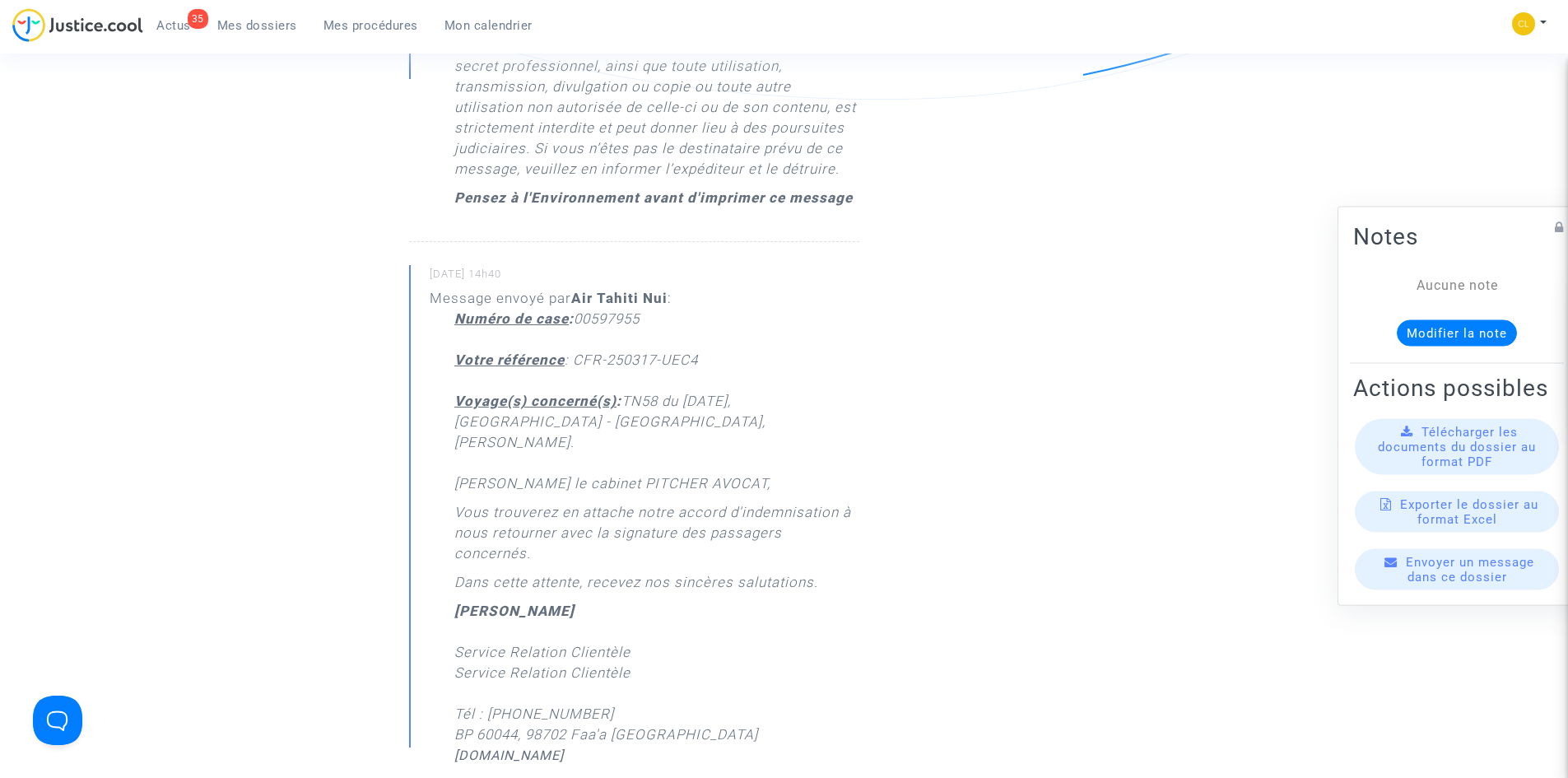
scroll to position [2262, 0]
drag, startPoint x: 430, startPoint y: 250, endPoint x: 574, endPoint y: 262, distance: 144.5
click at [574, 267] on small "[DATE] 14h40" at bounding box center [645, 278] width 430 height 22
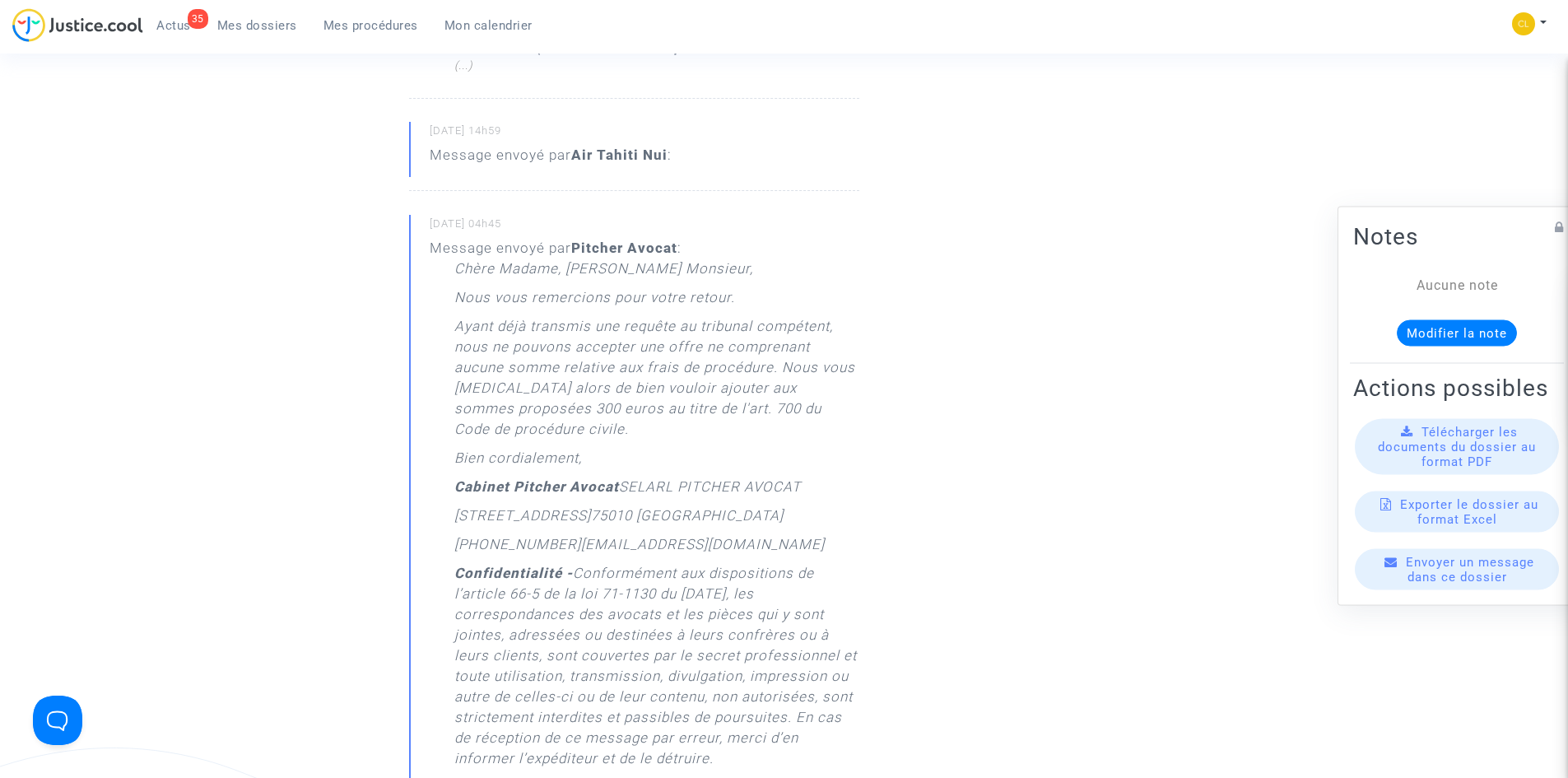
scroll to position [1604, 0]
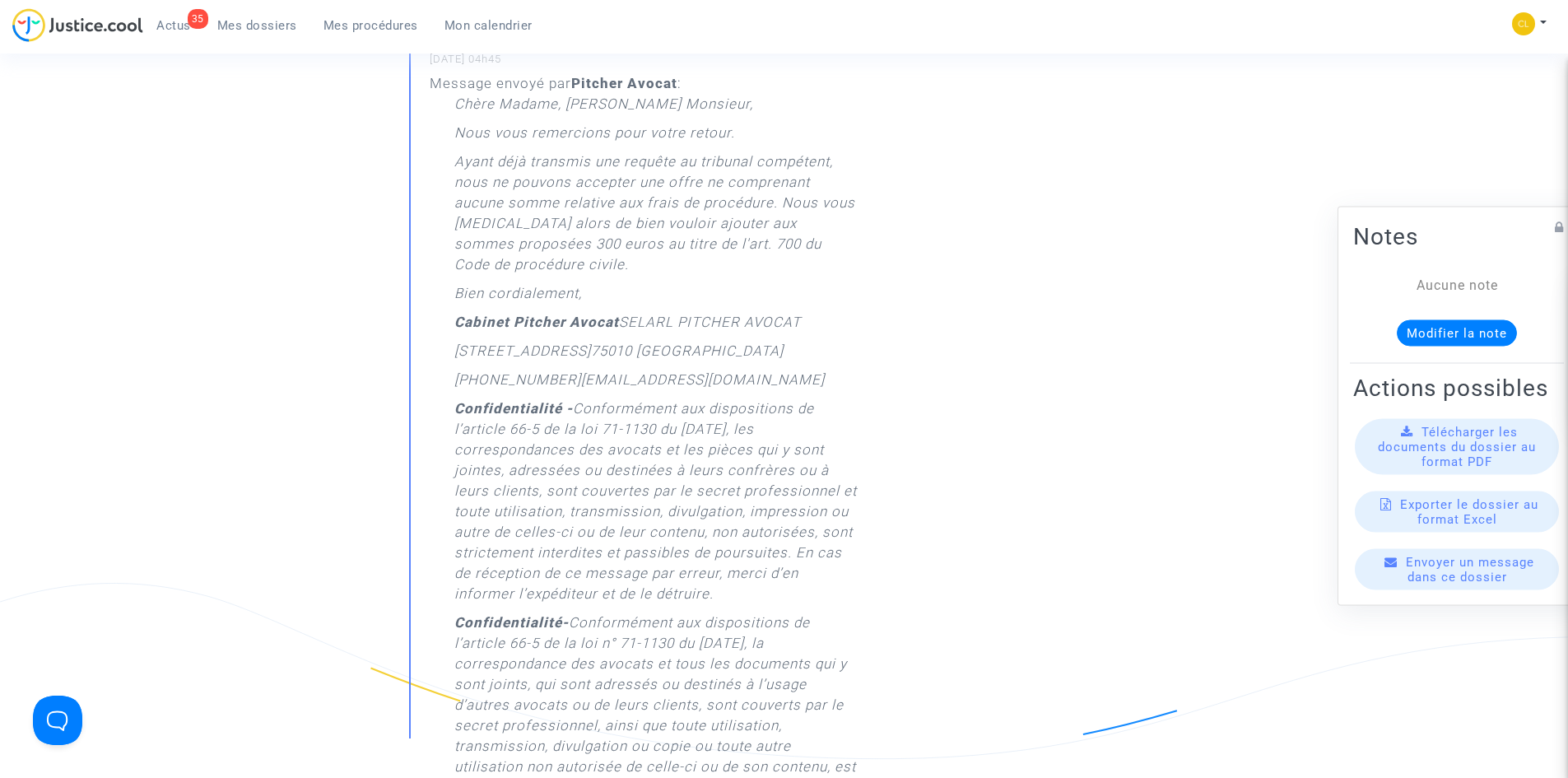
drag, startPoint x: 462, startPoint y: 296, endPoint x: 714, endPoint y: 300, distance: 252.0
click at [714, 300] on div "Chère Madame, [PERSON_NAME] Monsieur, Nous vous remercions pour votre retour. A…" at bounding box center [657, 484] width 405 height 782
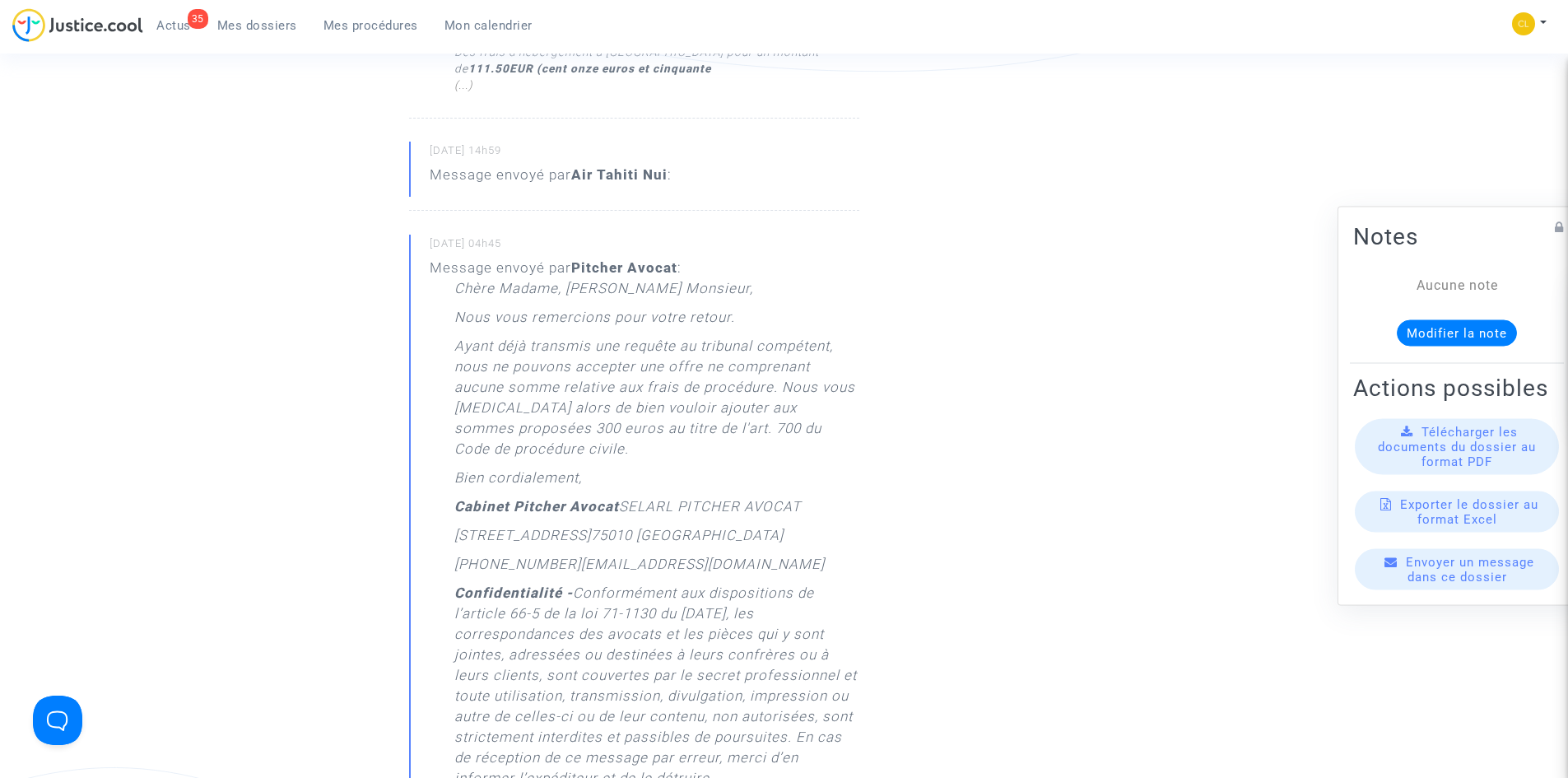
scroll to position [1439, 0]
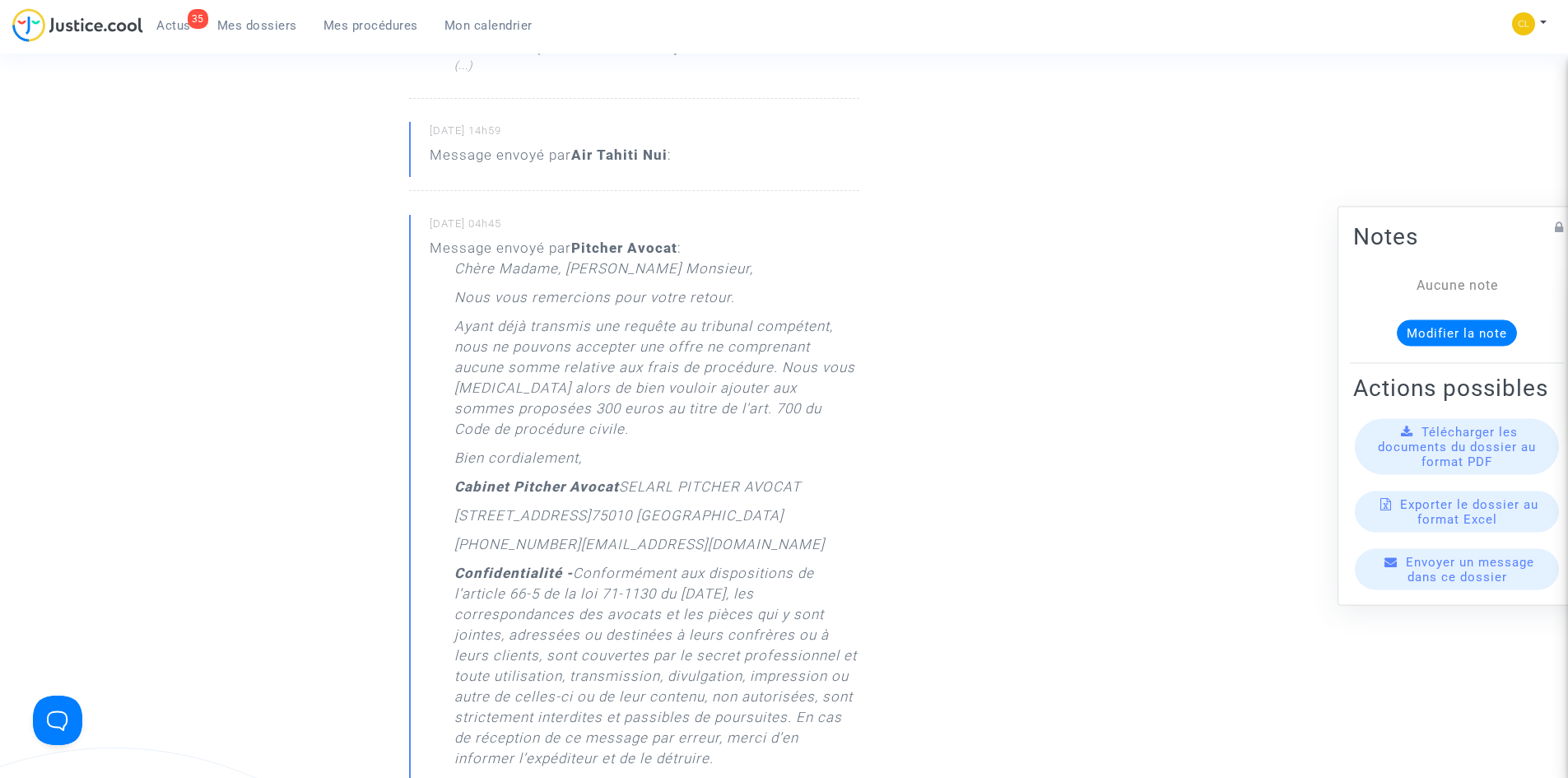
drag, startPoint x: 597, startPoint y: 404, endPoint x: 464, endPoint y: 398, distance: 133.1
click at [464, 398] on p "Ayant déjà transmis une requête au tribunal compétent, nous ne pouvons accepter…" at bounding box center [657, 382] width 405 height 132
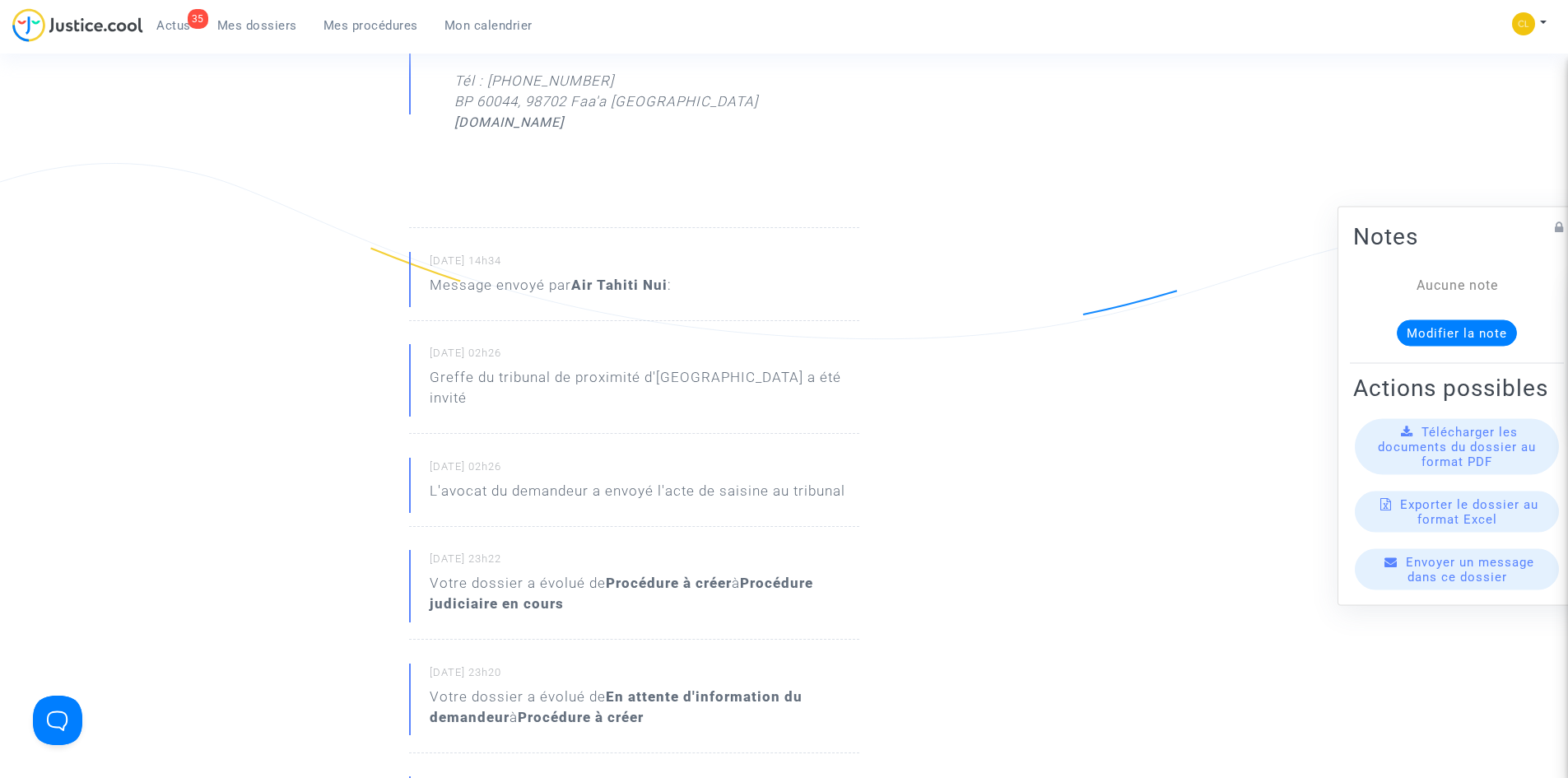
scroll to position [2838, 0]
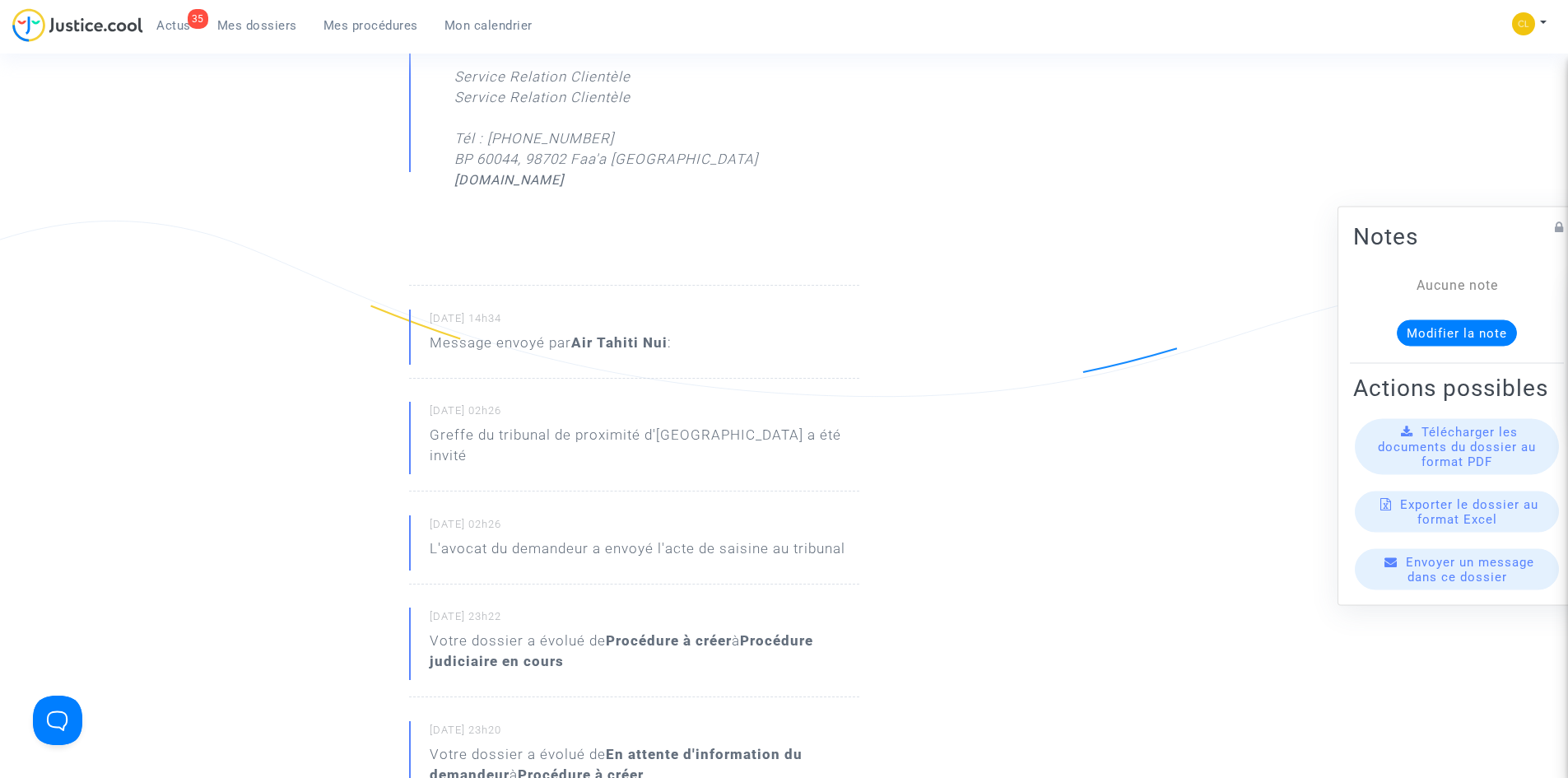
drag, startPoint x: 856, startPoint y: 388, endPoint x: 431, endPoint y: 387, distance: 425.0
click at [431, 402] on div "[DATE] 02h26 Greffe du tribunal de proximité d'[GEOGRAPHIC_DATA] a été invité" at bounding box center [634, 446] width 450 height 89
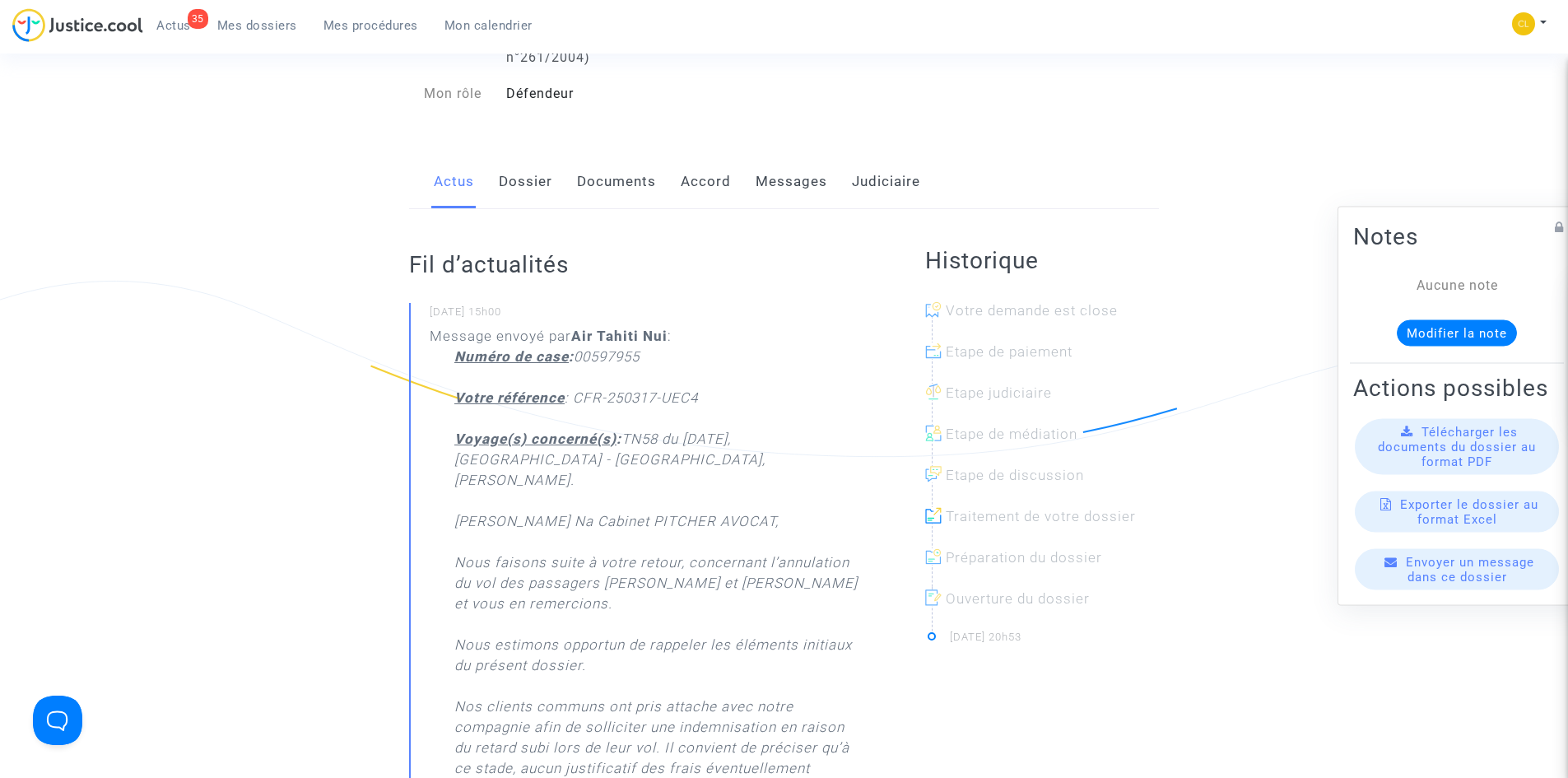
scroll to position [0, 0]
